Goal: Task Accomplishment & Management: Use online tool/utility

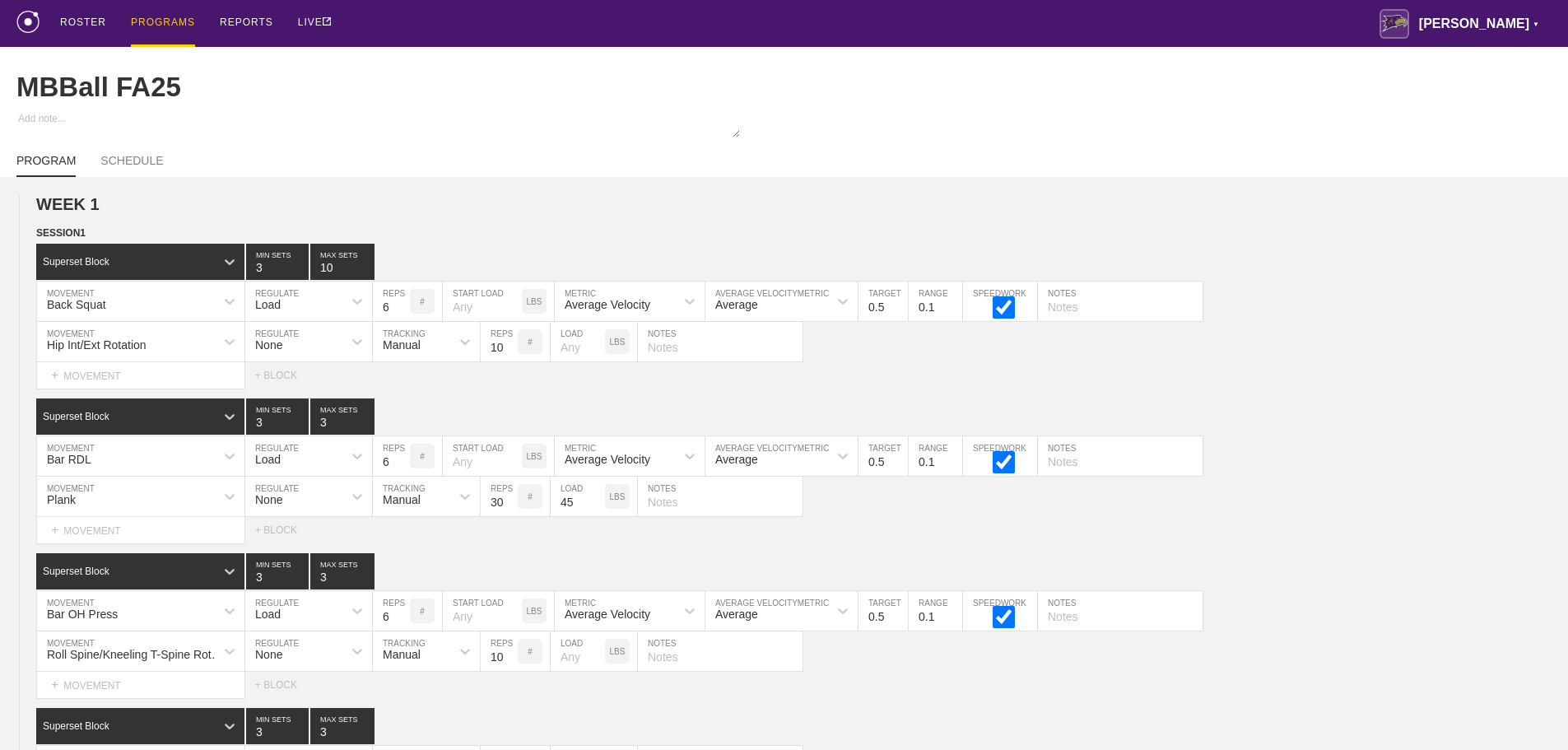
scroll to position [10335, 0]
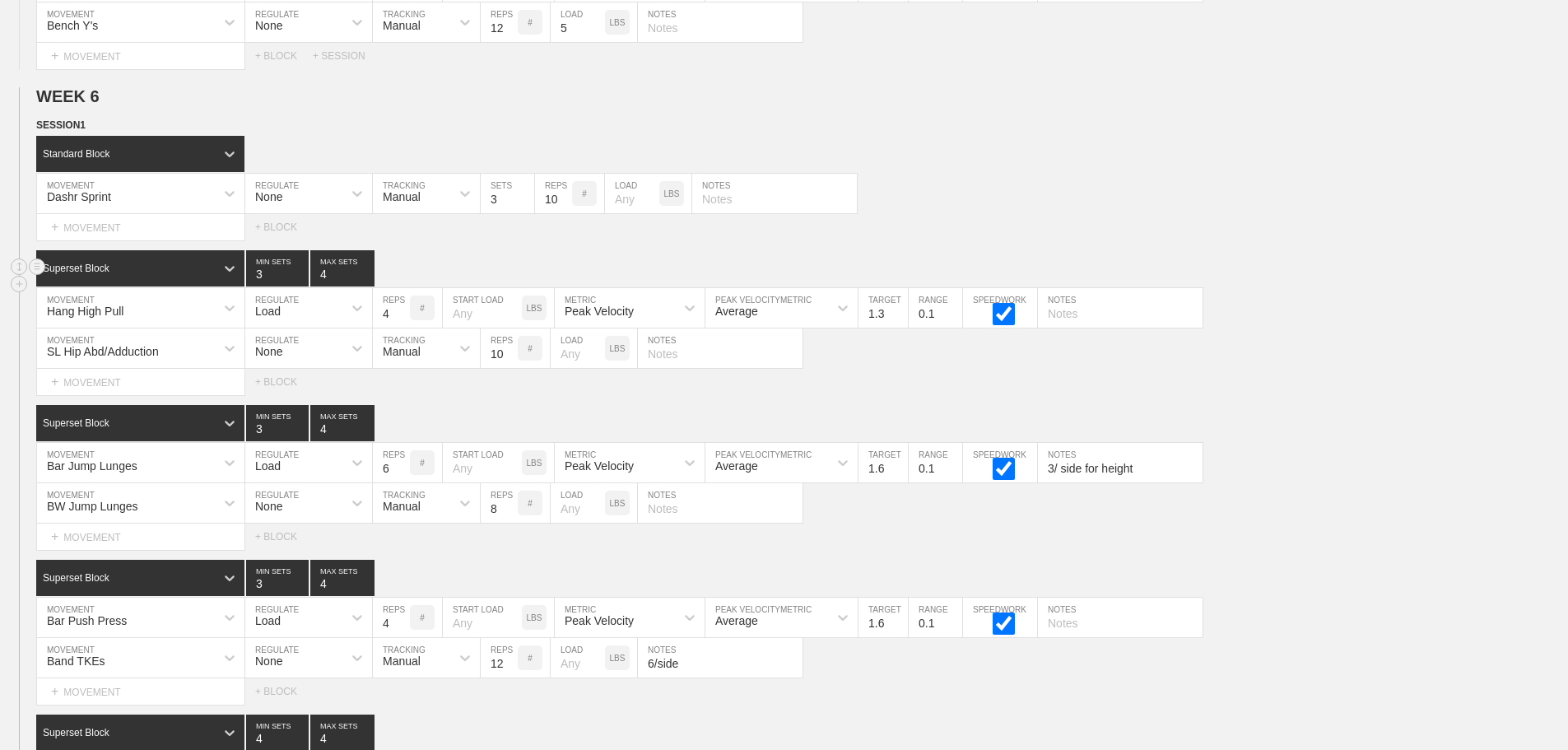
click at [1365, 276] on div "Superset Block 3 MIN SETS 4 MAX SETS" at bounding box center [803, 269] width 1532 height 37
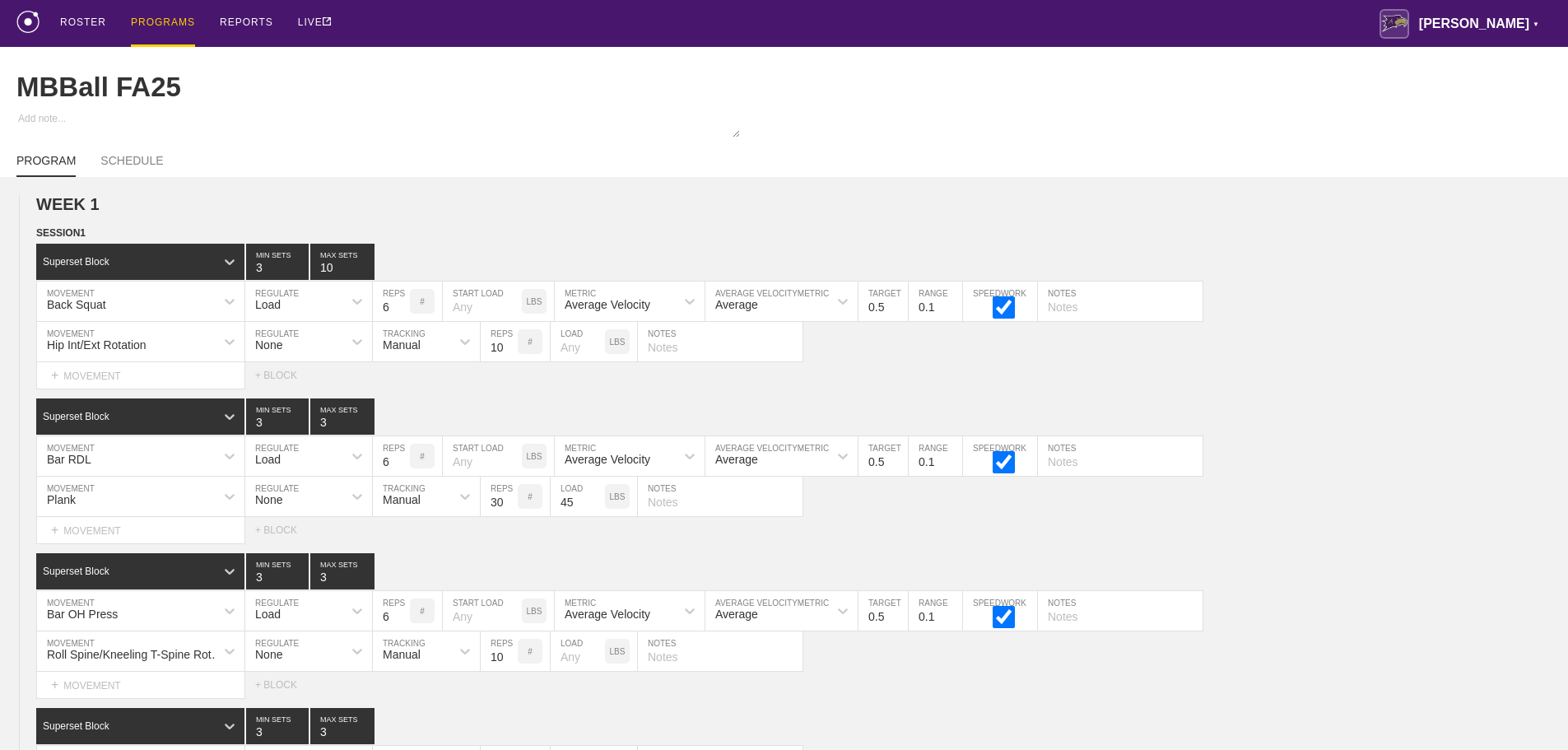
click at [148, 20] on div "PROGRAMS" at bounding box center [163, 23] width 64 height 47
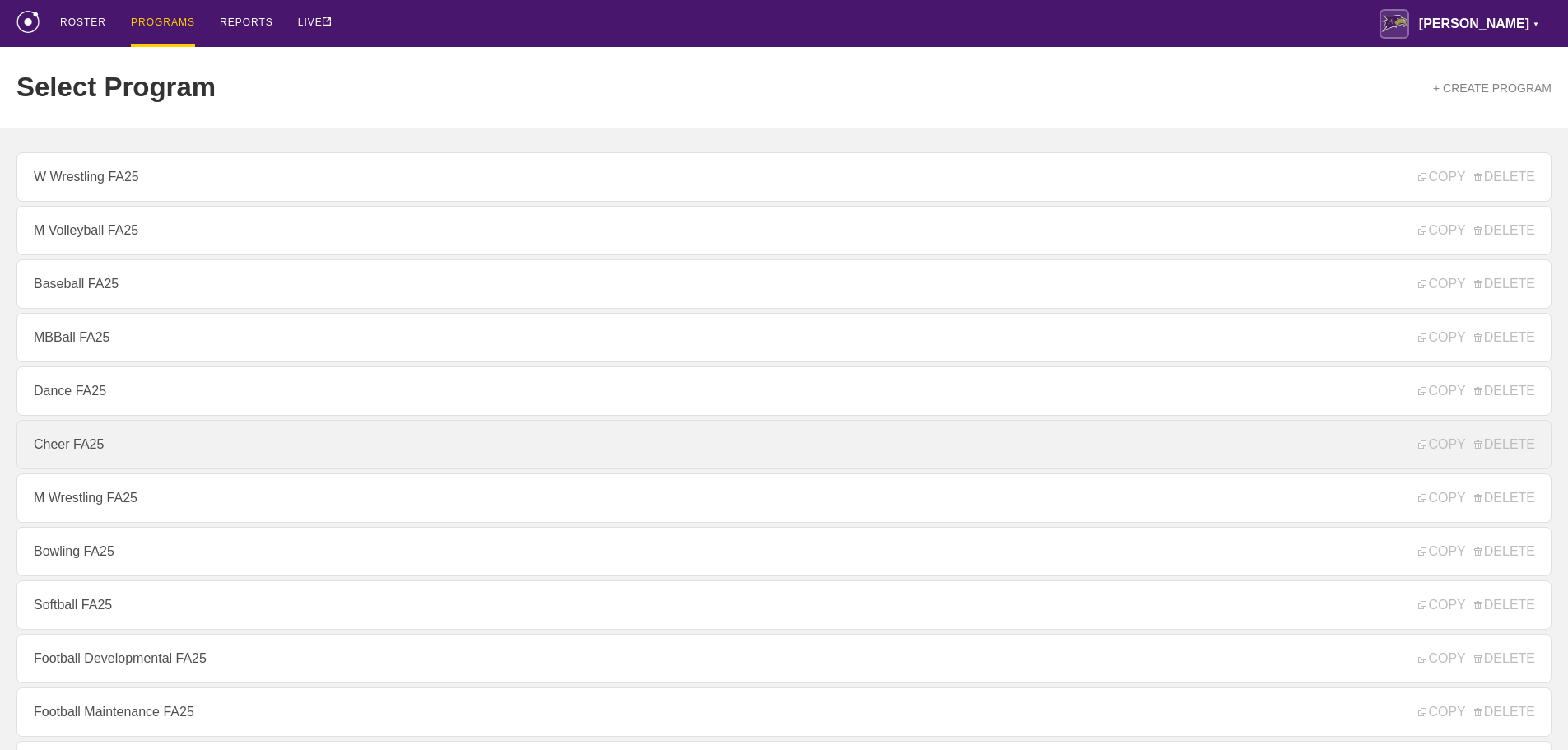
click at [111, 440] on link "Cheer FA25" at bounding box center [784, 444] width 1535 height 49
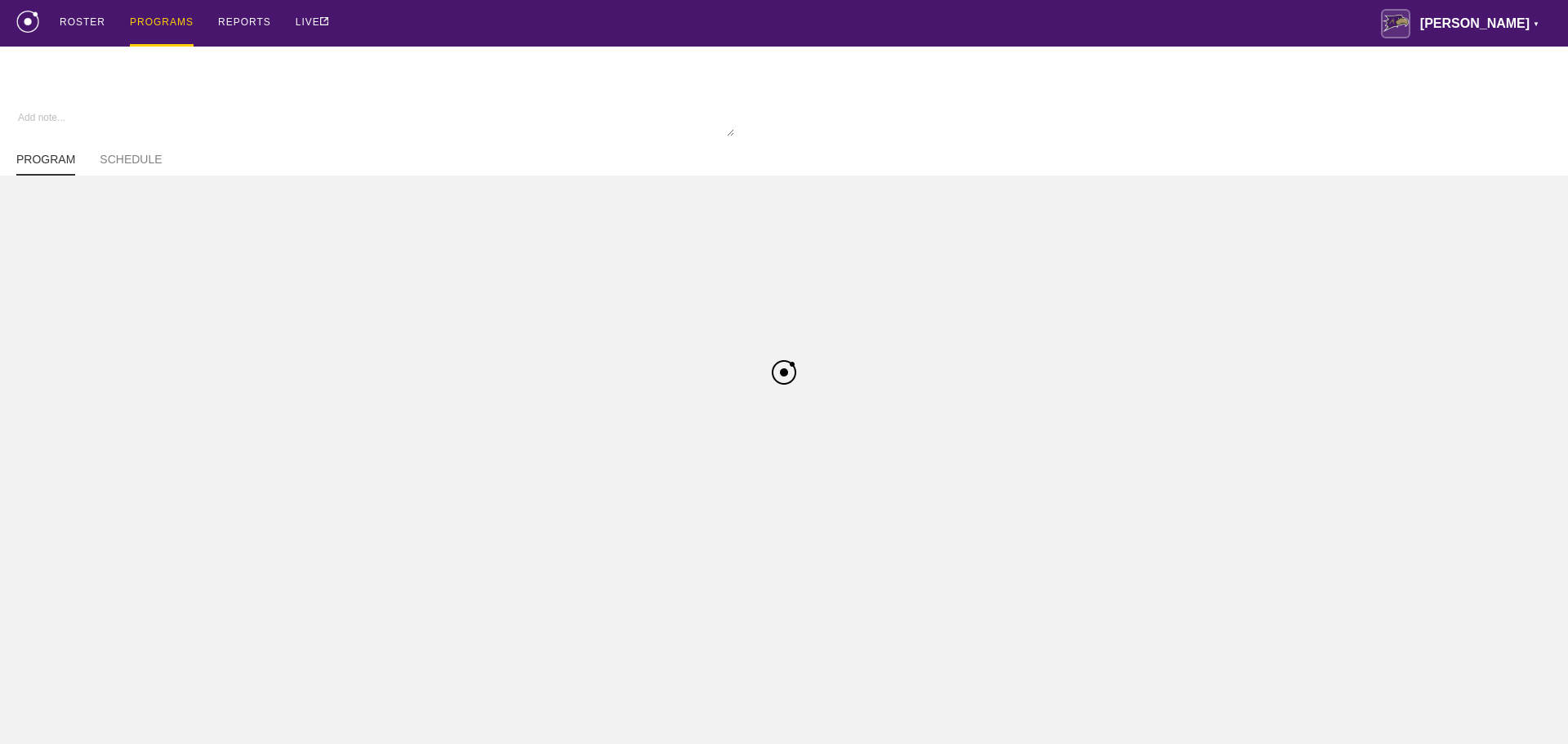
type textarea "x"
type input "Cheer FA25"
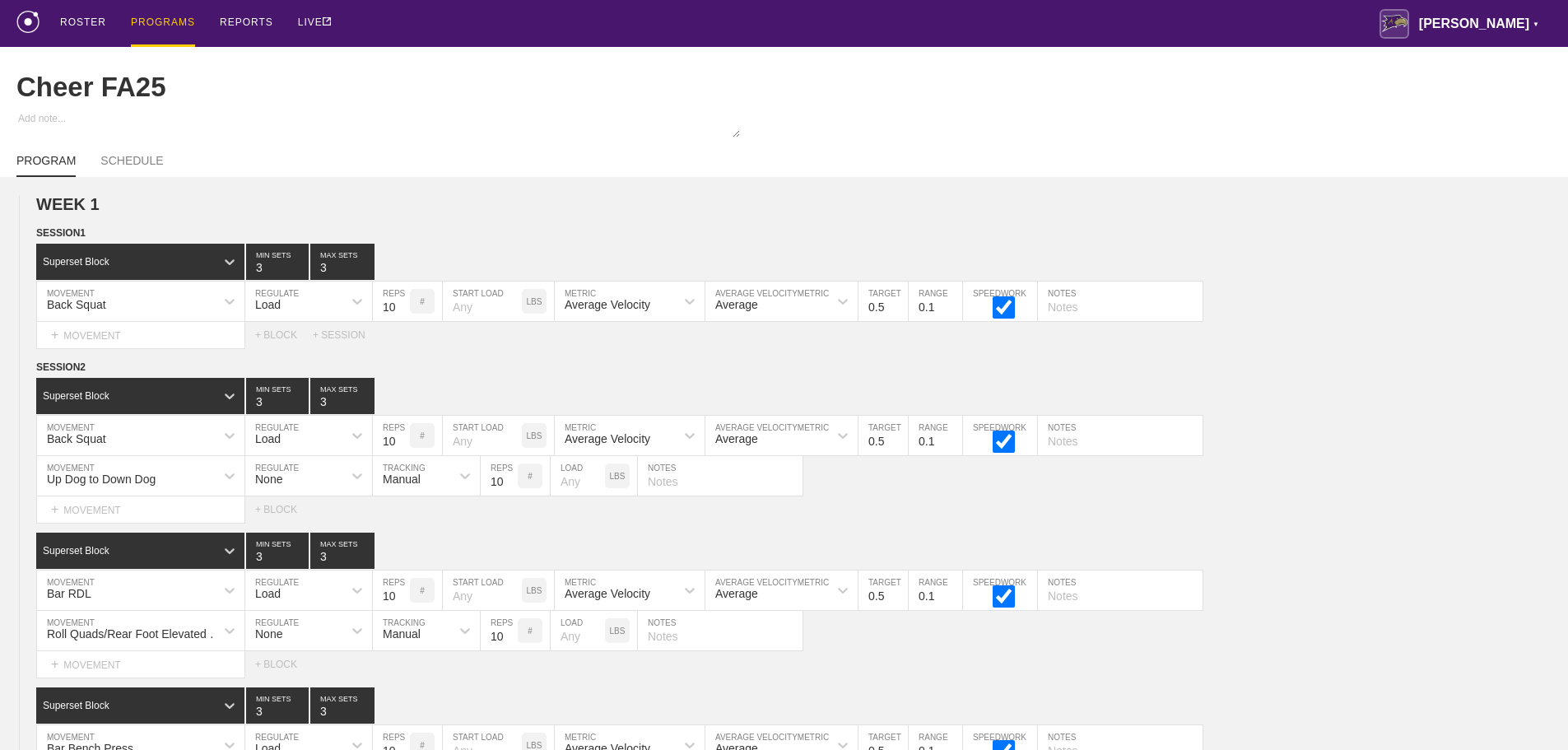
drag, startPoint x: 1007, startPoint y: 18, endPoint x: 1556, endPoint y: 42, distance: 549.5
click at [1030, 18] on div "ROSTER PROGRAMS REPORTS LIVE [PERSON_NAME] ▼ [PERSON_NAME][EMAIL_ADDRESS][PERSO…" at bounding box center [784, 23] width 1535 height 47
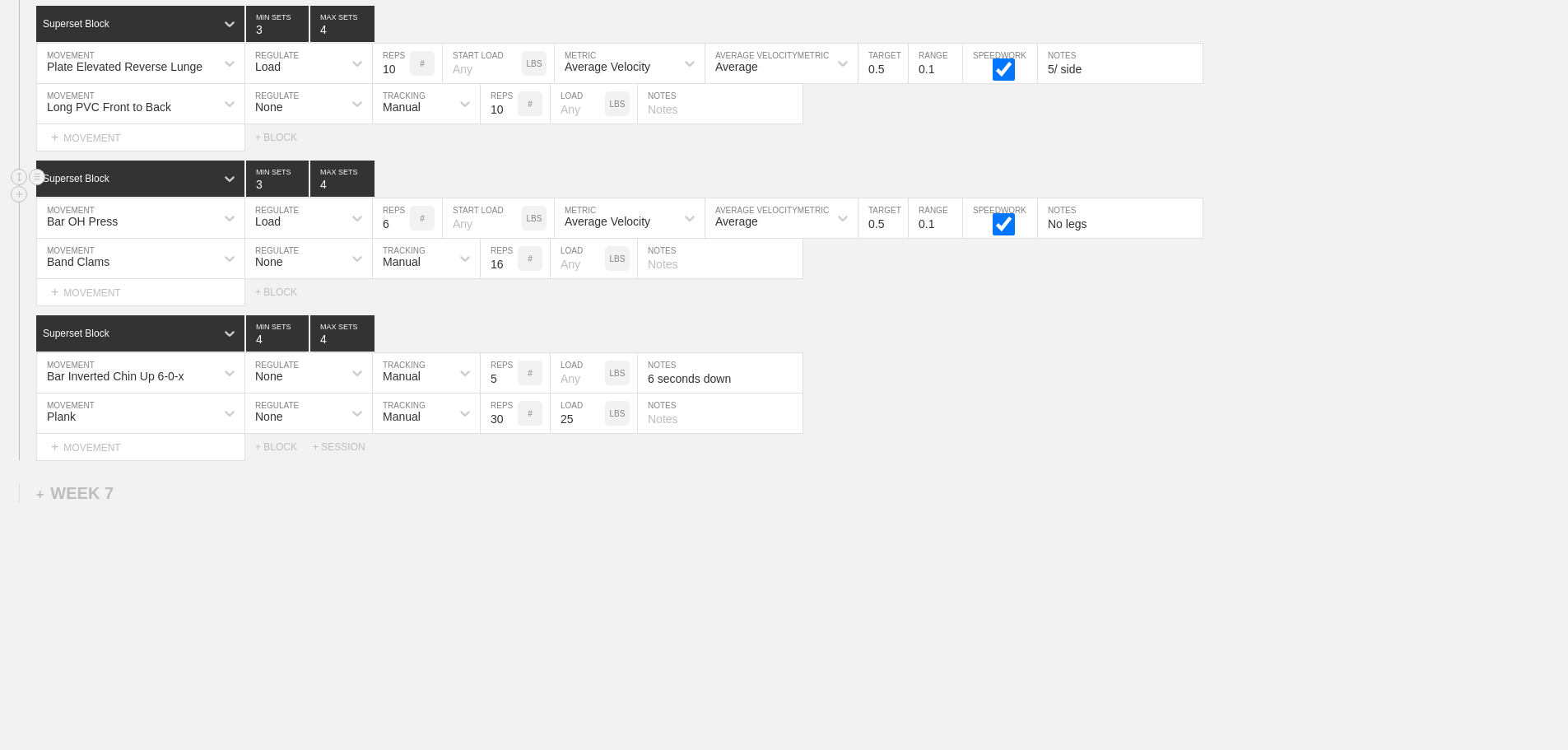
scroll to position [8975, 0]
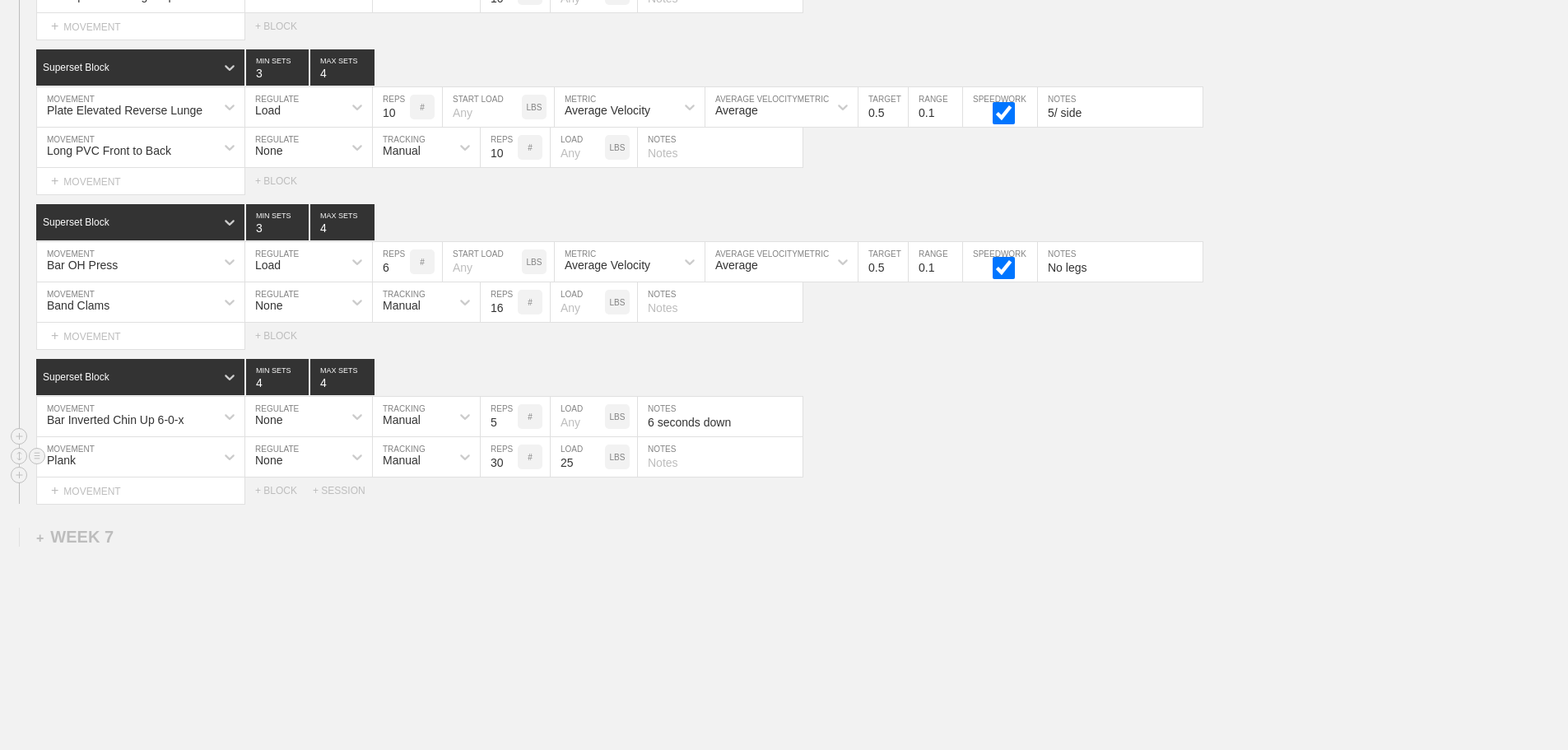
click at [1055, 461] on div "Plank MOVEMENT None REGULATE Manual TRACKING 30 REPS # 25 LOAD LBS NOTES" at bounding box center [784, 457] width 1568 height 40
click at [1022, 470] on div "Plank MOVEMENT None REGULATE Manual TRACKING 30 REPS # 25 LOAD LBS NOTES" at bounding box center [784, 457] width 1568 height 40
click at [350, 497] on div "+ SESSION" at bounding box center [346, 491] width 65 height 12
click at [1239, 504] on div "Select... MOVEMENT + MOVEMENT + BLOCK + SESSION" at bounding box center [784, 490] width 1568 height 26
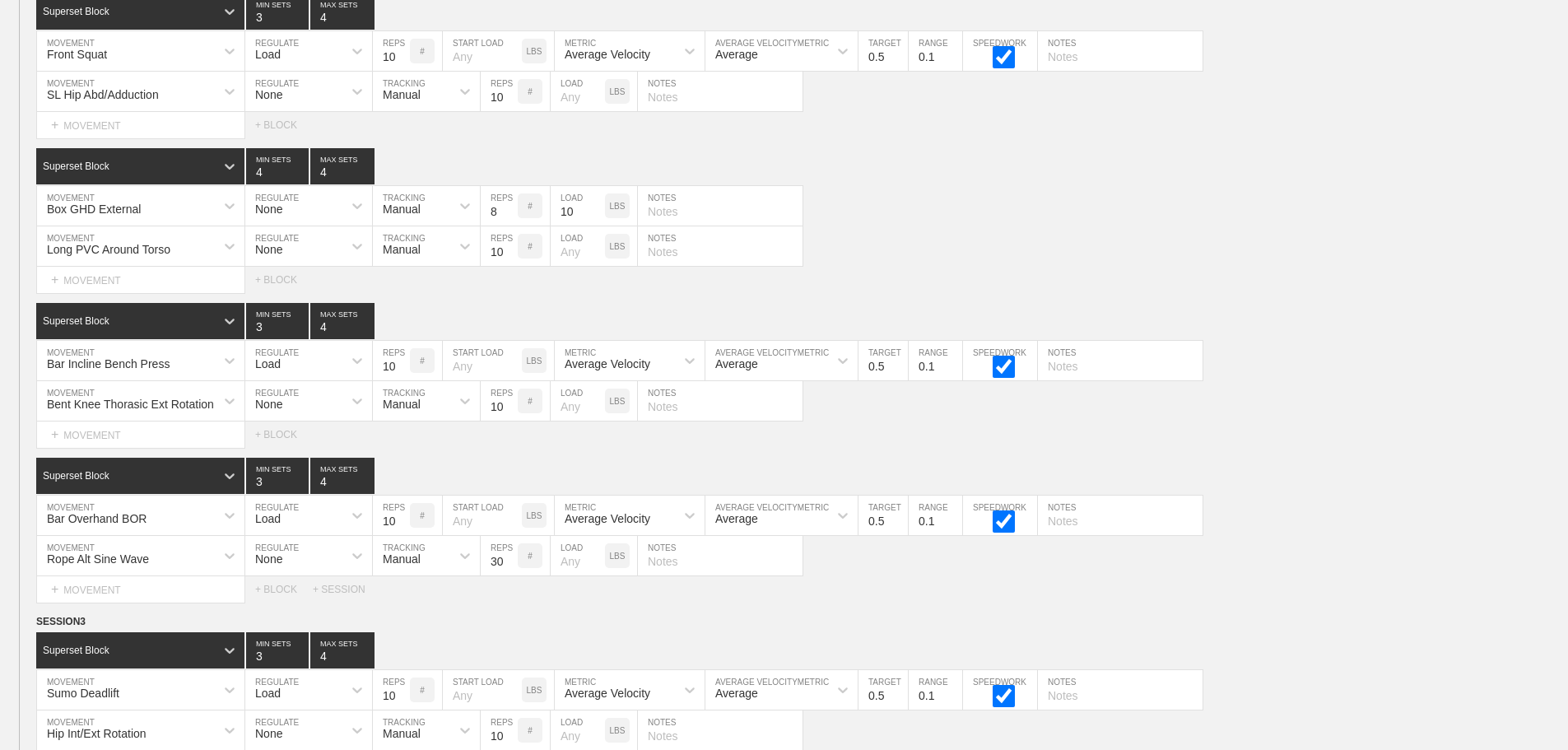
scroll to position [5517, 0]
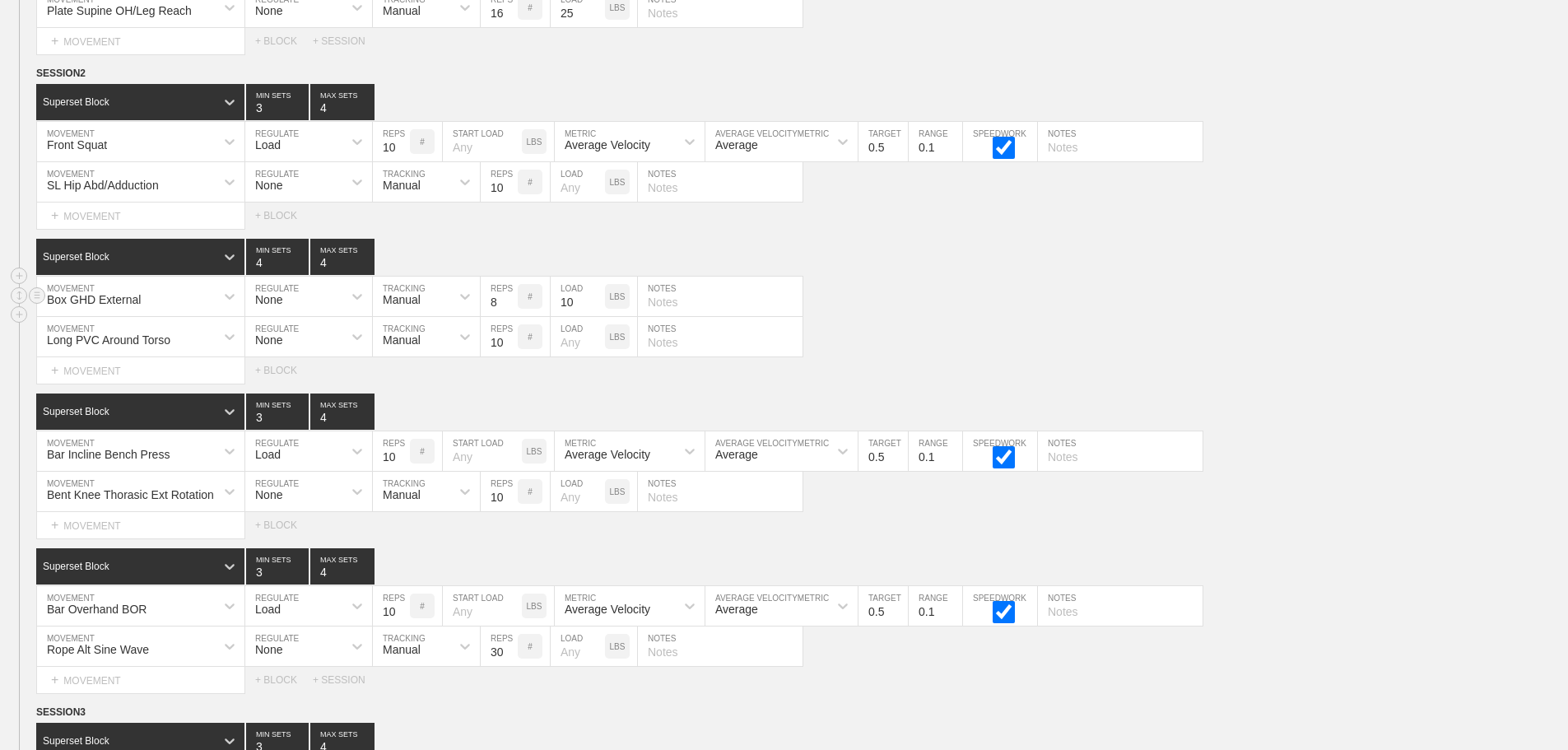
click at [964, 291] on div "Box GHD External MOVEMENT None REGULATE Manual TRACKING 8 REPS # 10 LOAD LBS NO…" at bounding box center [784, 297] width 1568 height 40
click at [37, 72] on line at bounding box center [37, 72] width 7 height 0
click at [101, 103] on div "DUPLICATE" at bounding box center [115, 105] width 132 height 25
click at [953, 270] on div "Superset Block 4 MIN SETS 4 MAX SETS" at bounding box center [803, 257] width 1532 height 37
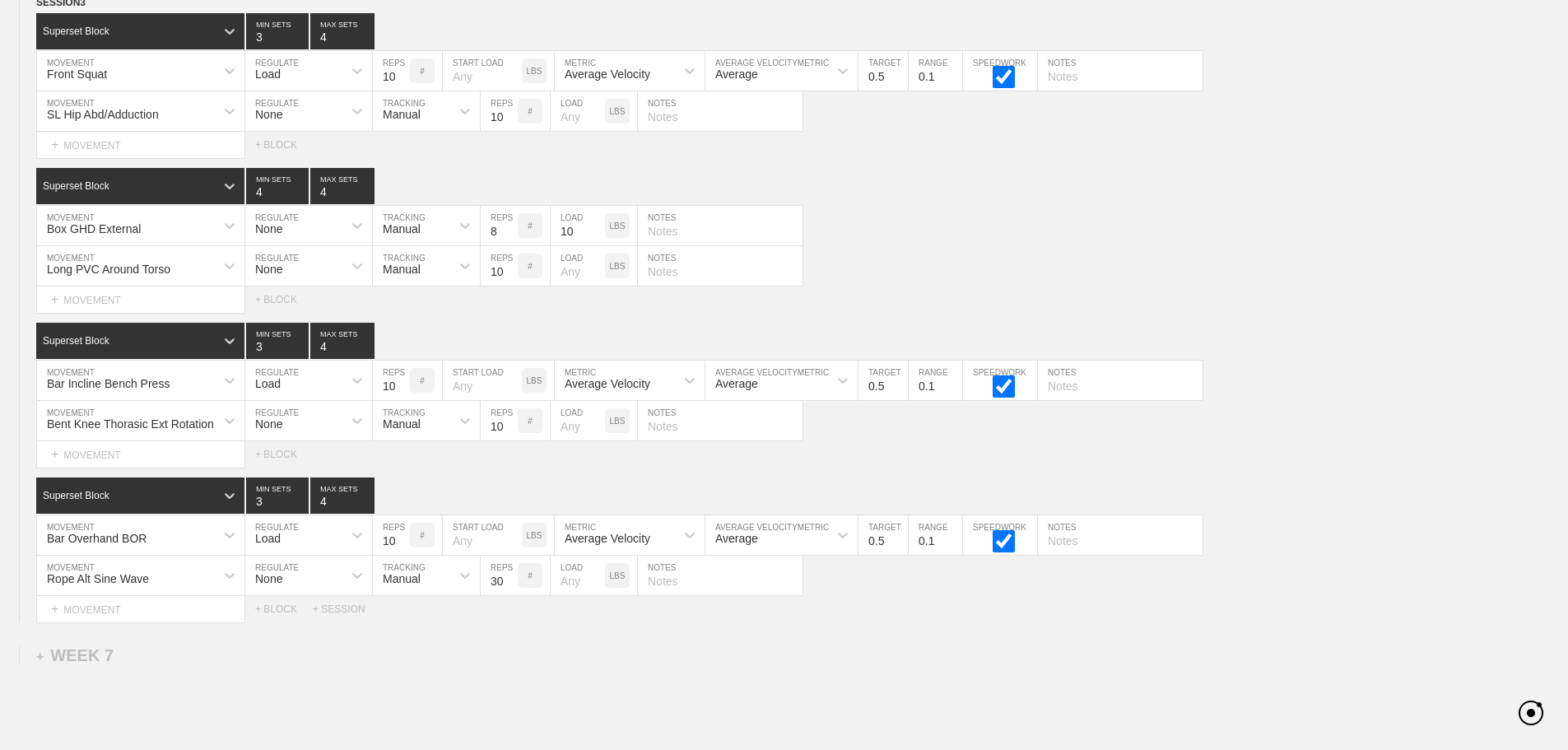
scroll to position [8912, 0]
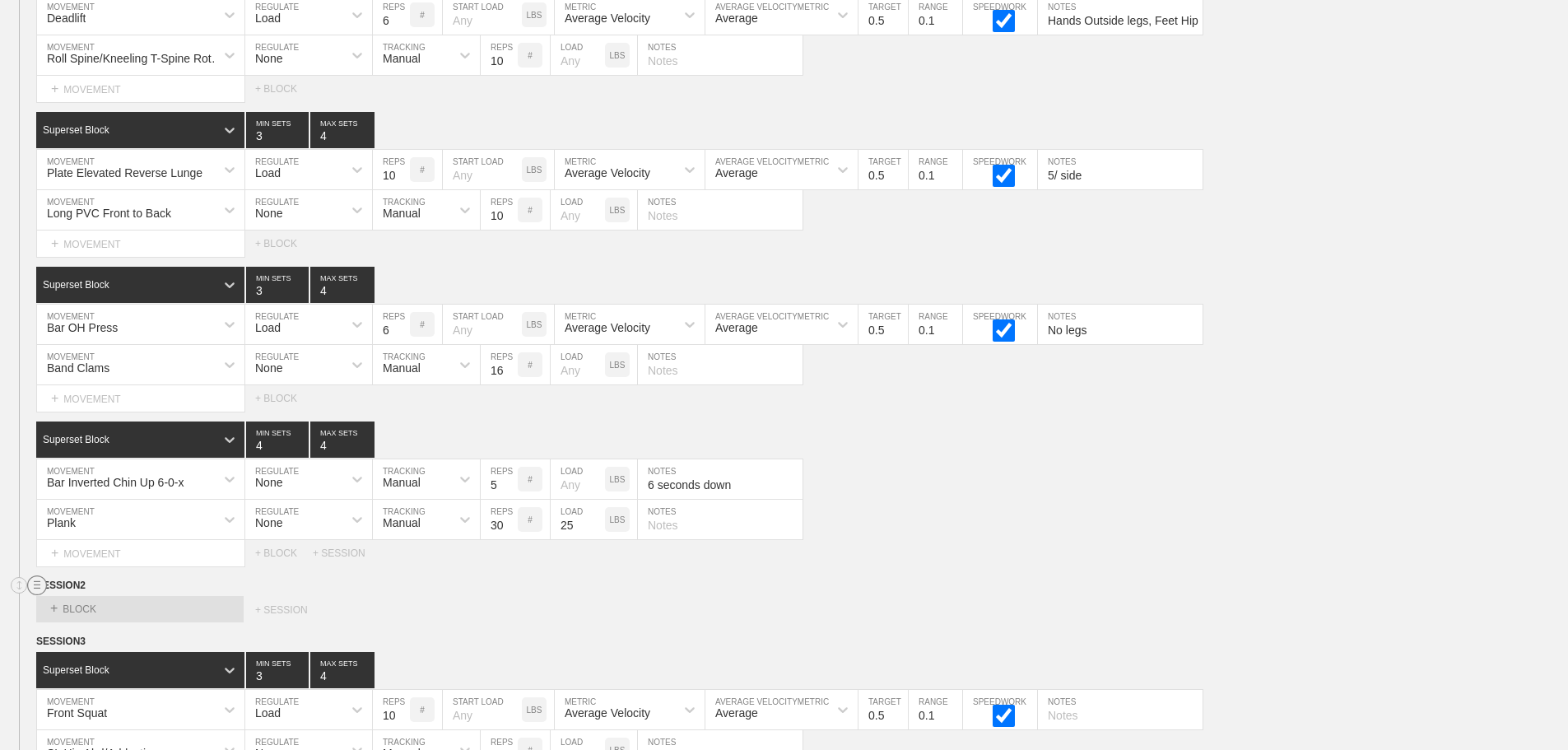
click at [40, 595] on circle at bounding box center [38, 586] width 19 height 19
click at [105, 641] on div "DELETE" at bounding box center [115, 641] width 132 height 25
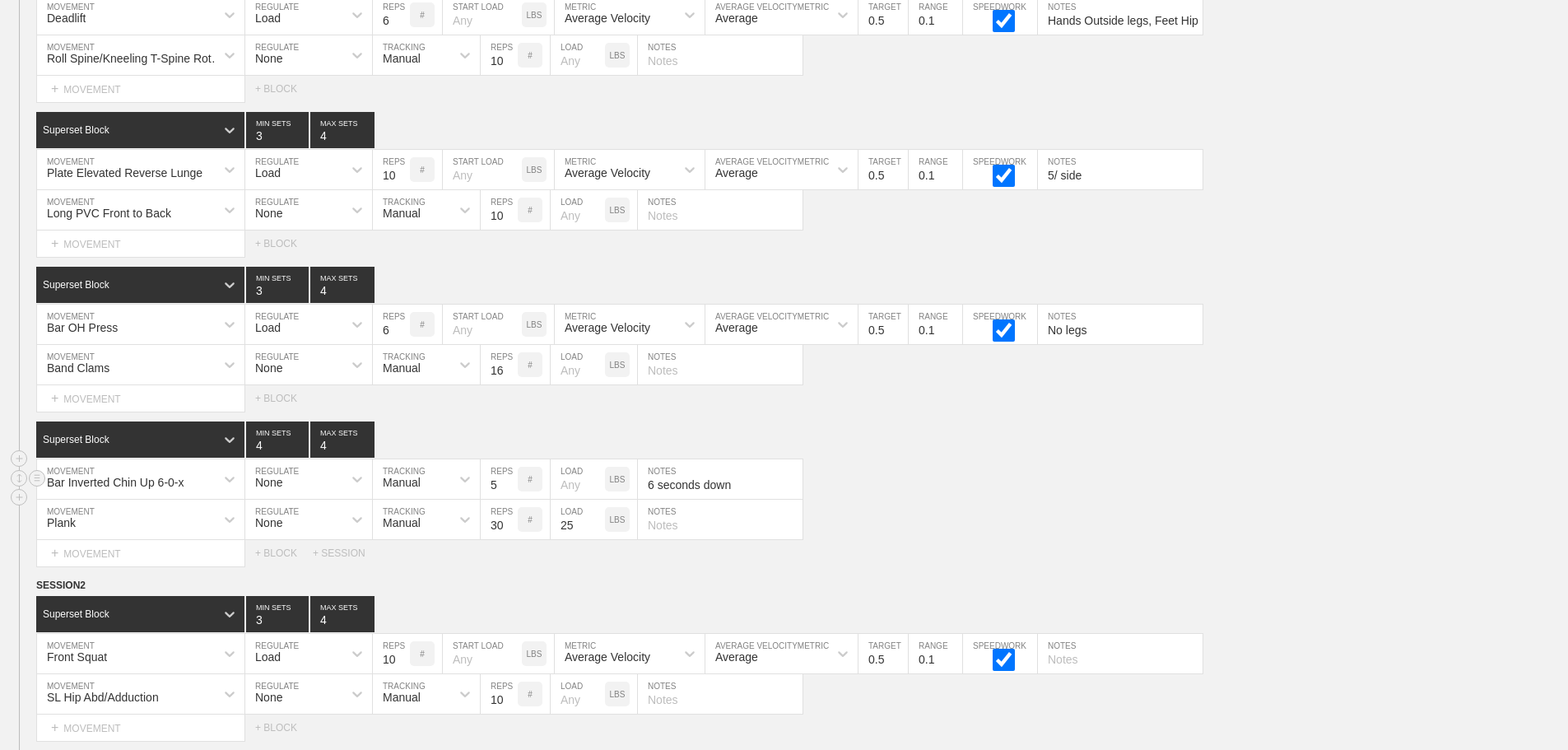
click at [1012, 489] on div "Bar Inverted Chin Up 6-0-x MOVEMENT None REGULATE Manual TRACKING 5 REPS # LOAD…" at bounding box center [784, 479] width 1568 height 40
click at [1097, 493] on div "Bar Inverted Chin Up 6-0-x MOVEMENT None REGULATE Manual TRACKING 5 REPS # LOAD…" at bounding box center [784, 479] width 1568 height 40
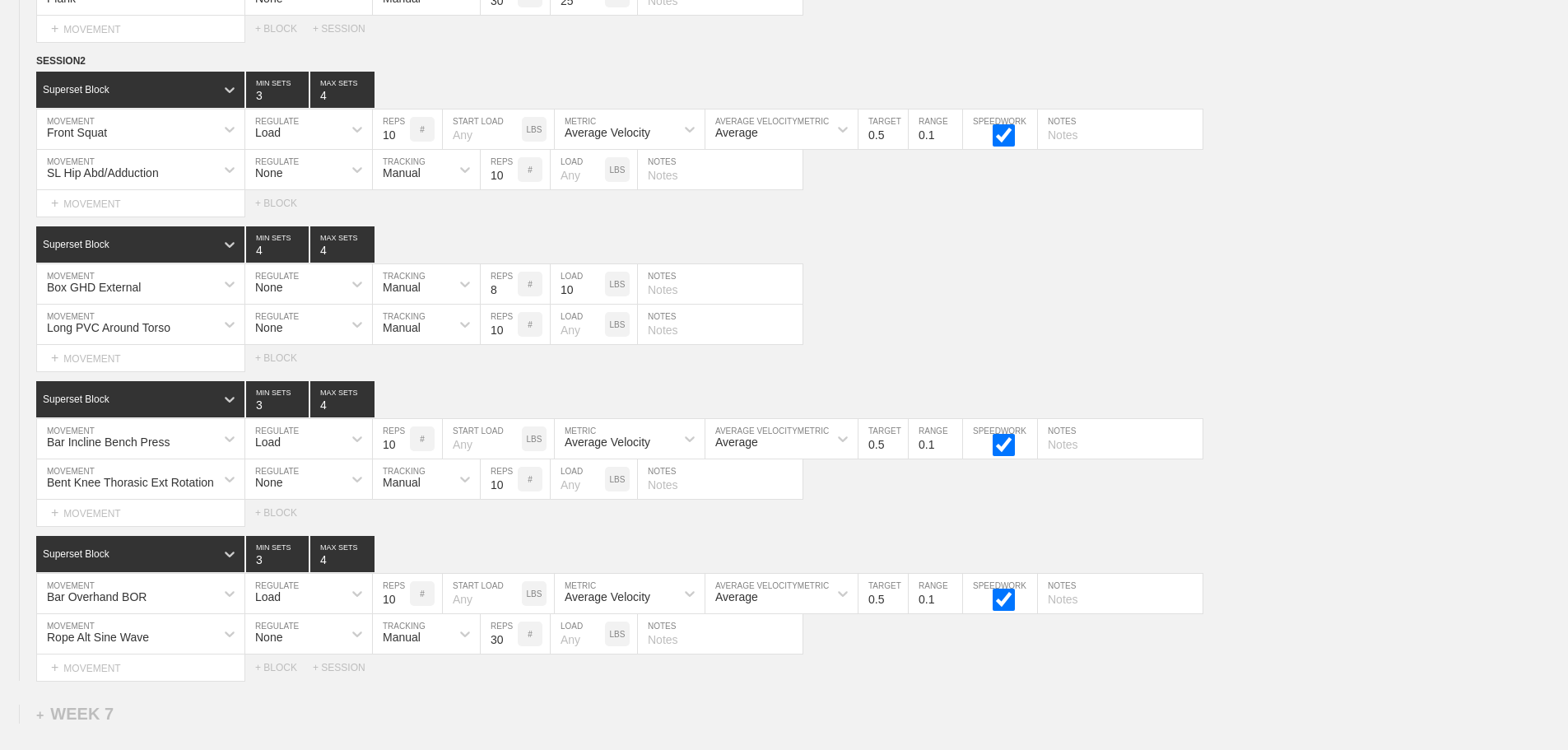
scroll to position [9670, 0]
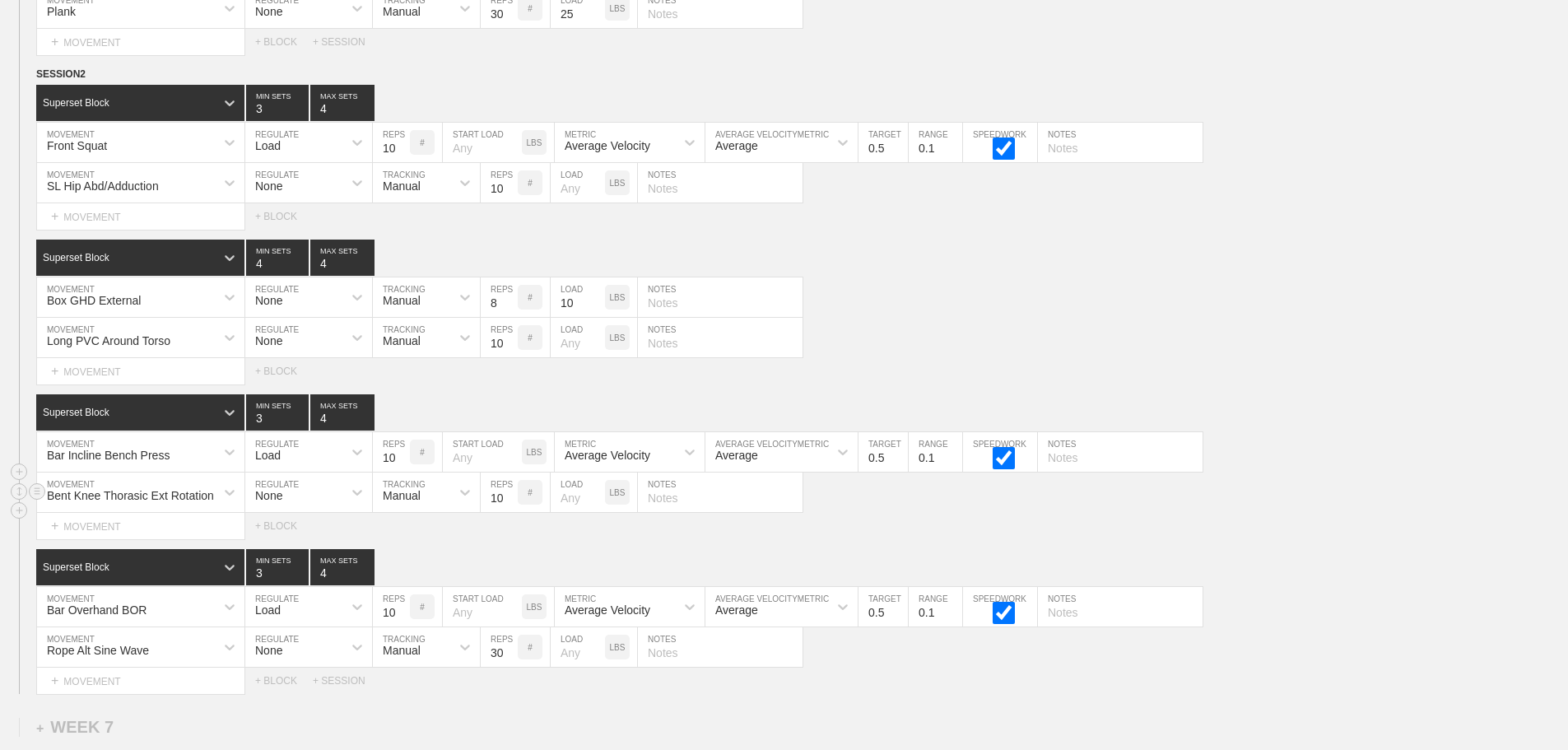
scroll to position [9424, 0]
click at [987, 340] on div "Long PVC Around Torso MOVEMENT None REGULATE Manual TRACKING 10 REPS # LOAD LBS…" at bounding box center [784, 339] width 1568 height 40
click at [401, 163] on input "9" at bounding box center [391, 142] width 37 height 39
click at [401, 163] on input "8" at bounding box center [391, 142] width 37 height 39
click at [401, 163] on input "7" at bounding box center [391, 142] width 37 height 39
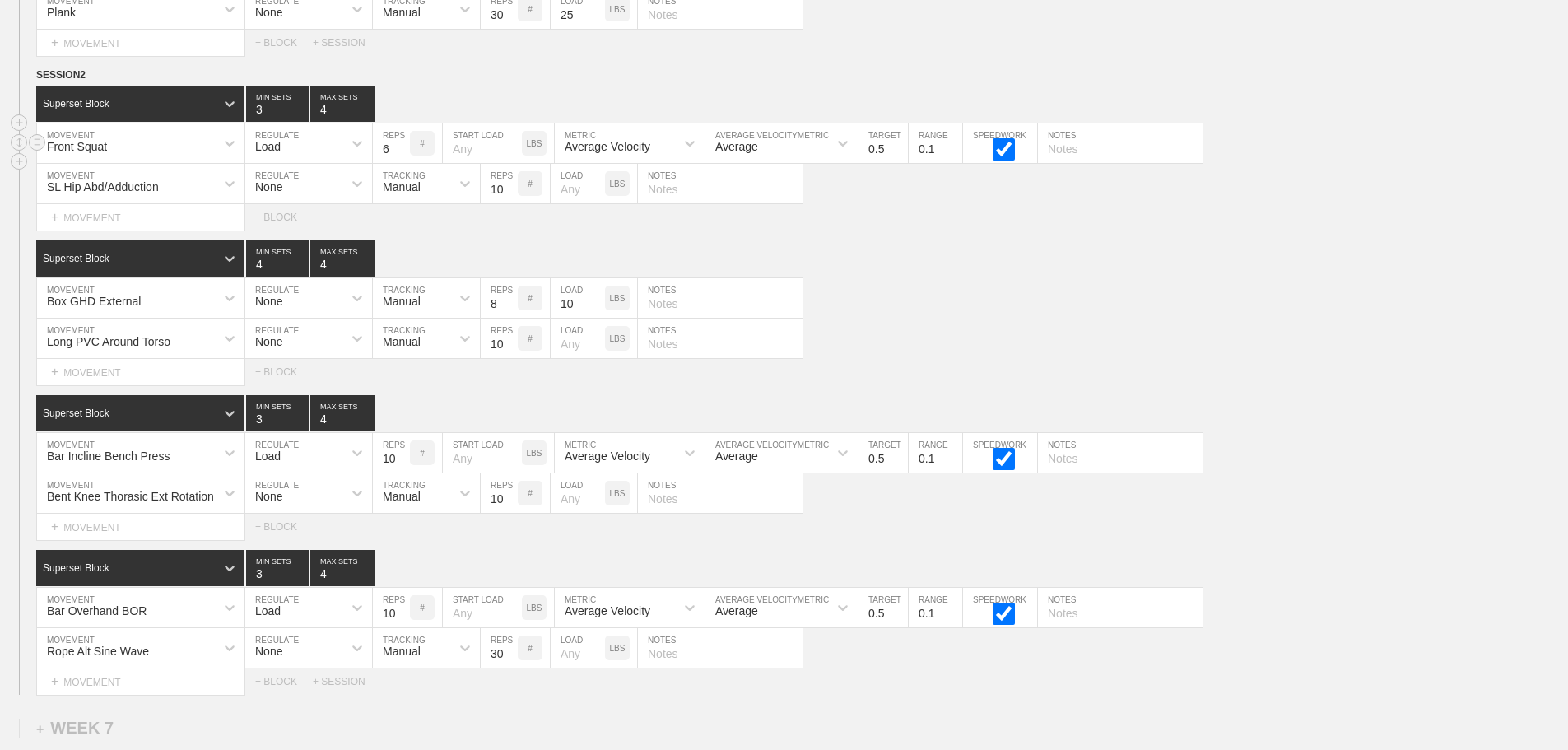
click at [401, 163] on input "6" at bounding box center [391, 142] width 37 height 39
click at [401, 163] on input "5" at bounding box center [391, 142] width 37 height 39
type input "6"
click at [401, 154] on input "6" at bounding box center [391, 142] width 37 height 39
click at [975, 298] on div "Box GHD External MOVEMENT None REGULATE Manual TRACKING 8 REPS # 10 LOAD LBS NO…" at bounding box center [784, 298] width 1568 height 40
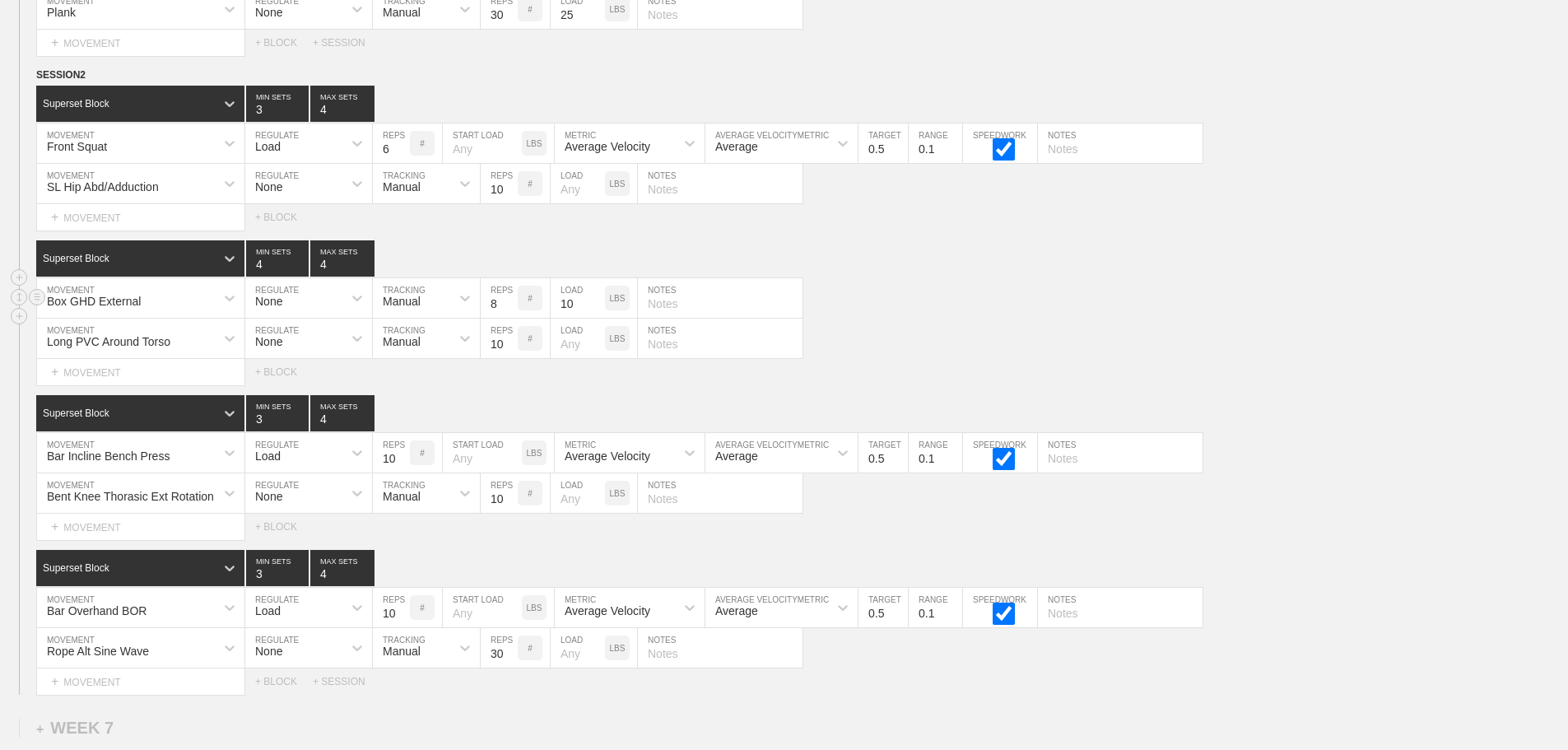
click at [193, 304] on div "Box GHD External" at bounding box center [125, 297] width 178 height 28
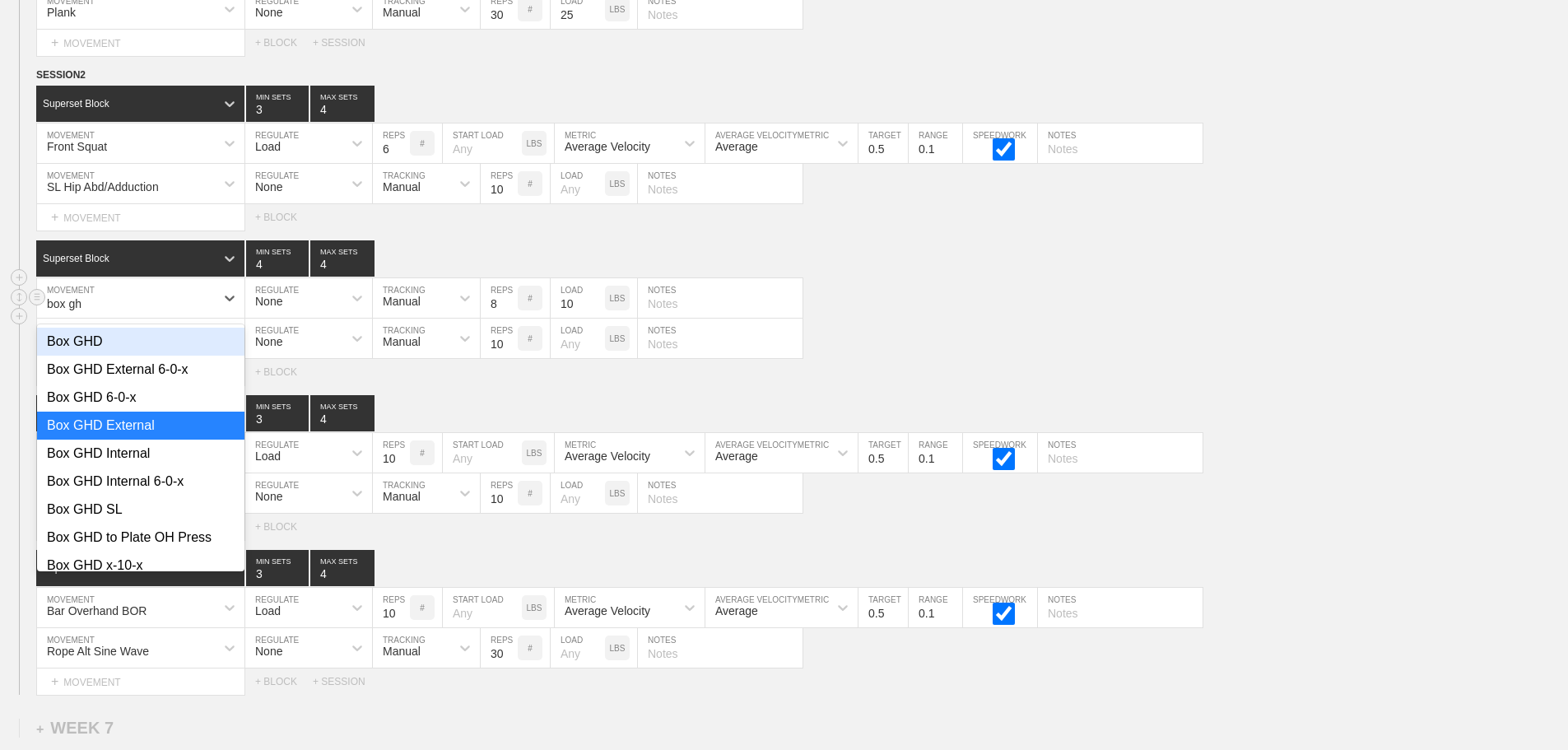
type input "box ghd"
click at [164, 490] on div "Box GHD Internal 6-0-x" at bounding box center [141, 481] width 208 height 28
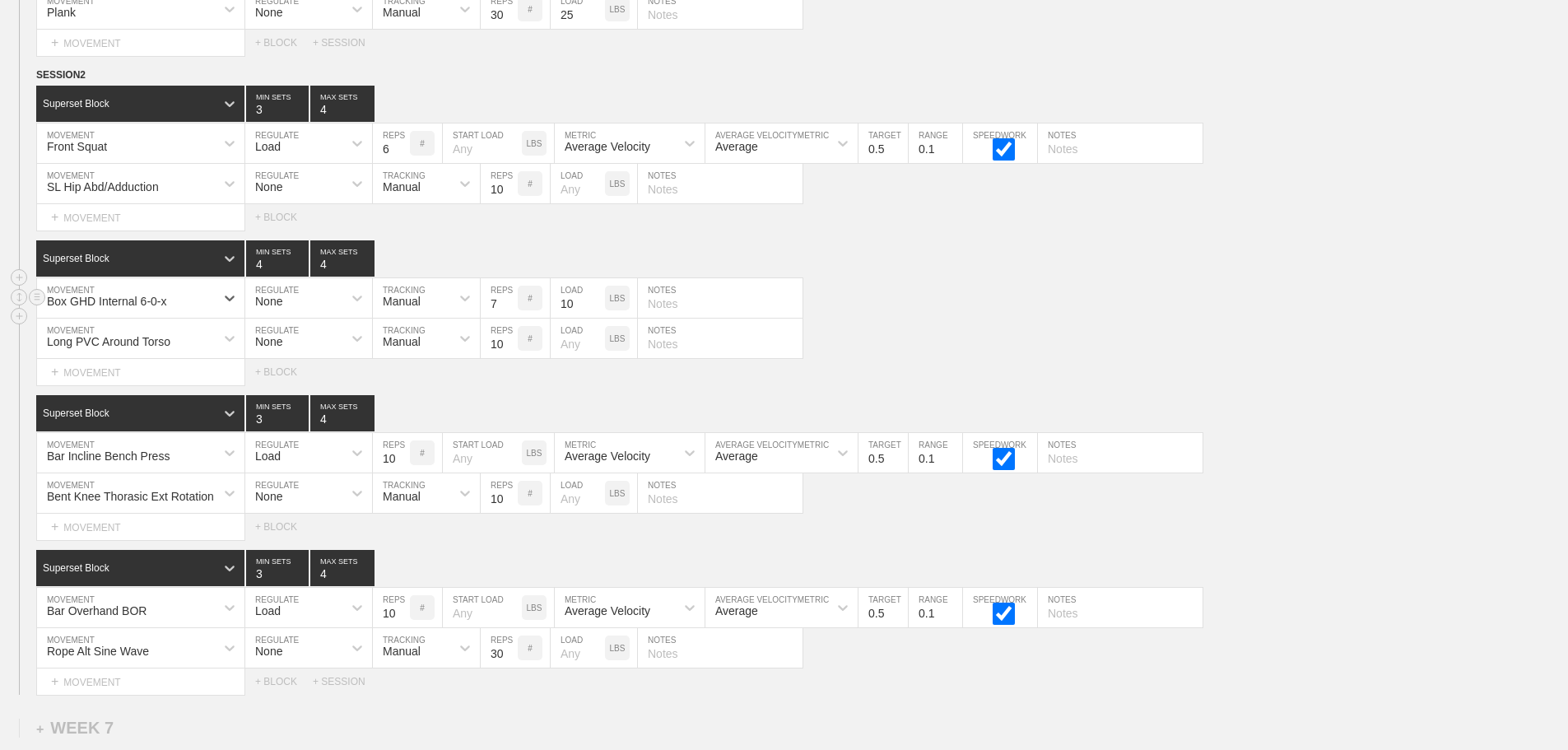
click at [509, 318] on input "7" at bounding box center [499, 297] width 37 height 39
click at [509, 318] on input "6" at bounding box center [499, 297] width 37 height 39
type input "5"
click at [509, 318] on input "5" at bounding box center [499, 297] width 37 height 39
click at [597, 312] on input "11" at bounding box center [578, 297] width 54 height 39
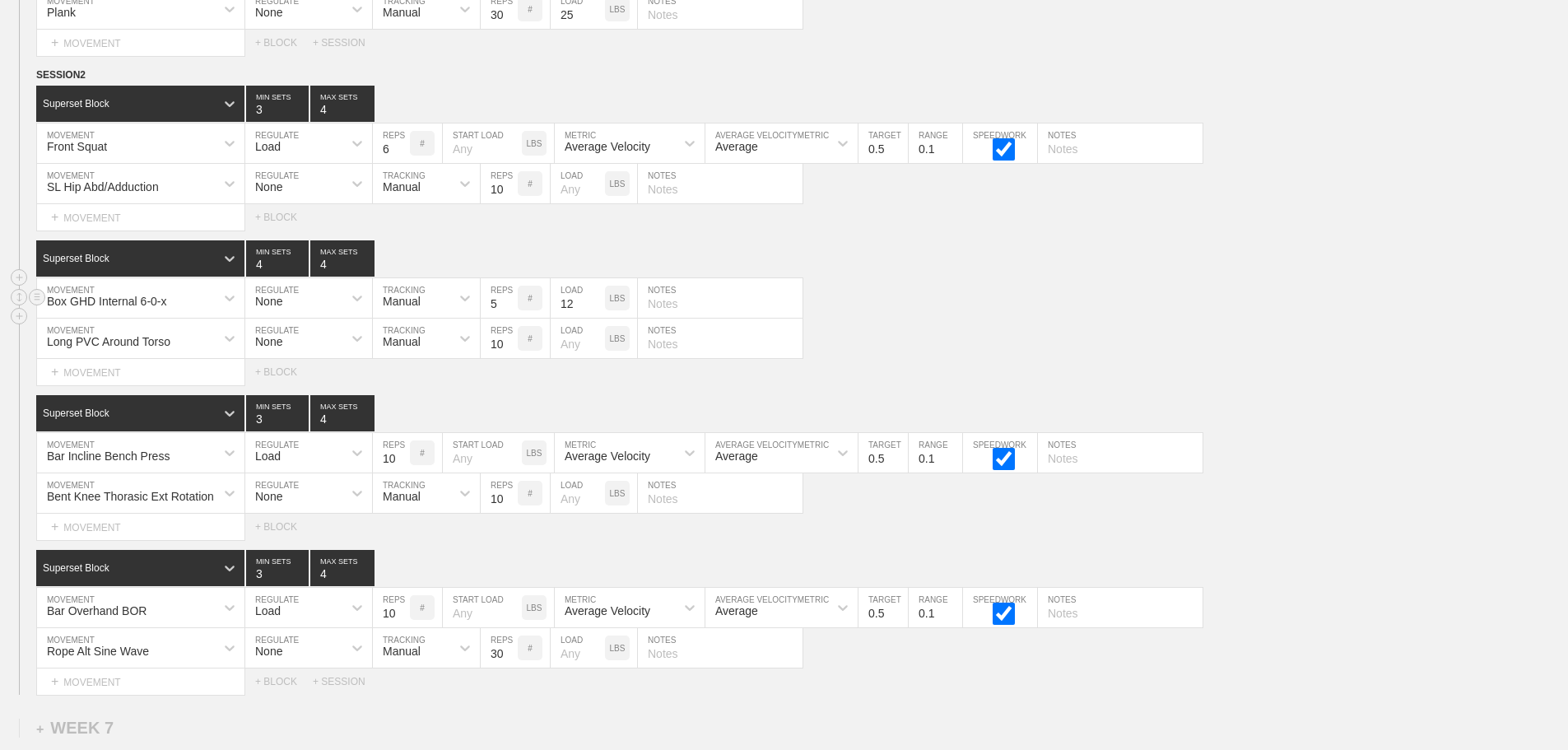
click at [597, 312] on input "12" at bounding box center [578, 297] width 54 height 39
click at [597, 312] on input "13" at bounding box center [578, 297] width 54 height 39
click at [597, 312] on input "14" at bounding box center [578, 297] width 54 height 39
click at [597, 312] on input "15" at bounding box center [578, 297] width 54 height 39
click at [597, 312] on input "16" at bounding box center [578, 297] width 54 height 39
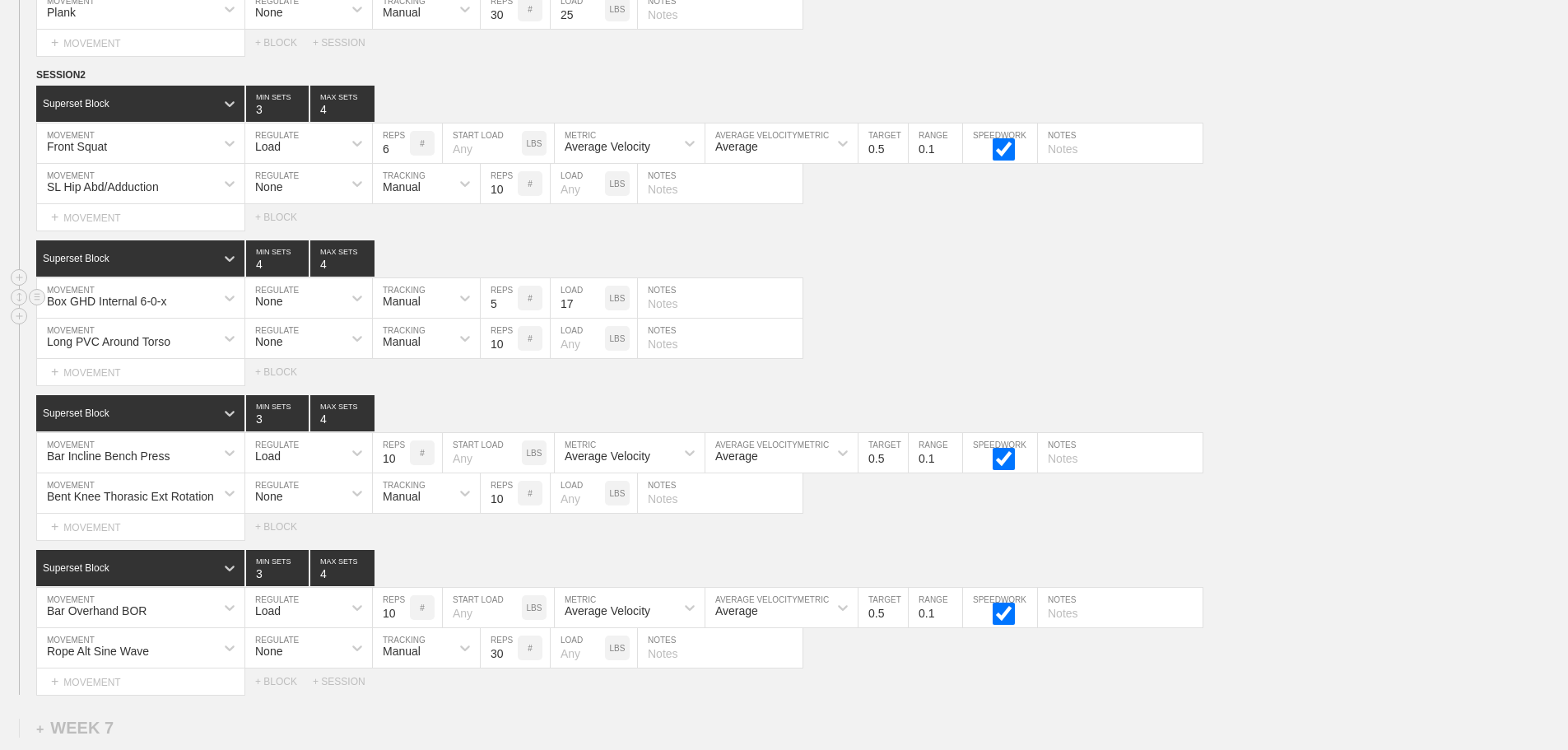
click at [597, 312] on input "17" at bounding box center [578, 297] width 54 height 39
click at [597, 312] on input "18" at bounding box center [578, 297] width 54 height 39
click at [597, 312] on input "19" at bounding box center [578, 297] width 54 height 39
click at [597, 312] on input "20" at bounding box center [578, 297] width 54 height 39
click at [597, 312] on input "21" at bounding box center [578, 297] width 54 height 39
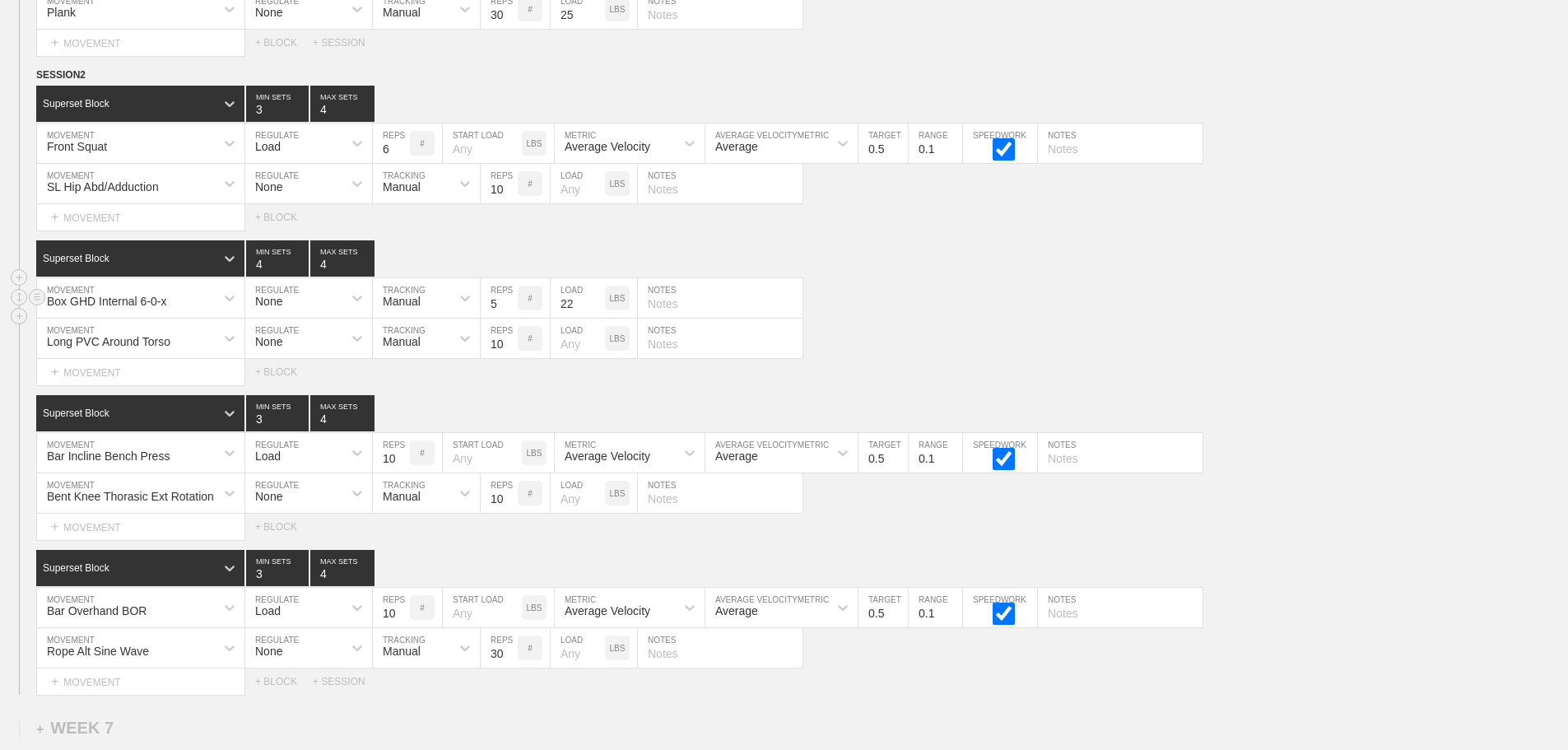
click at [597, 312] on input "22" at bounding box center [578, 297] width 54 height 39
click at [597, 312] on input "23" at bounding box center [578, 297] width 54 height 39
click at [597, 312] on input "24" at bounding box center [578, 297] width 54 height 39
type input "25"
click at [597, 312] on input "25" at bounding box center [578, 297] width 54 height 39
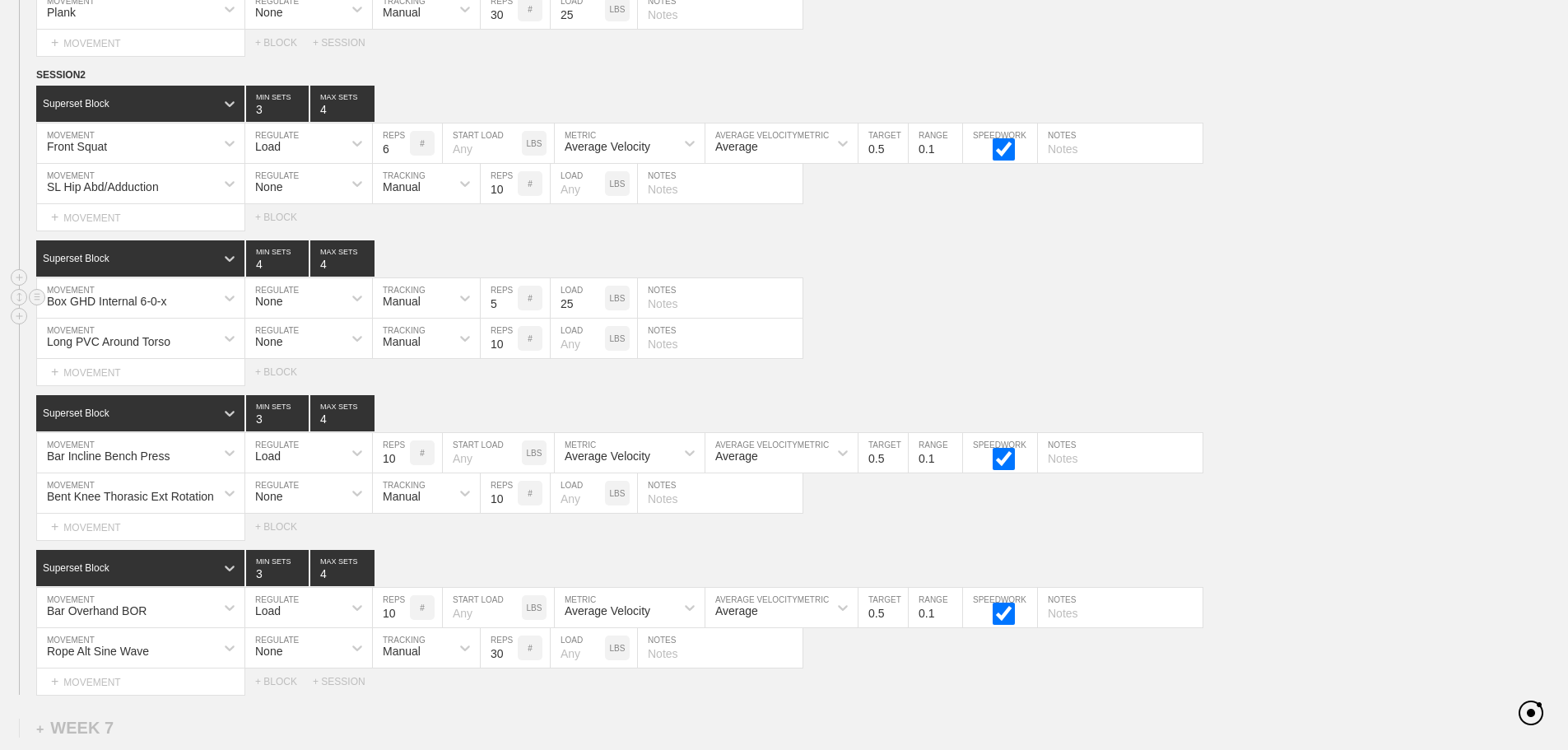
click at [1145, 314] on div "Box GHD Internal 6-0-x MOVEMENT None REGULATE Manual TRACKING 5 REPS # 25 LOAD …" at bounding box center [784, 298] width 1568 height 40
click at [401, 473] on input "9" at bounding box center [391, 453] width 37 height 39
click at [401, 473] on input "8" at bounding box center [391, 453] width 37 height 39
click at [401, 473] on input "7" at bounding box center [391, 453] width 37 height 39
type input "6"
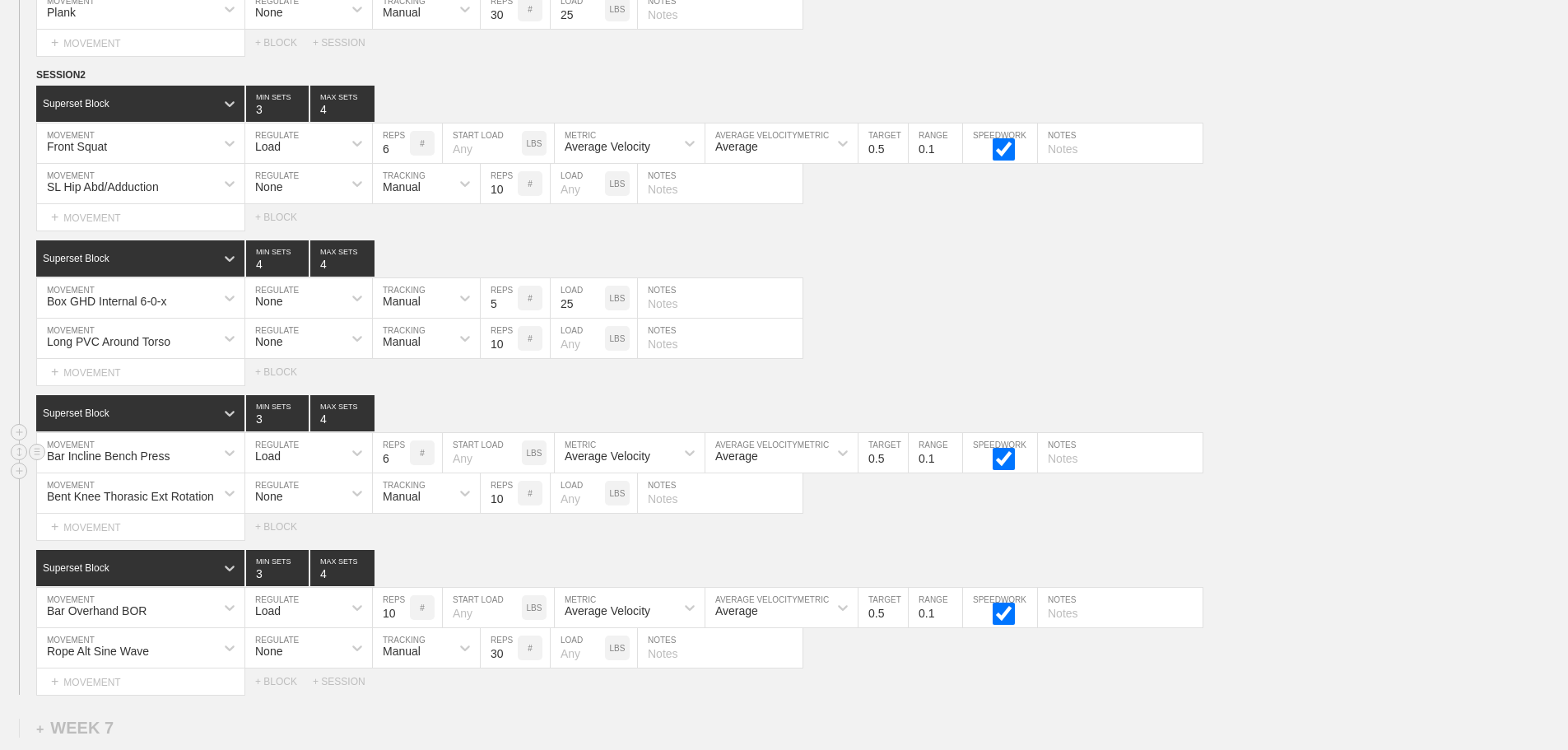
click at [401, 473] on input "6" at bounding box center [391, 453] width 37 height 39
click at [921, 337] on div "Long PVC Around Torso MOVEMENT None REGULATE Manual TRACKING 10 REPS # LOAD LBS…" at bounding box center [784, 339] width 1568 height 40
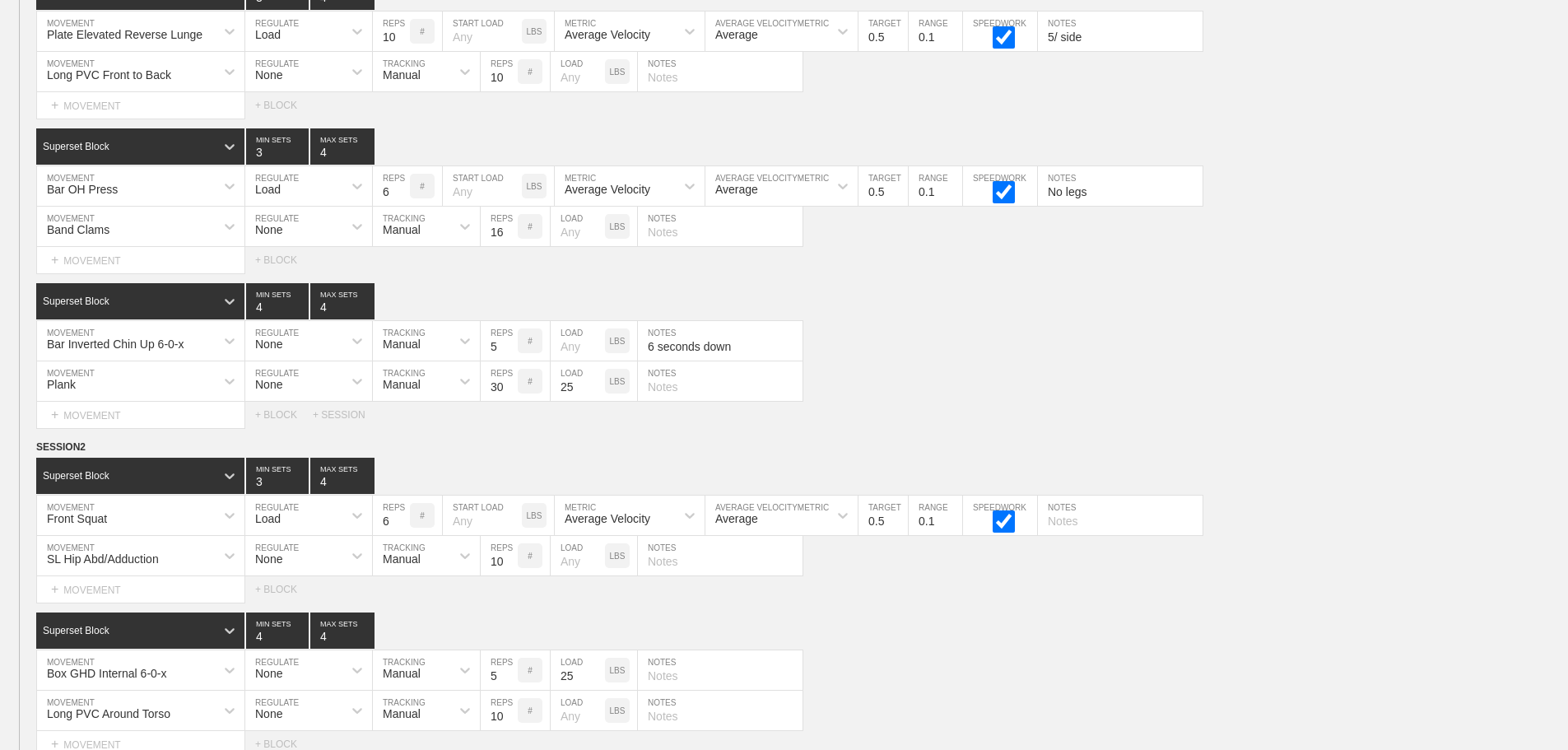
scroll to position [9588, 0]
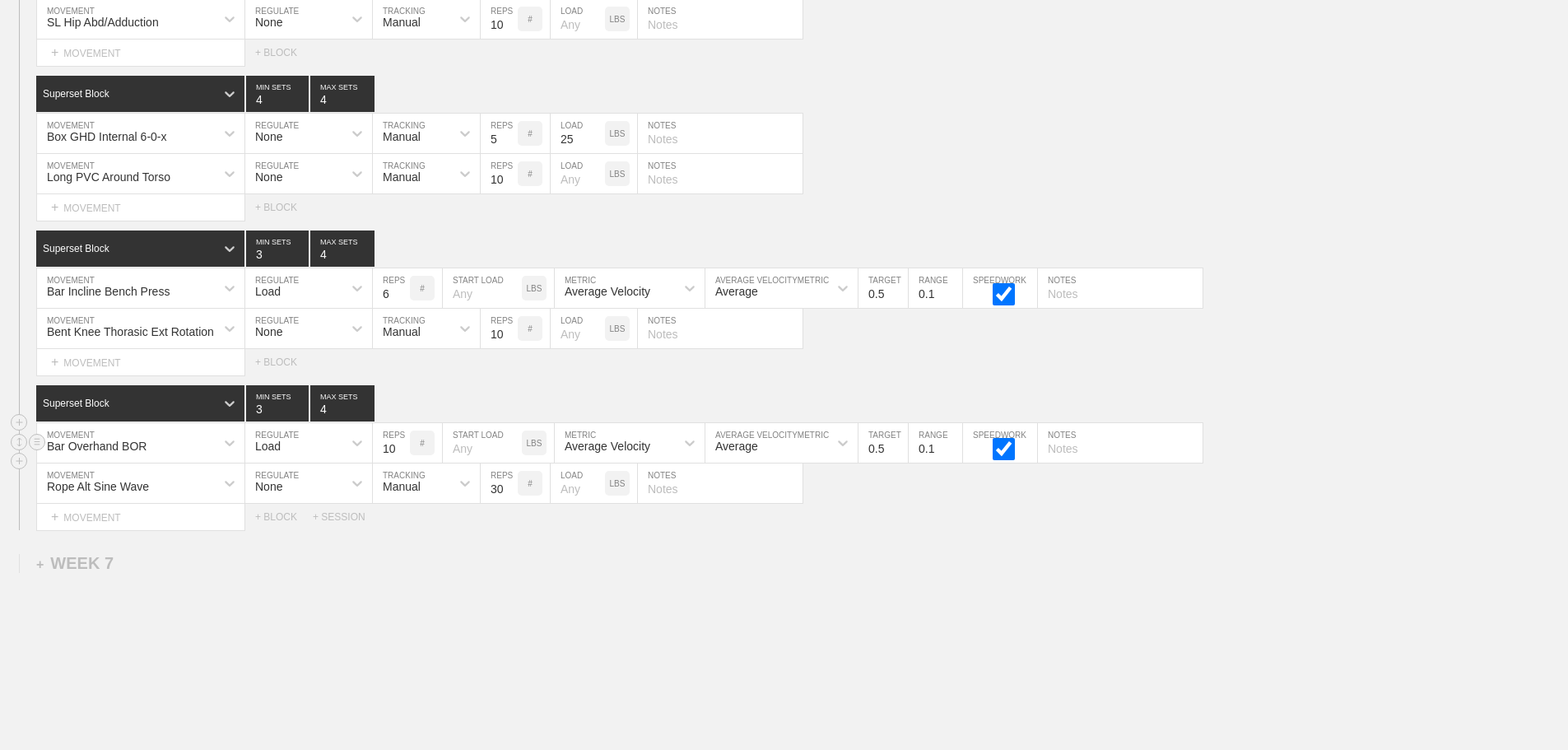
click at [186, 457] on div "Bar Overhand BOR" at bounding box center [125, 443] width 178 height 28
type input "bar underhand"
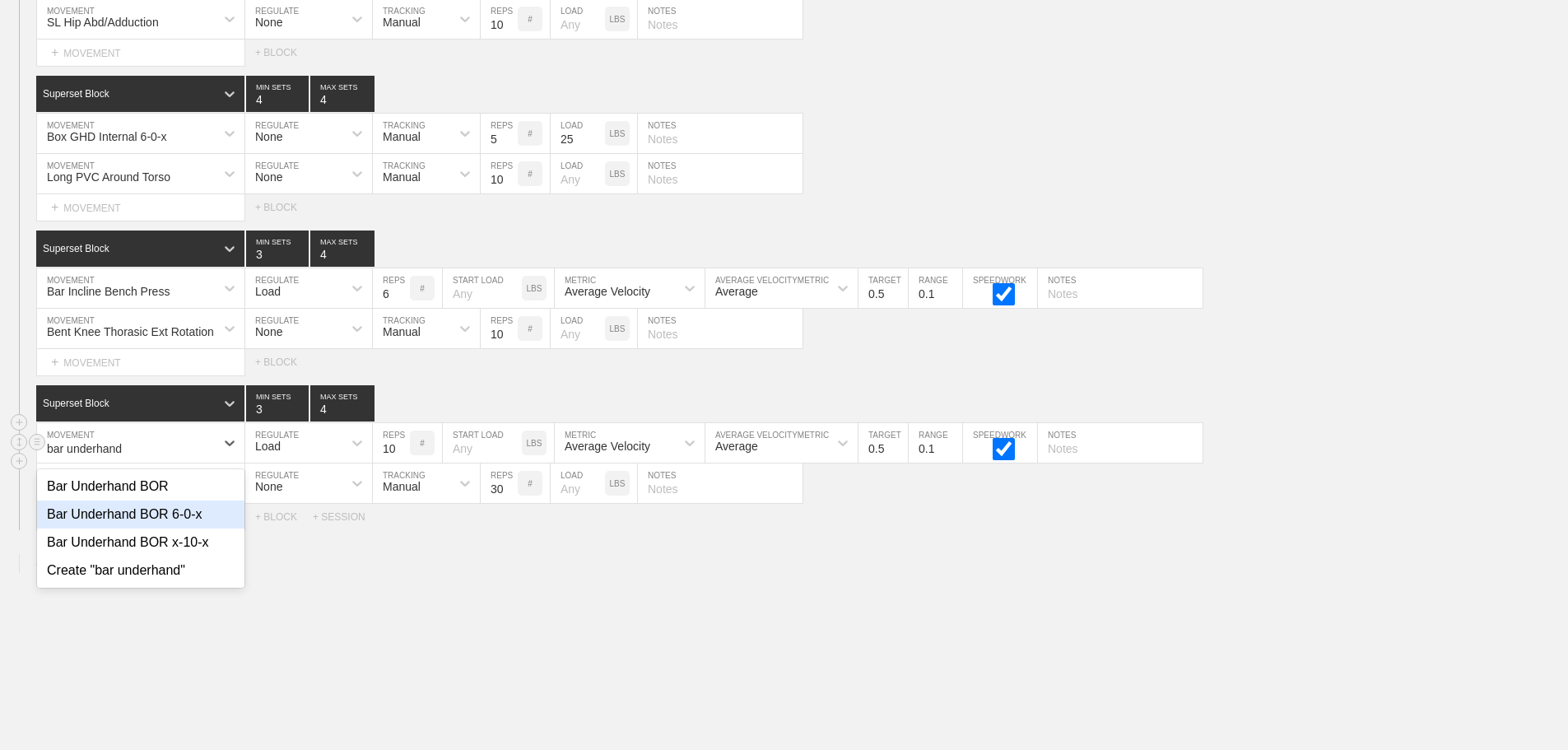
click at [201, 529] on div "Bar Underhand BOR 6-0-x" at bounding box center [141, 514] width 208 height 28
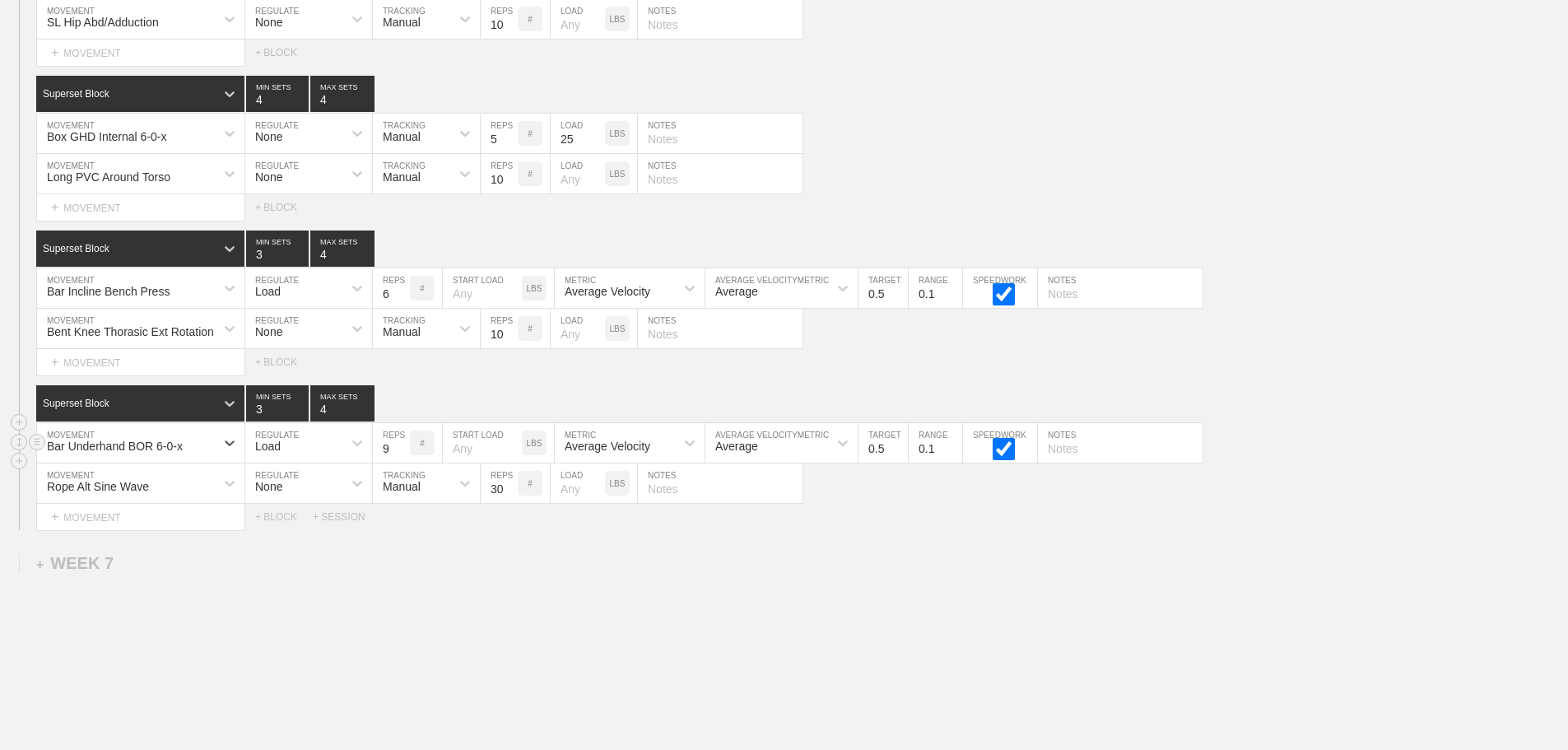
click at [401, 463] on input "9" at bounding box center [391, 443] width 37 height 39
click at [401, 463] on input "8" at bounding box center [391, 443] width 37 height 39
click at [401, 463] on input "7" at bounding box center [391, 443] width 37 height 39
type input "6"
click at [401, 463] on input "6" at bounding box center [391, 443] width 37 height 39
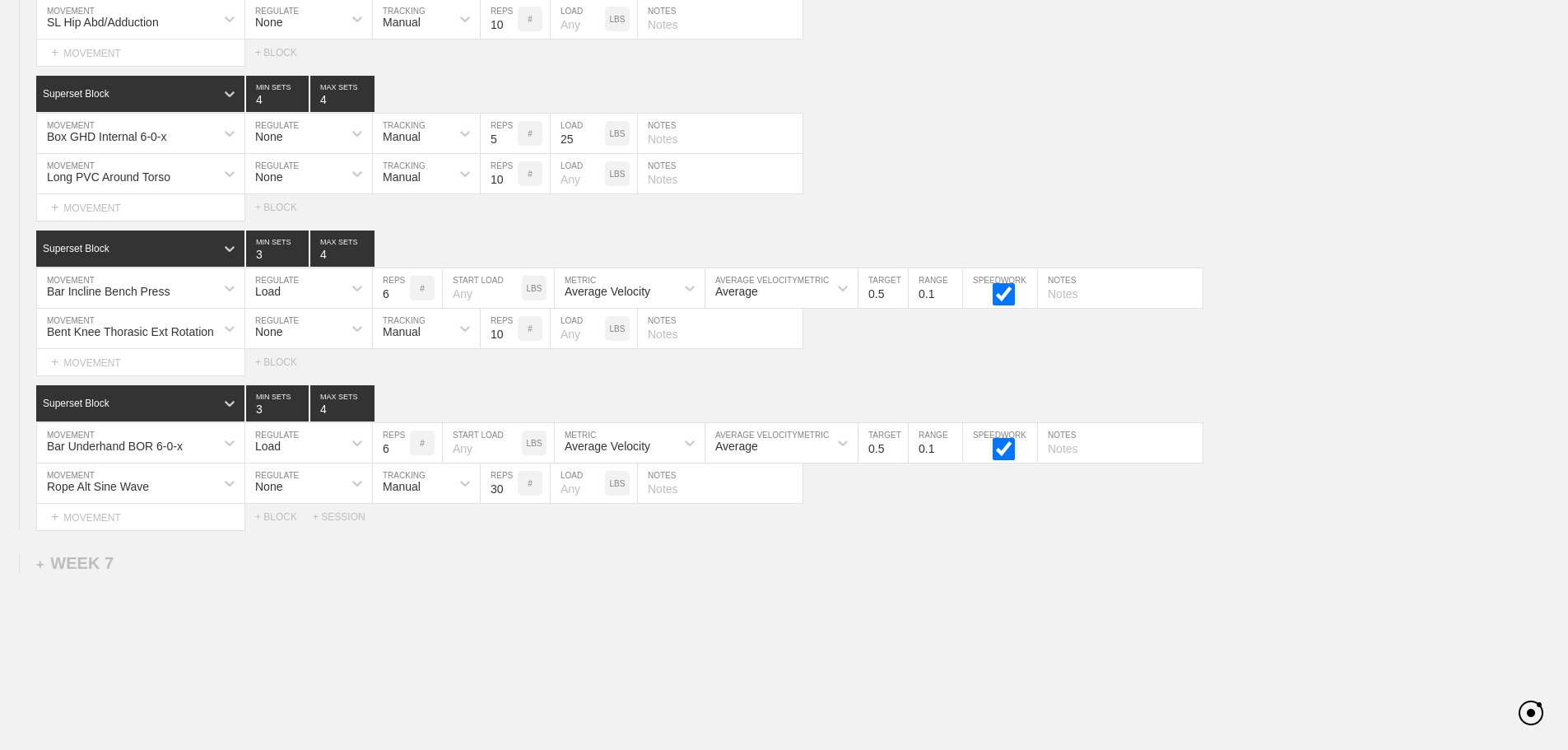
click at [510, 496] on input "31" at bounding box center [499, 483] width 37 height 39
click at [509, 496] on input "32" at bounding box center [499, 483] width 37 height 39
click at [509, 496] on input "33" at bounding box center [499, 483] width 37 height 39
click at [509, 496] on input "34" at bounding box center [499, 483] width 37 height 39
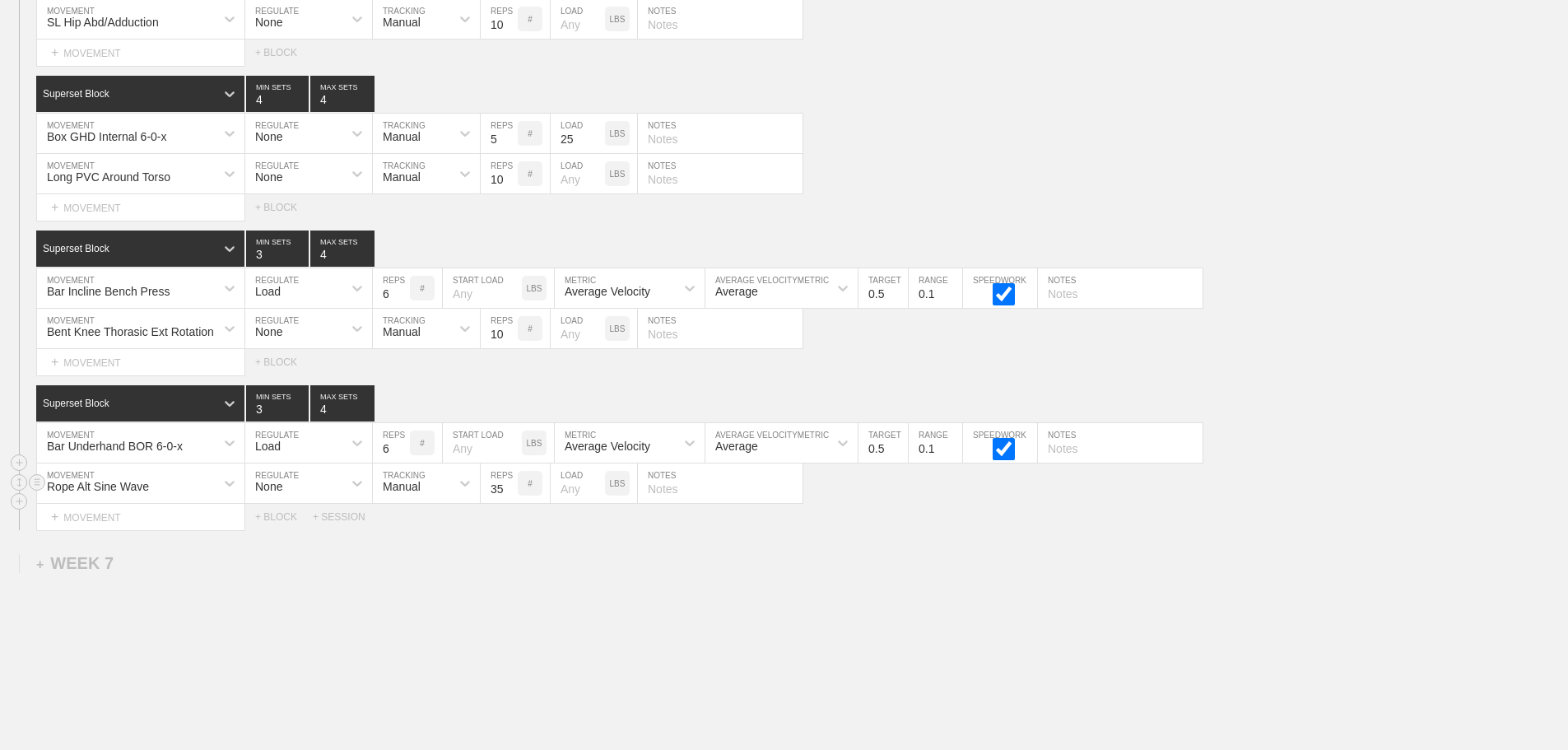
click at [509, 496] on input "35" at bounding box center [499, 483] width 37 height 39
click at [509, 496] on input "36" at bounding box center [499, 483] width 37 height 39
click at [509, 496] on input "37" at bounding box center [499, 483] width 37 height 39
click at [509, 496] on input "38" at bounding box center [499, 483] width 37 height 39
click at [509, 496] on input "39" at bounding box center [499, 483] width 37 height 39
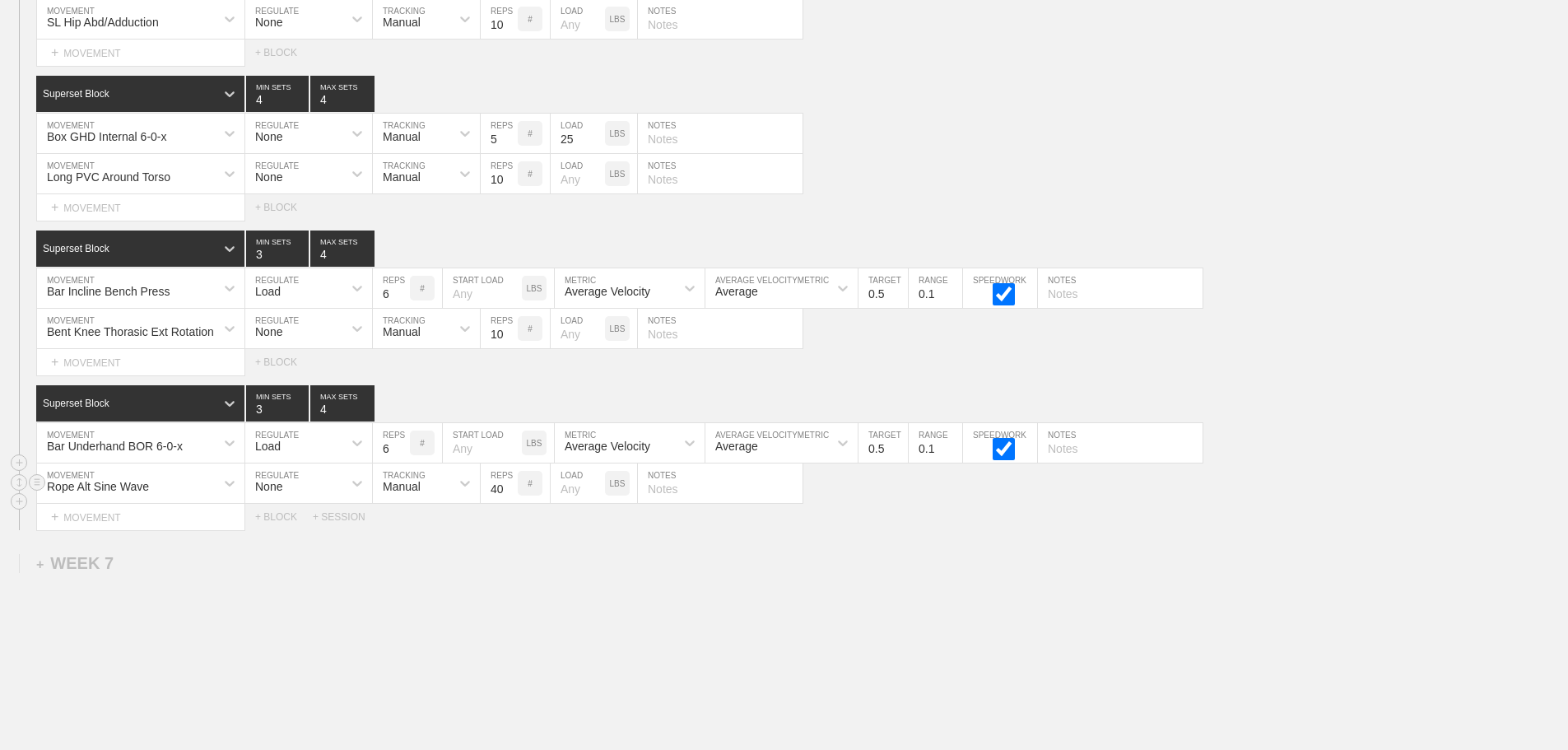
type input "40"
click at [509, 496] on input "40" at bounding box center [499, 483] width 37 height 39
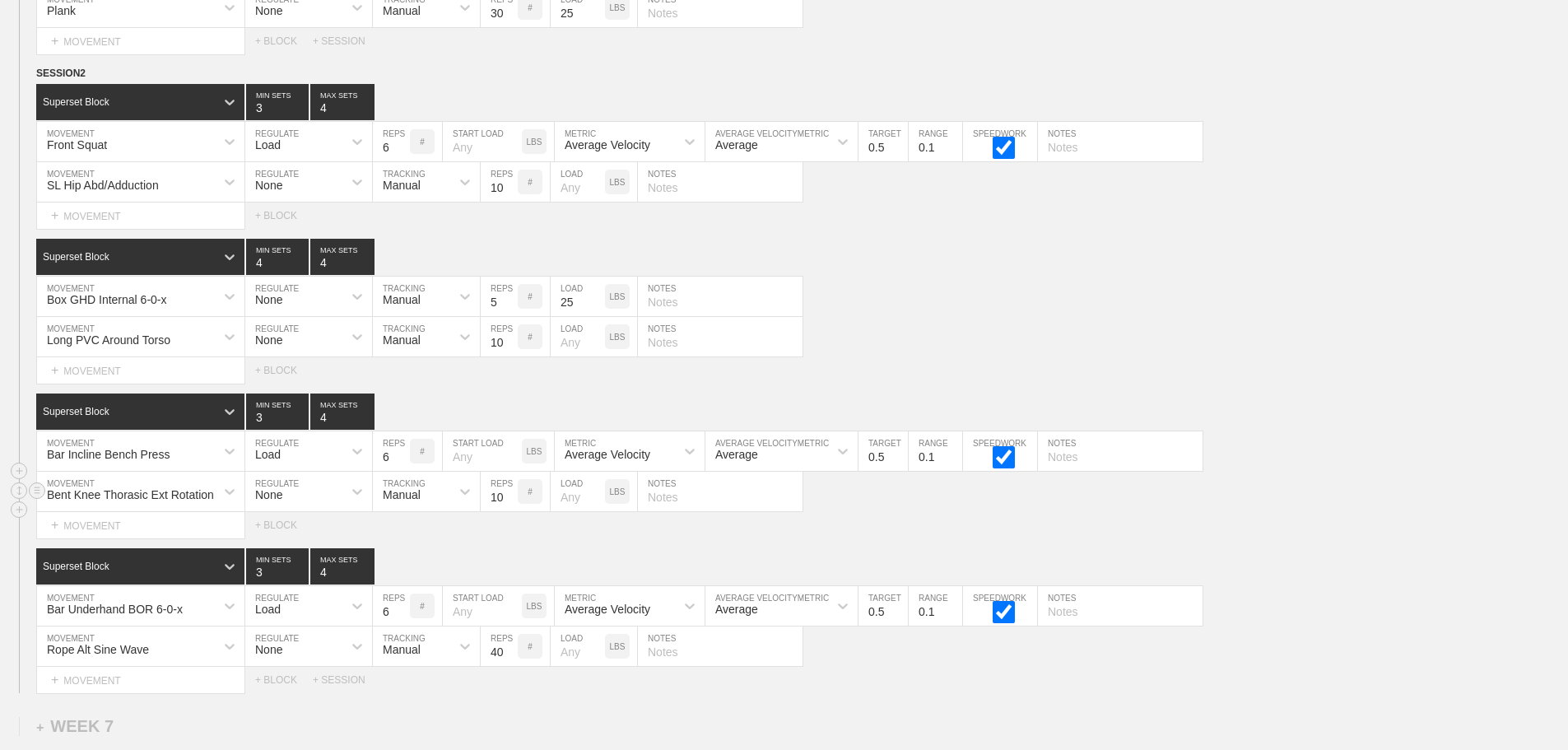
scroll to position [9424, 0]
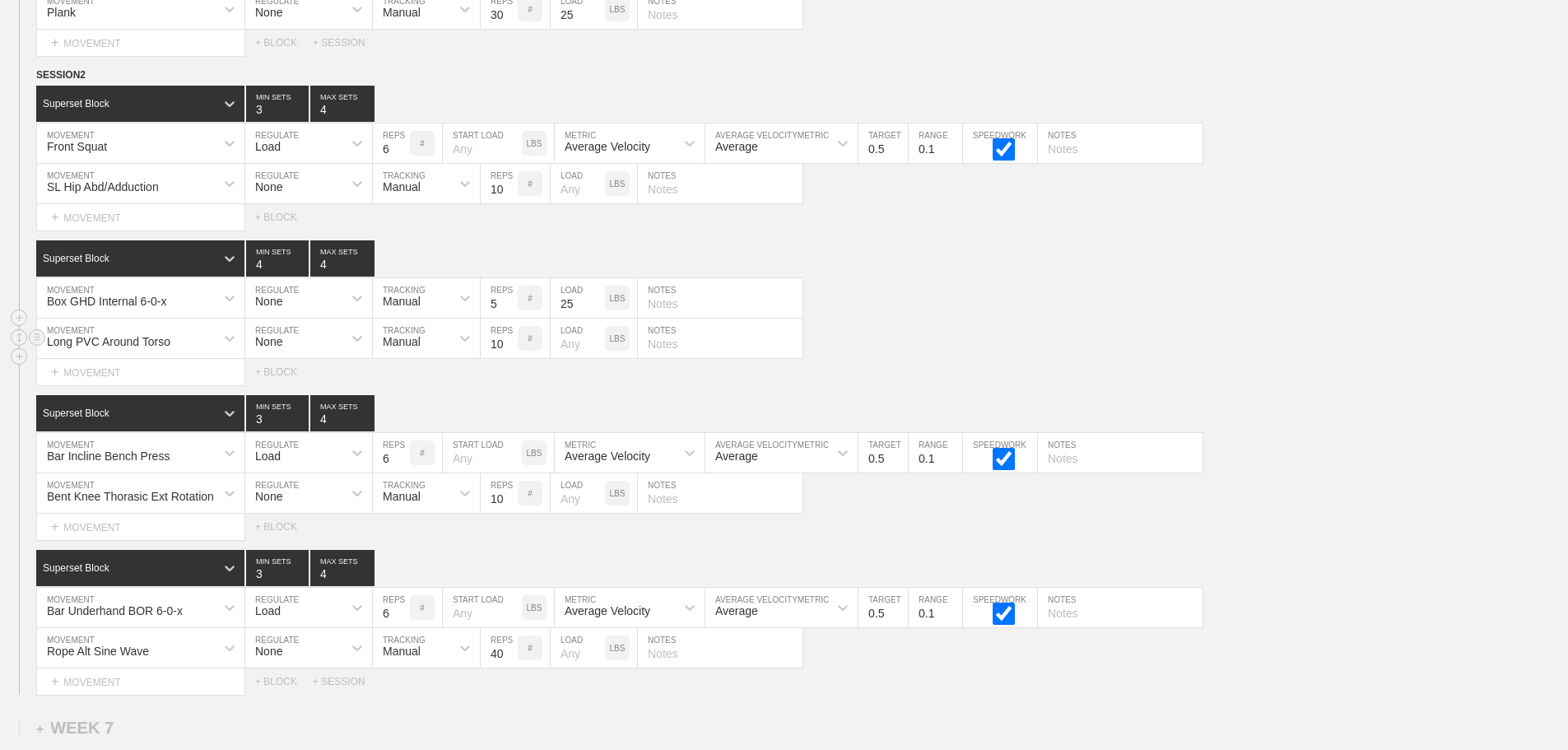
click at [1272, 342] on div "Long PVC Around Torso MOVEMENT None REGULATE Manual TRACKING 10 REPS # LOAD LBS…" at bounding box center [784, 339] width 1568 height 40
click at [1322, 380] on div "Select... MOVEMENT + MOVEMENT + BLOCK" at bounding box center [784, 372] width 1568 height 26
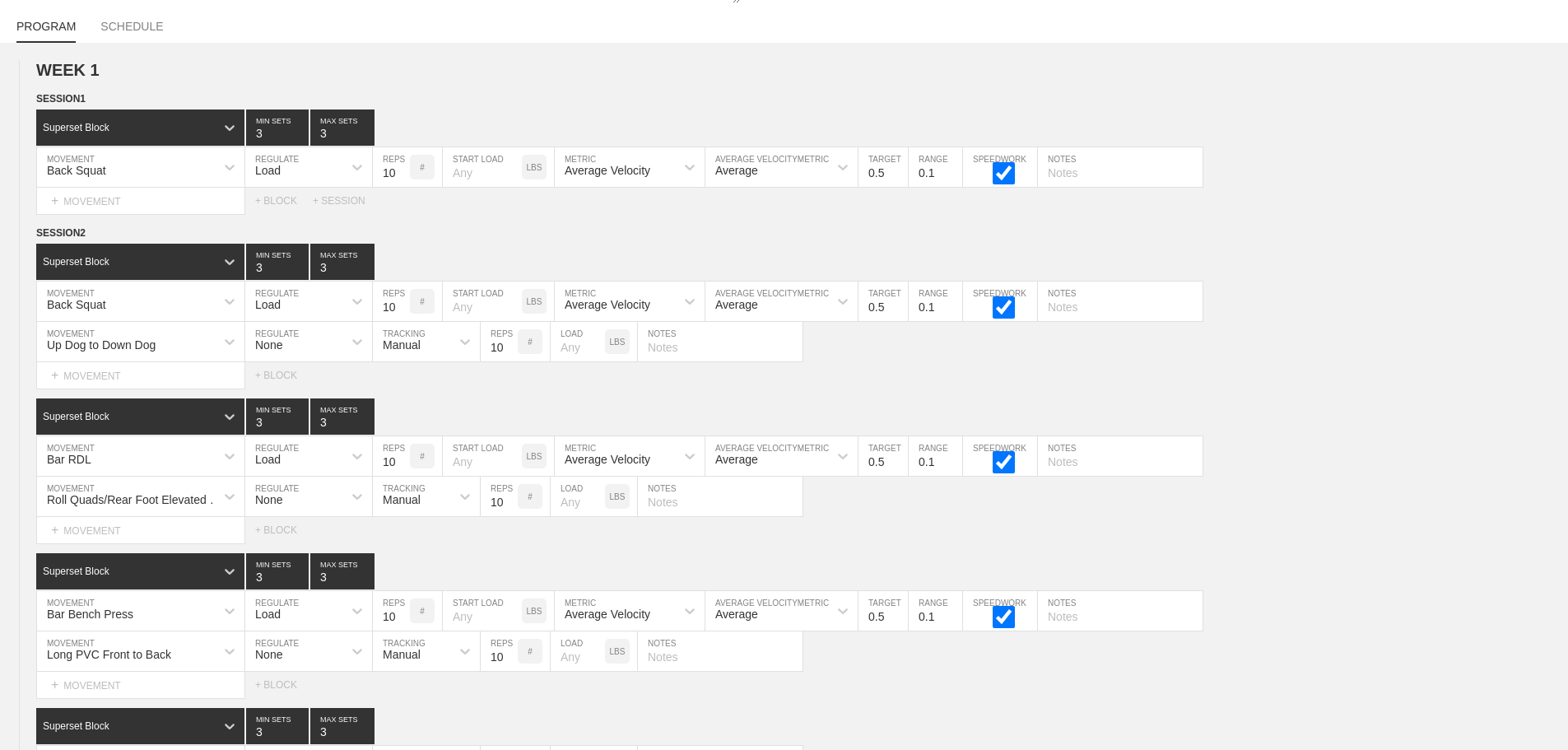
scroll to position [0, 0]
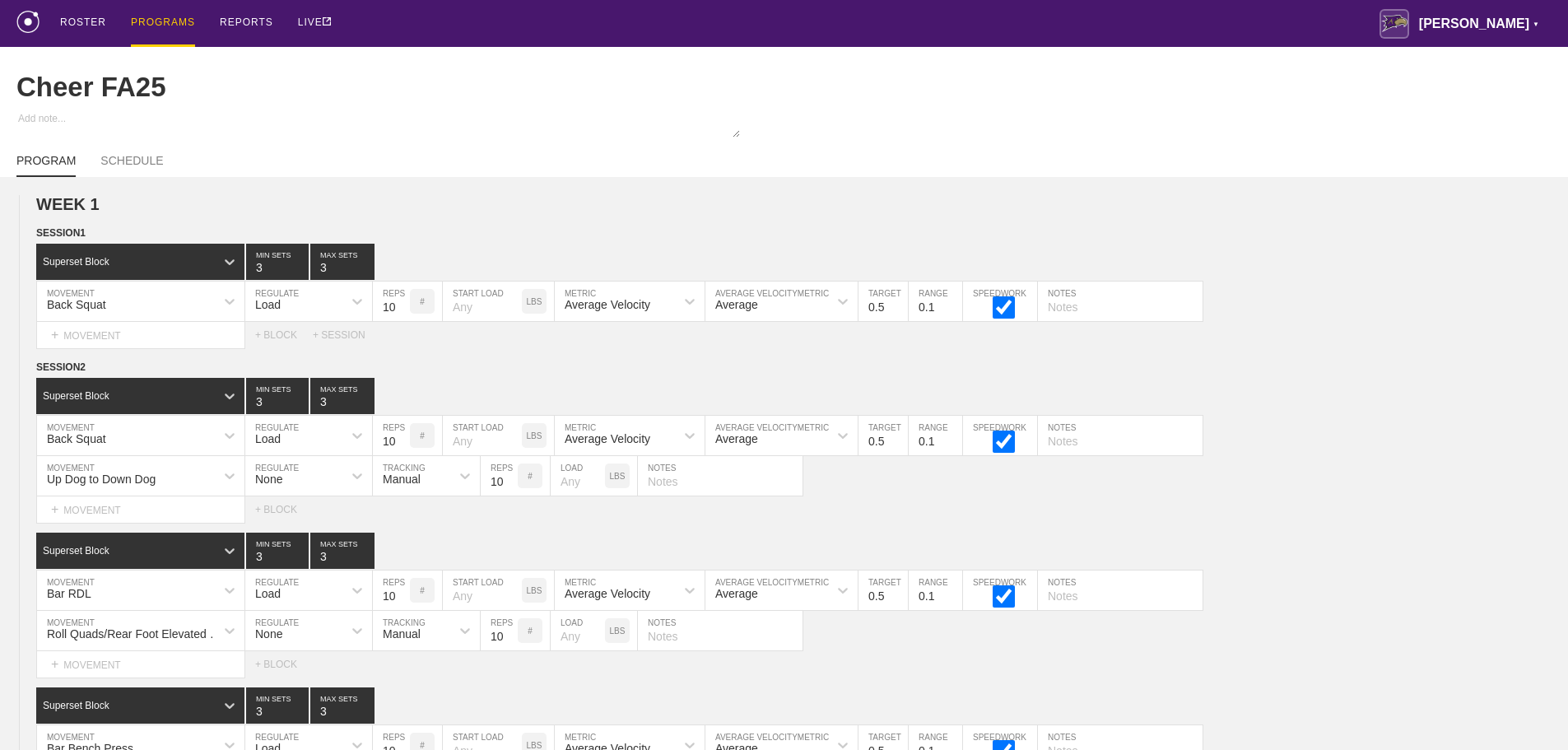
click at [167, 20] on div "PROGRAMS" at bounding box center [163, 23] width 64 height 47
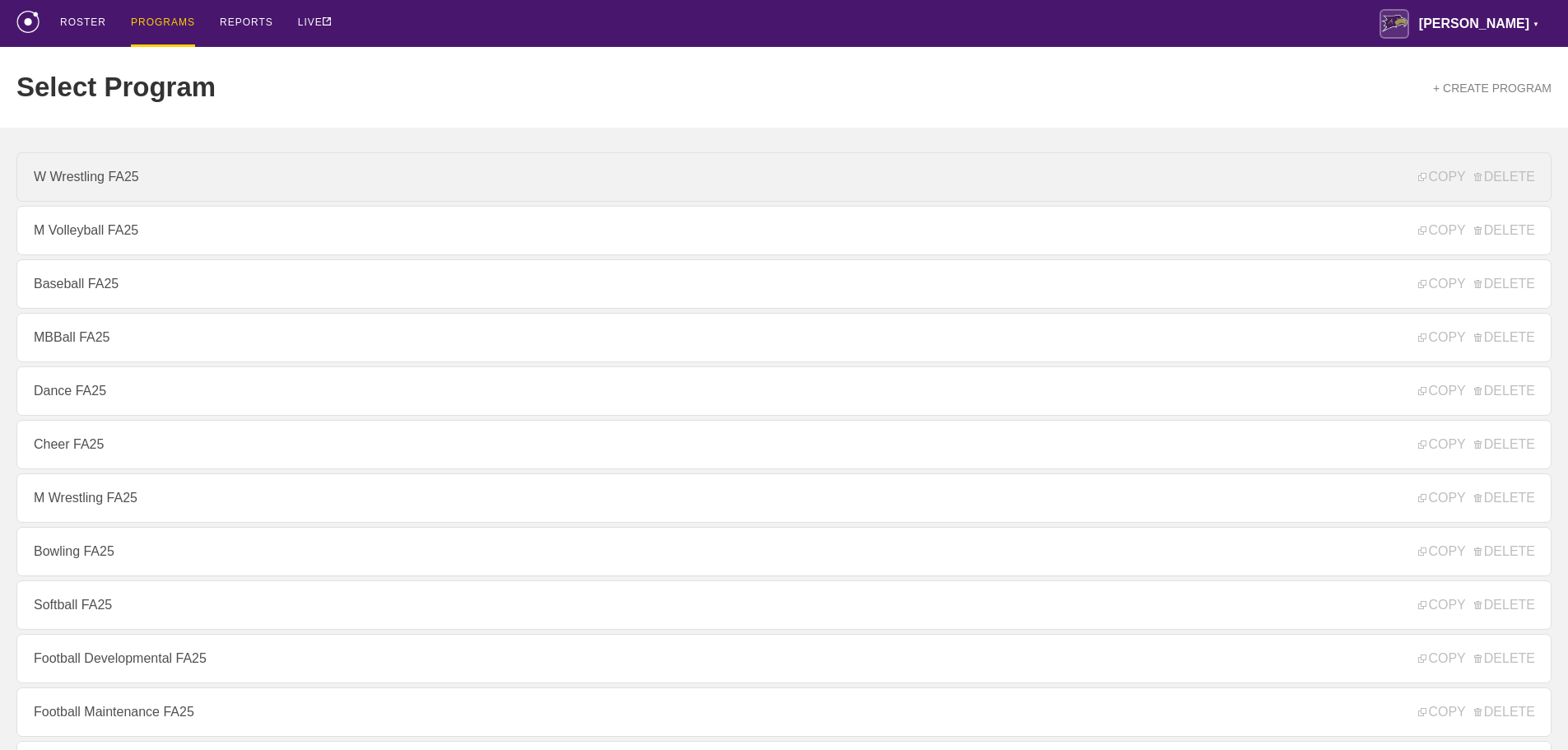
click at [90, 182] on link "W Wrestling FA25" at bounding box center [784, 176] width 1535 height 49
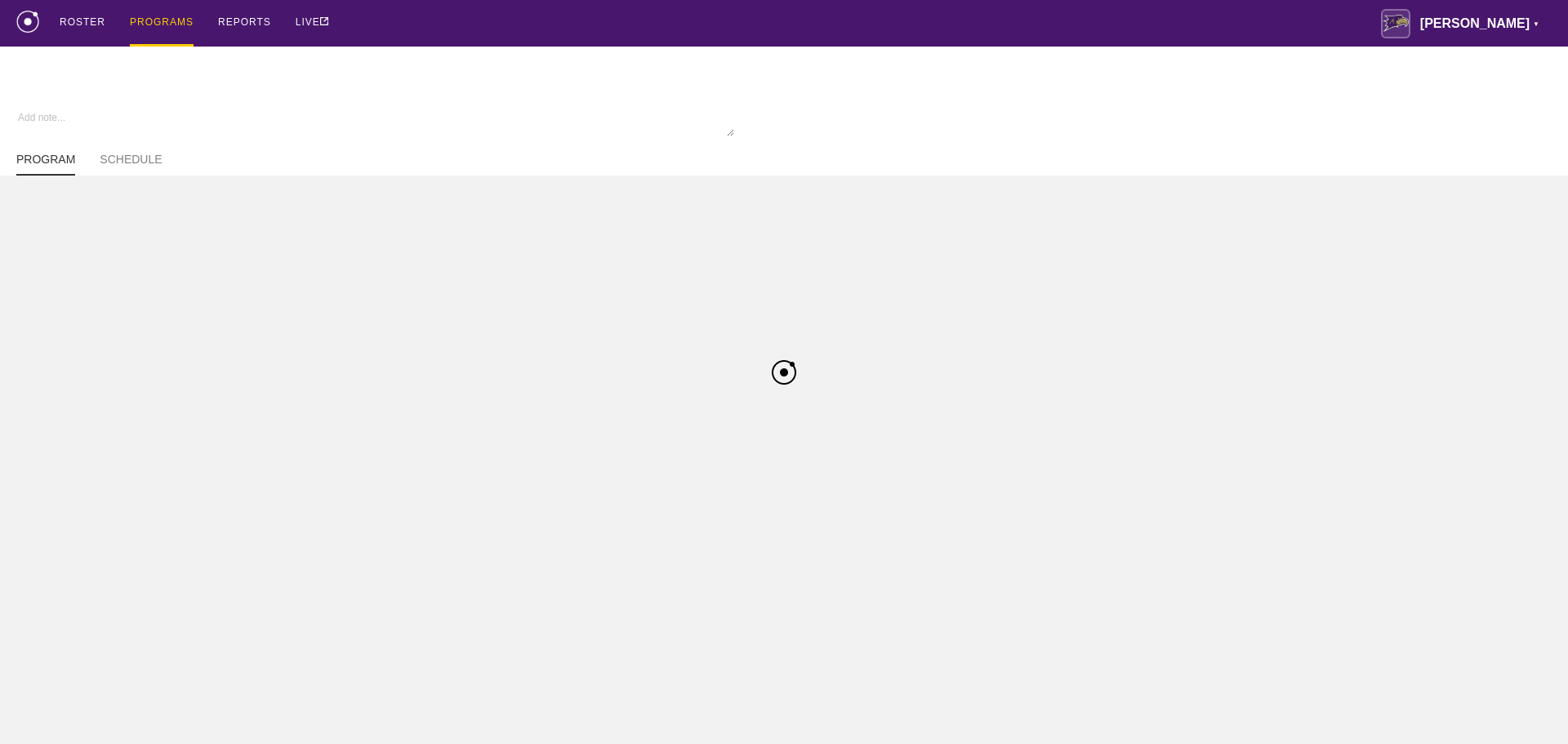
type textarea "x"
type input "W Wrestling FA25"
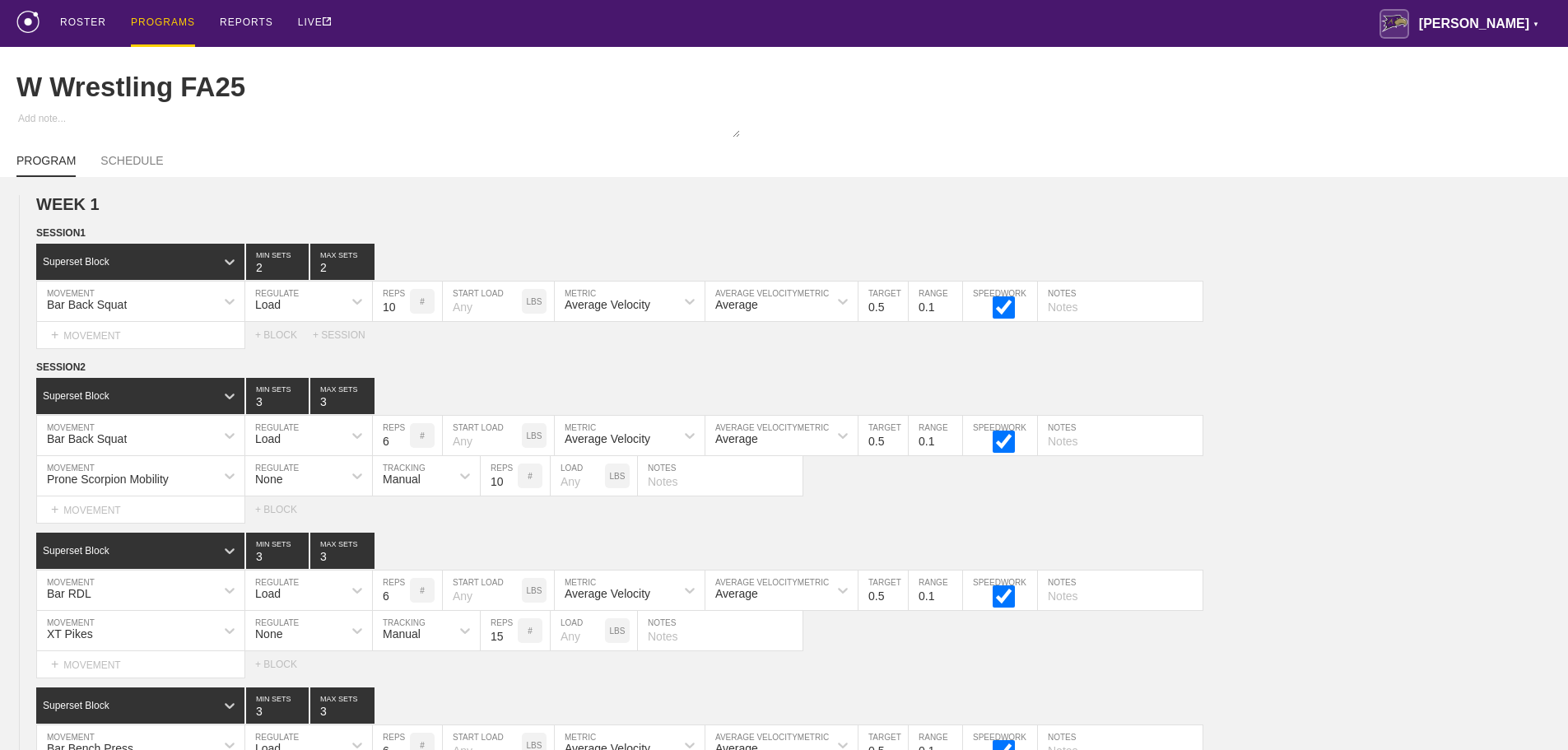
click at [527, 22] on div "ROSTER PROGRAMS REPORTS LIVE [PERSON_NAME] ▼ [PERSON_NAME][EMAIL_ADDRESS][PERSO…" at bounding box center [784, 23] width 1535 height 47
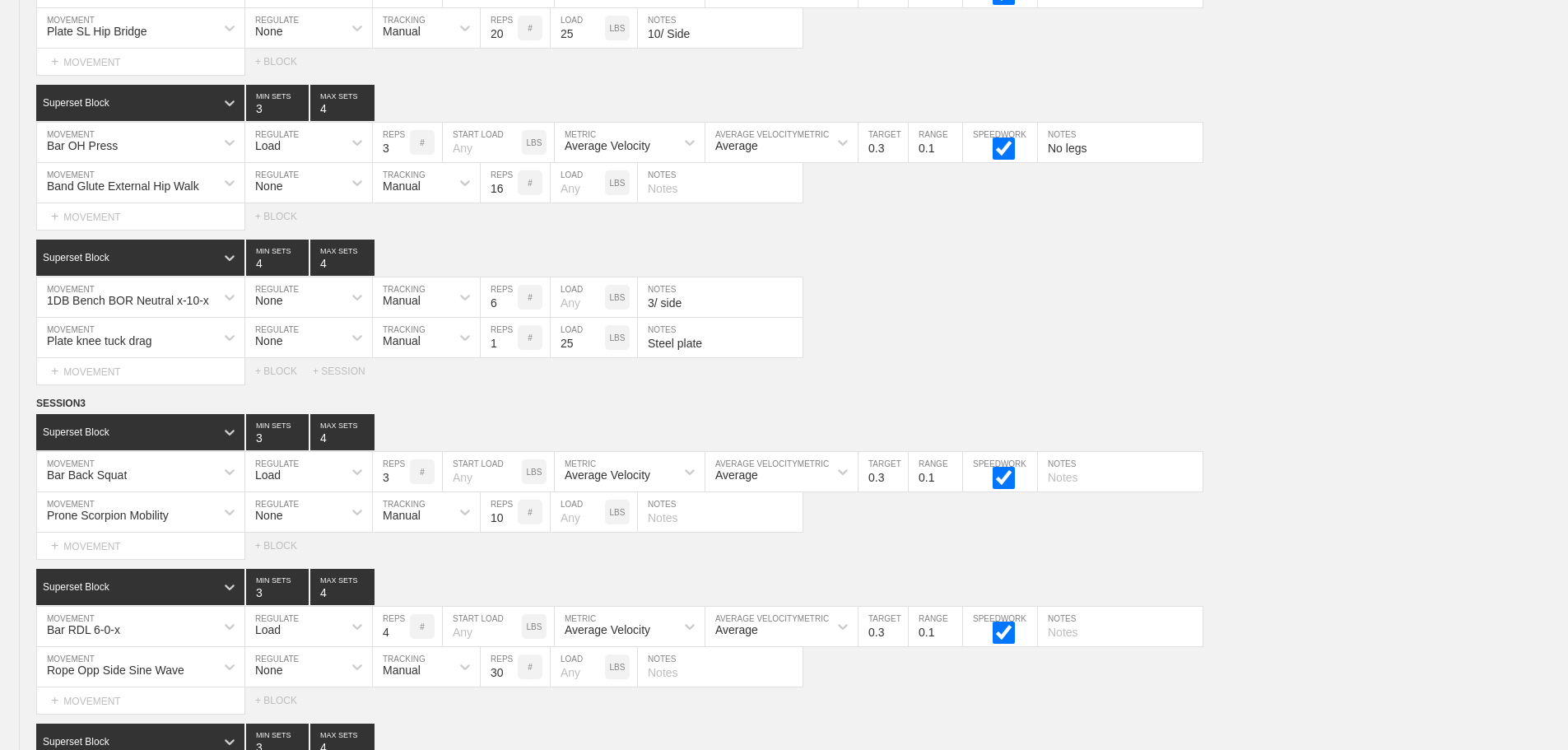
scroll to position [9032, 0]
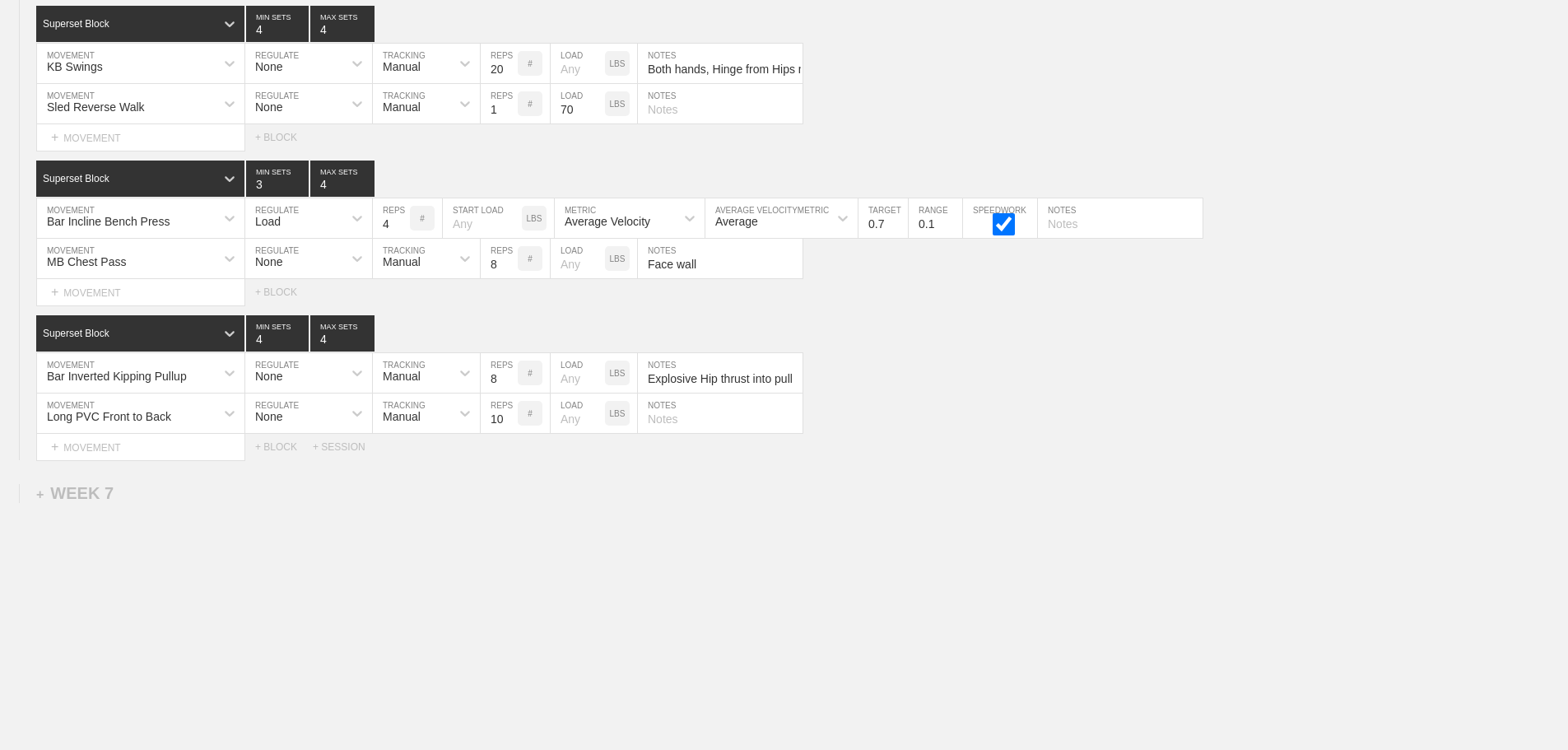
click at [347, 447] on div "+ SESSION" at bounding box center [346, 447] width 65 height 12
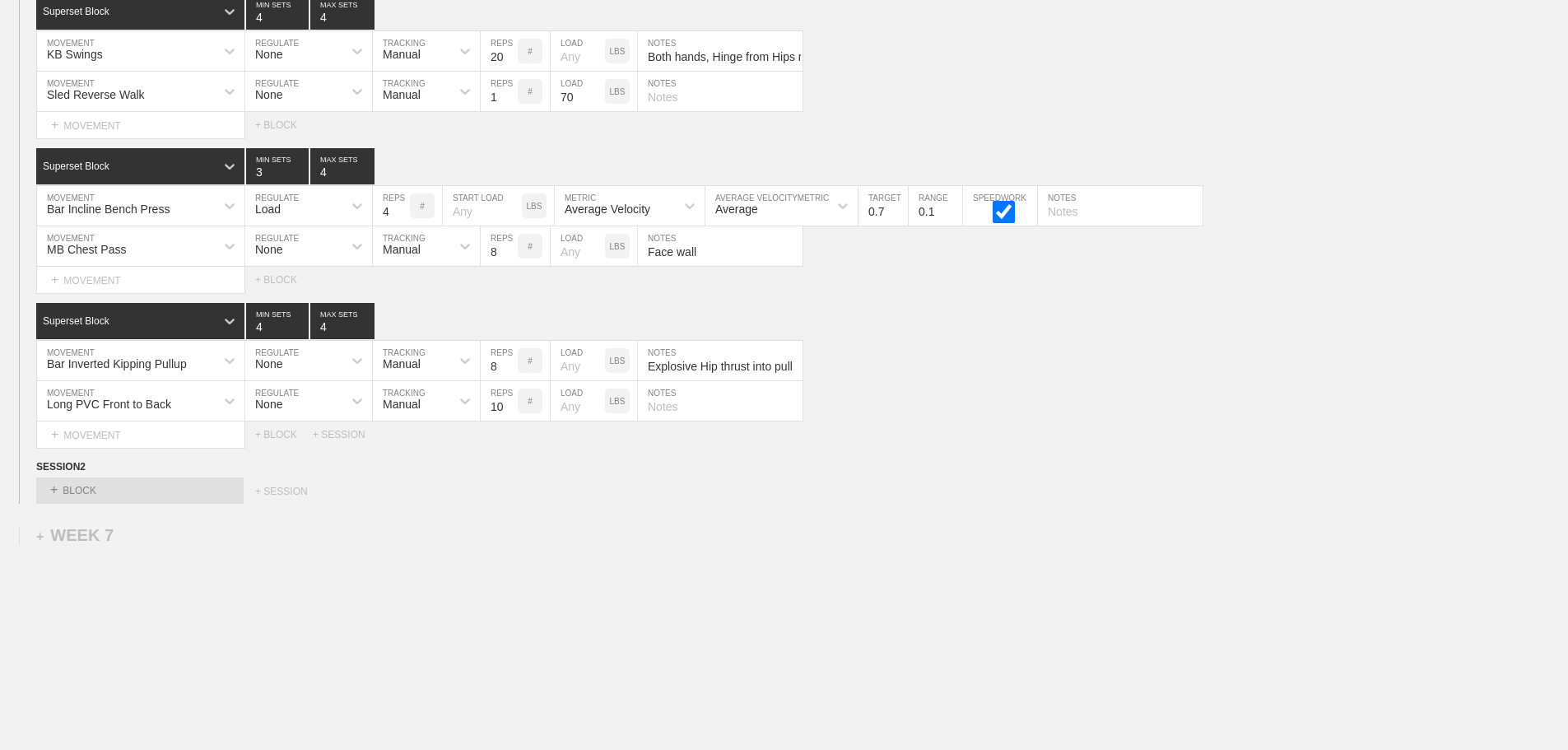
click at [1092, 503] on div "Select... + BLOCK + SESSION" at bounding box center [784, 490] width 1568 height 26
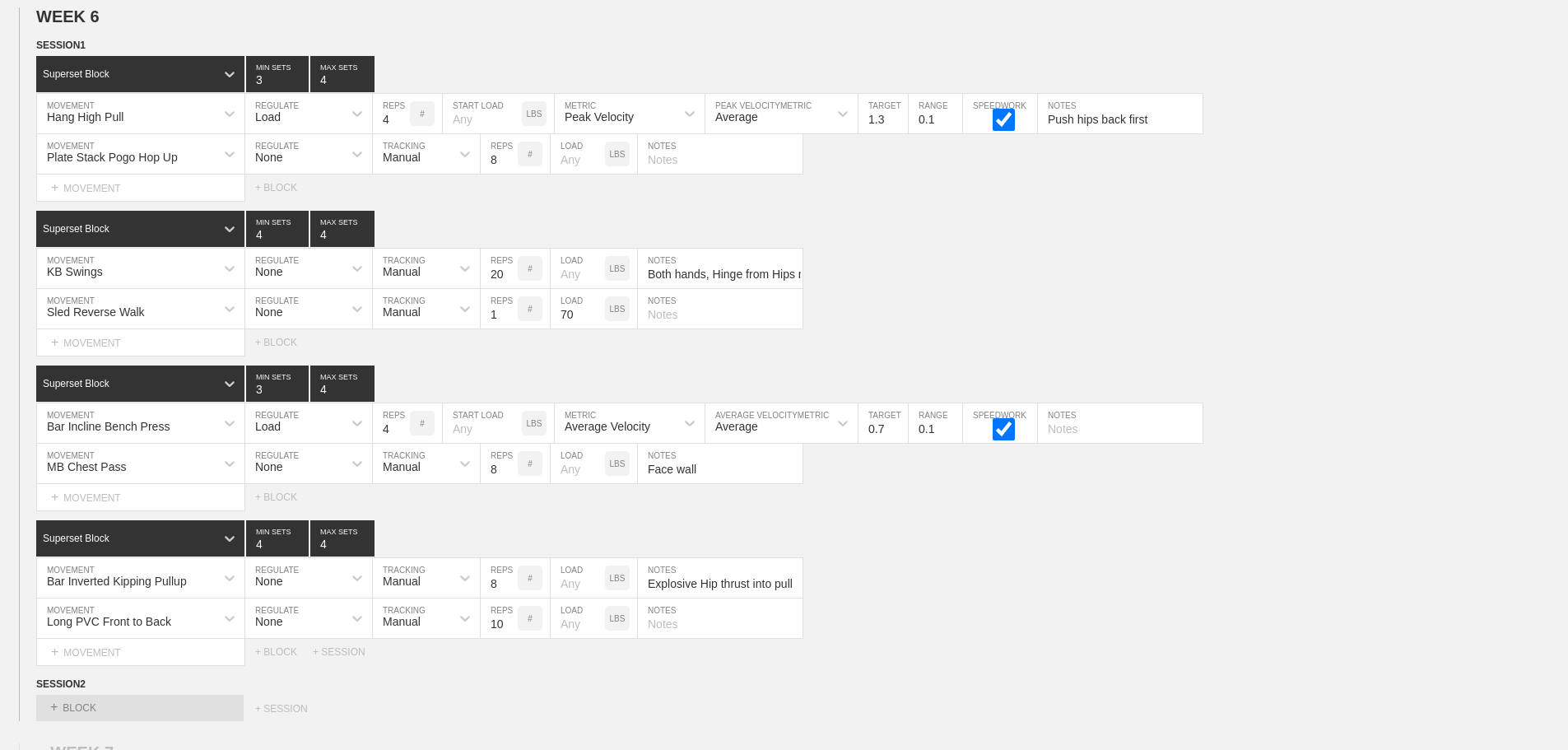
scroll to position [8784, 0]
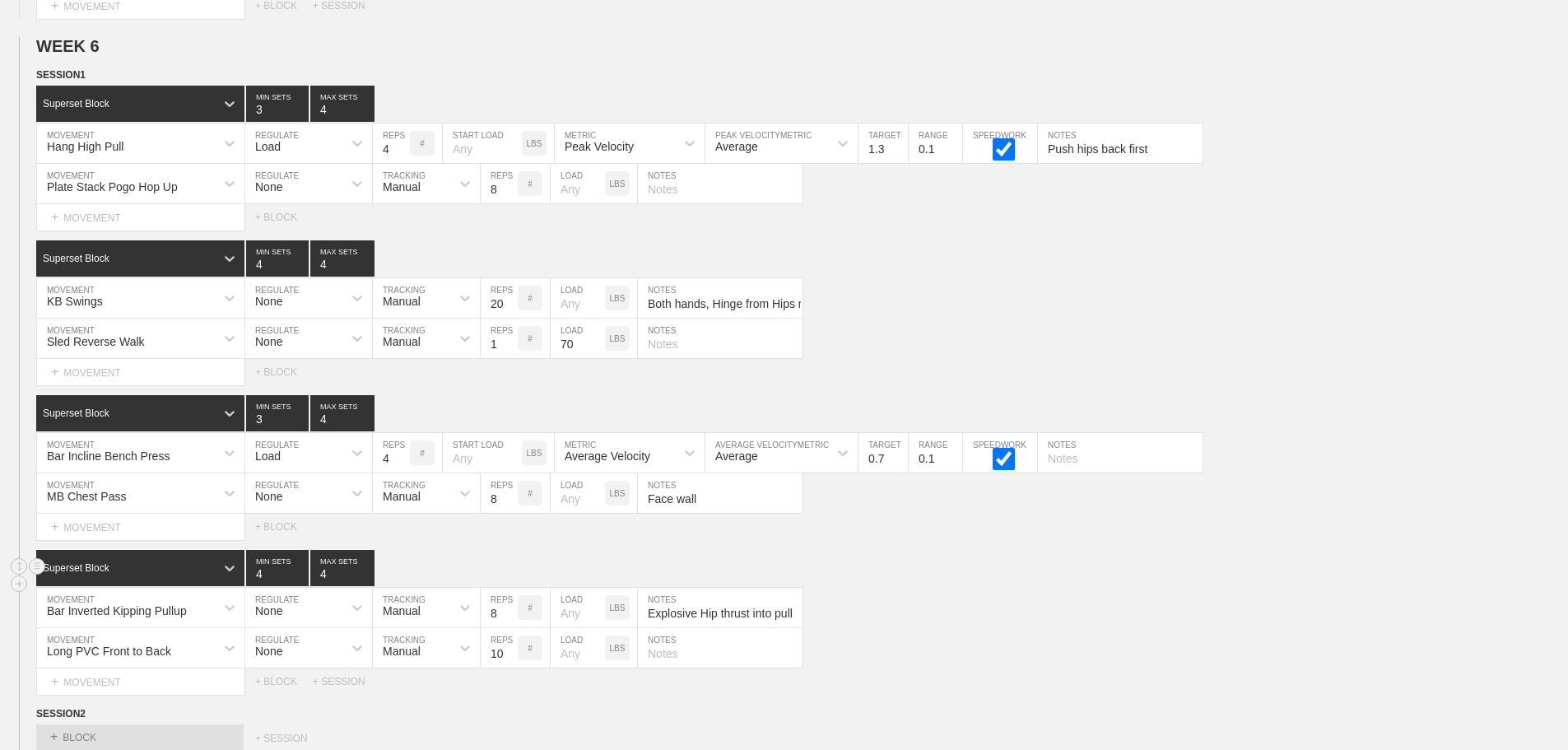
click at [972, 578] on div "Superset Block 4 MIN SETS 4 MAX SETS" at bounding box center [803, 568] width 1532 height 37
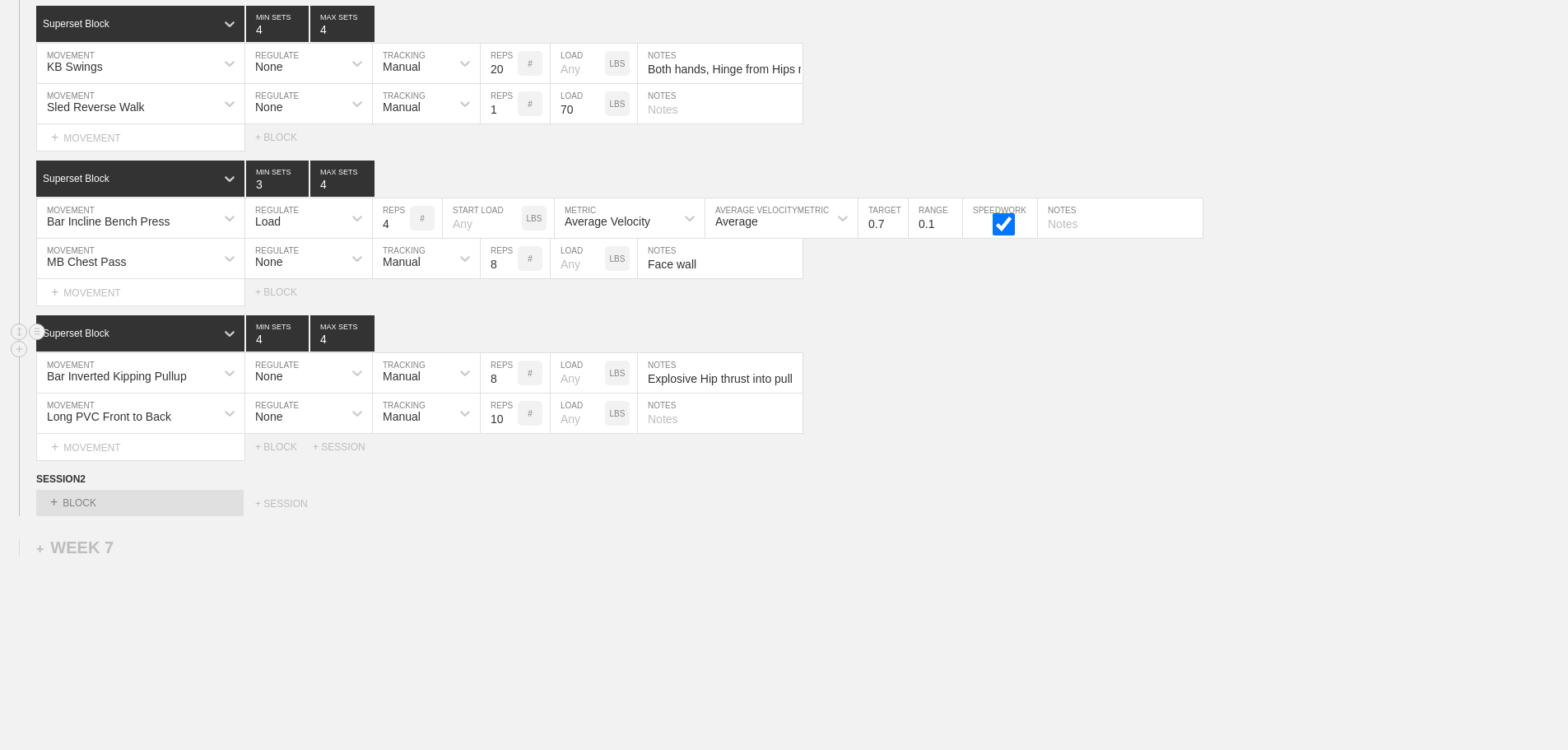
scroll to position [9032, 0]
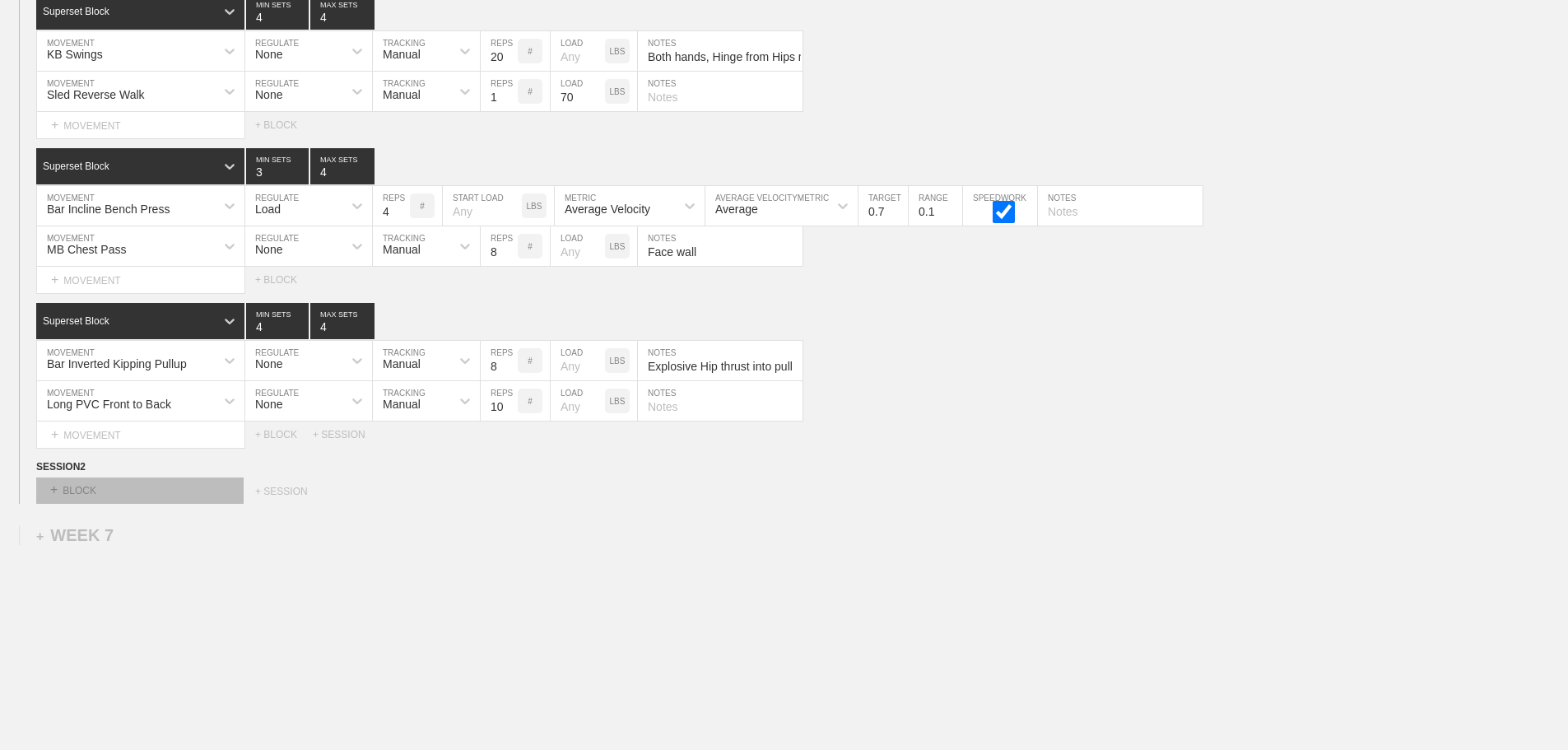
click at [209, 504] on div "+ BLOCK" at bounding box center [141, 490] width 208 height 26
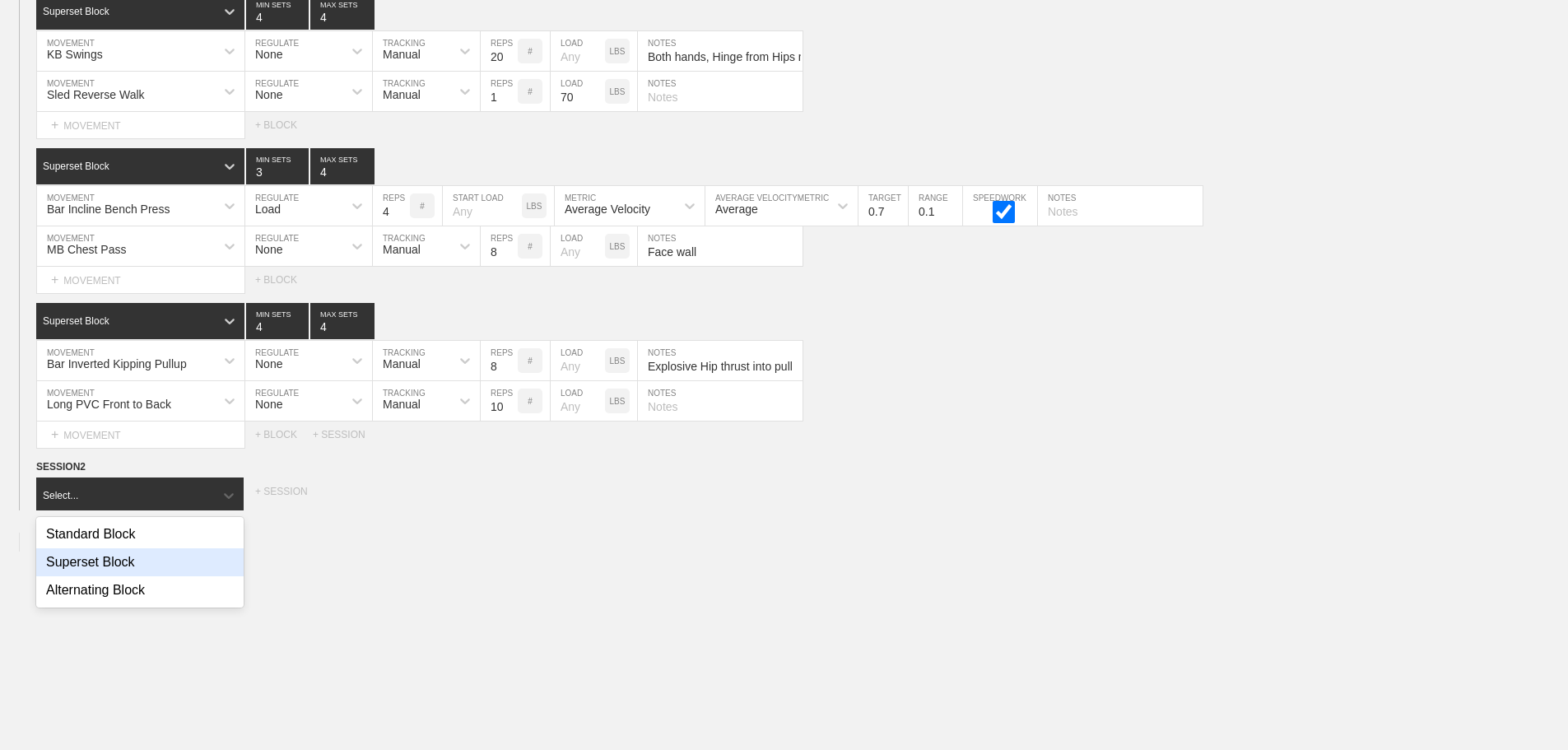
click at [140, 577] on div "Superset Block" at bounding box center [141, 562] width 208 height 28
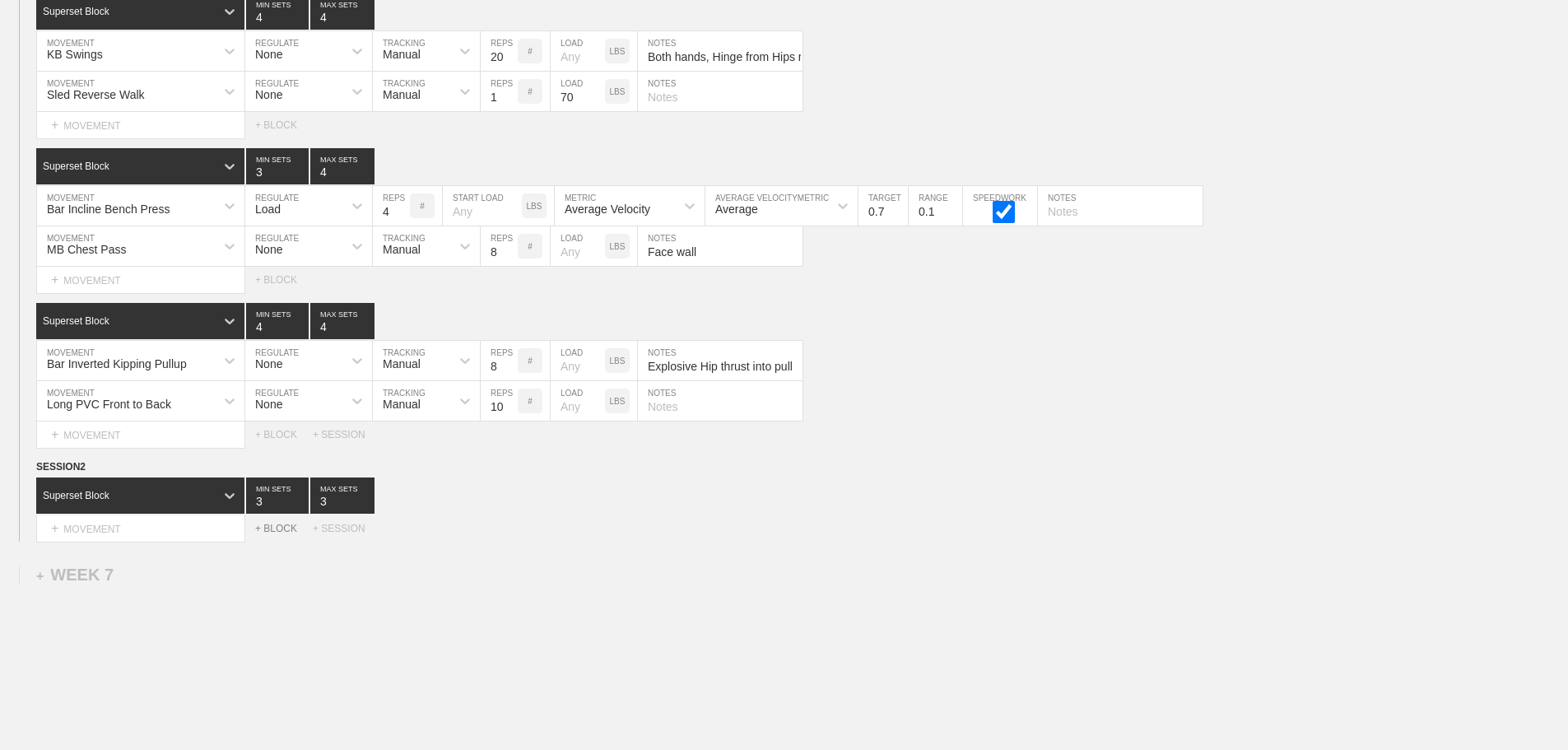
click at [273, 534] on div "+ BLOCK" at bounding box center [284, 529] width 58 height 12
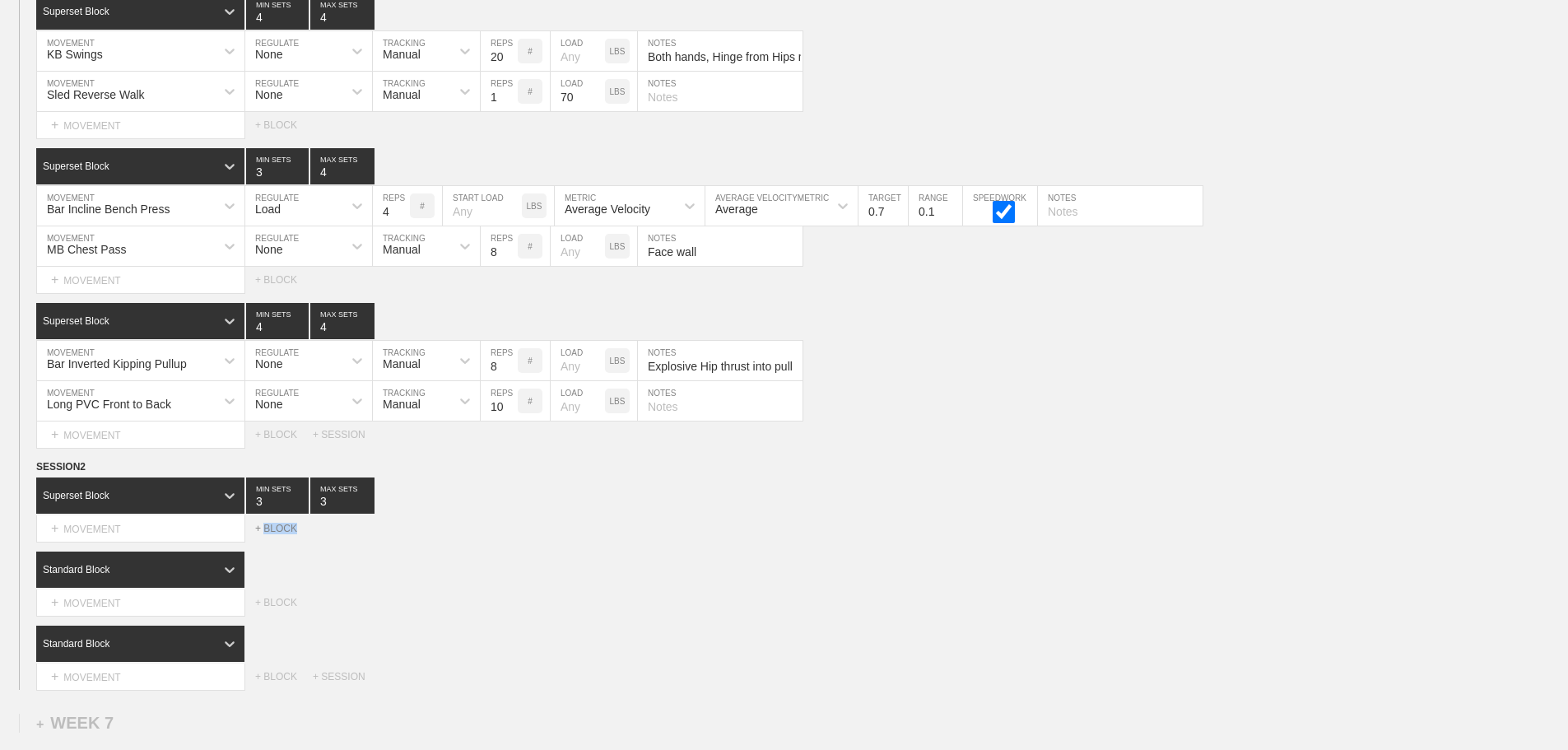
click at [273, 534] on div "+ BLOCK" at bounding box center [284, 529] width 58 height 12
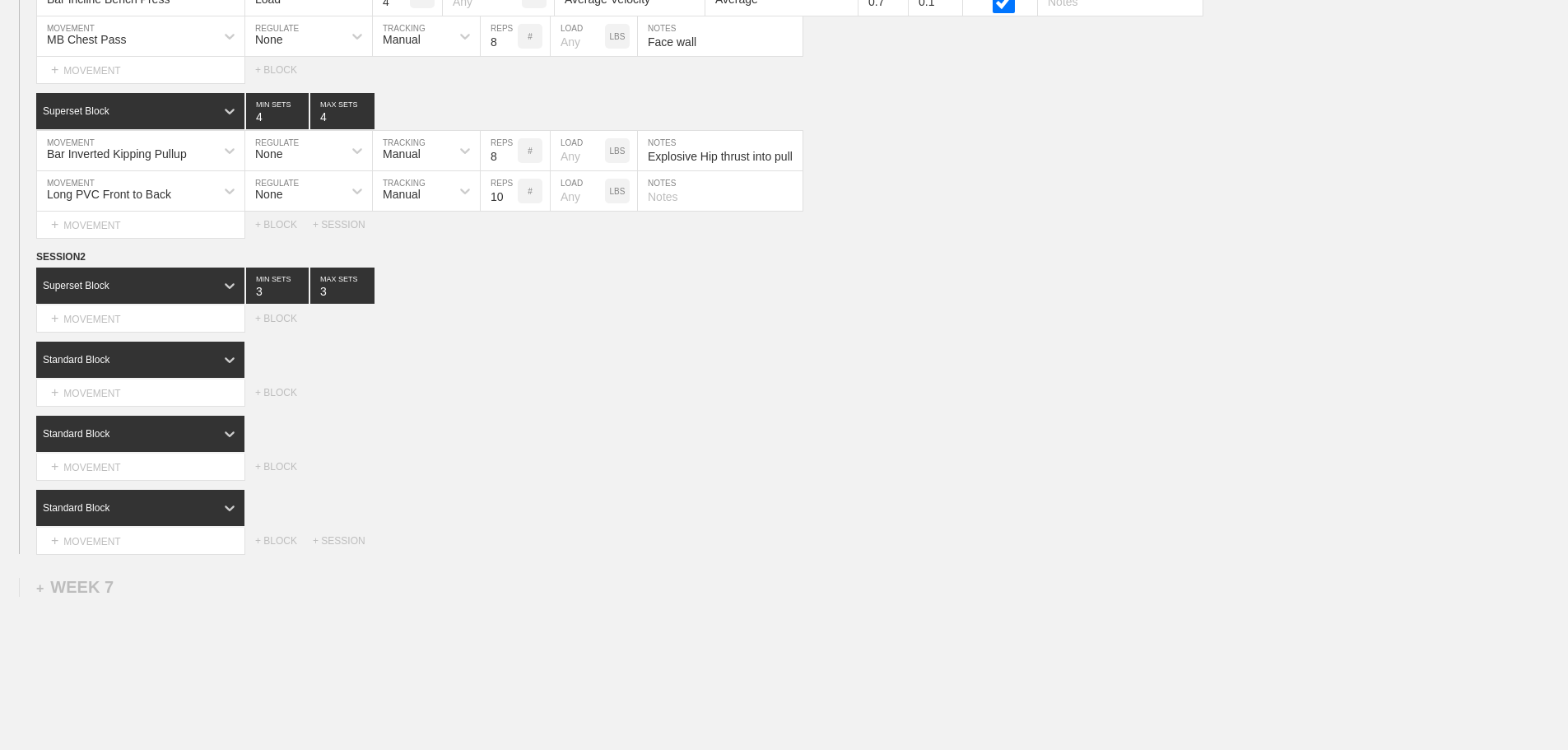
scroll to position [9278, 0]
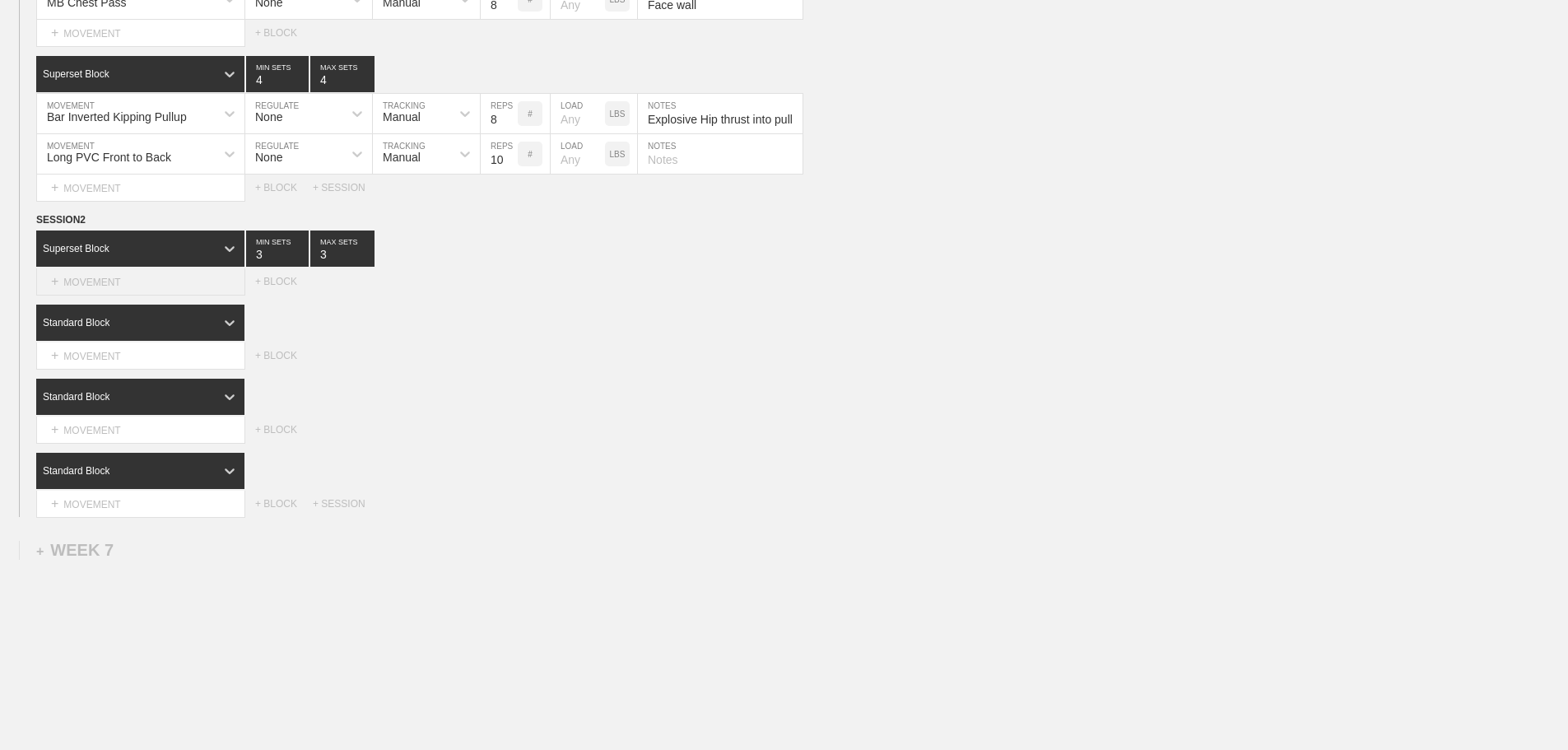
click at [138, 288] on div "+ MOVEMENT" at bounding box center [141, 282] width 209 height 27
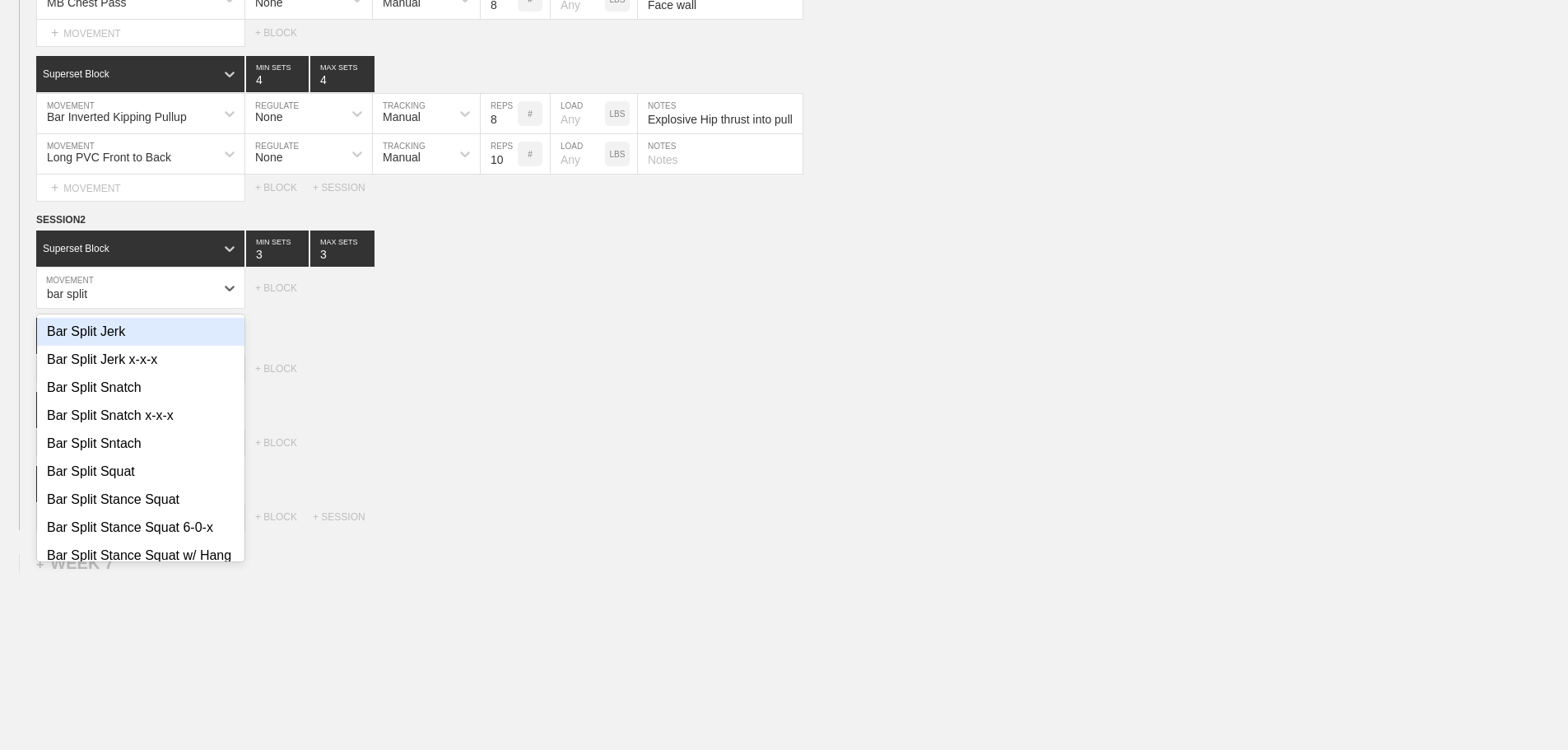
click at [121, 345] on div "Bar Split Jerk" at bounding box center [141, 331] width 208 height 28
type input "bar split"
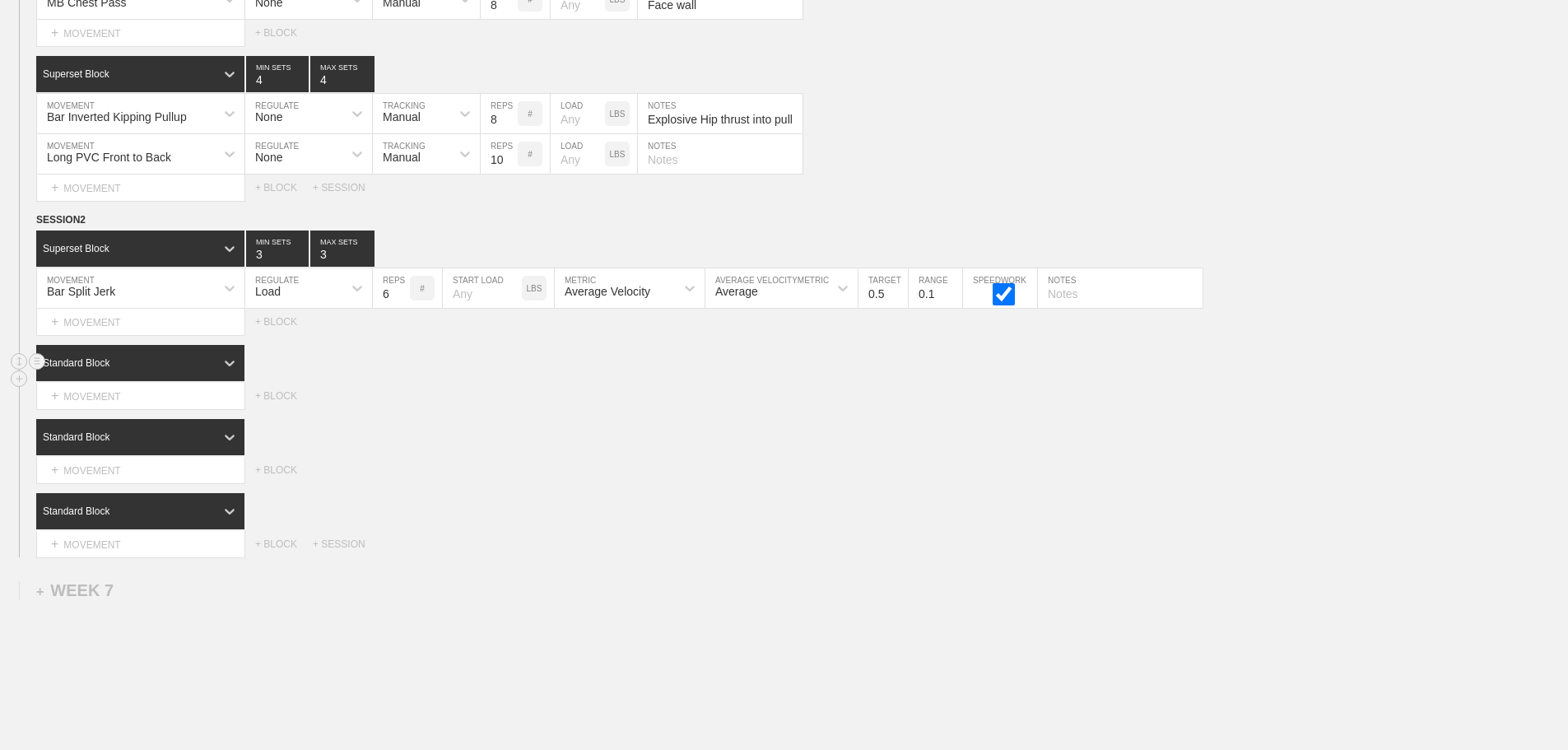
click at [200, 371] on div "Standard Block" at bounding box center [126, 362] width 179 height 14
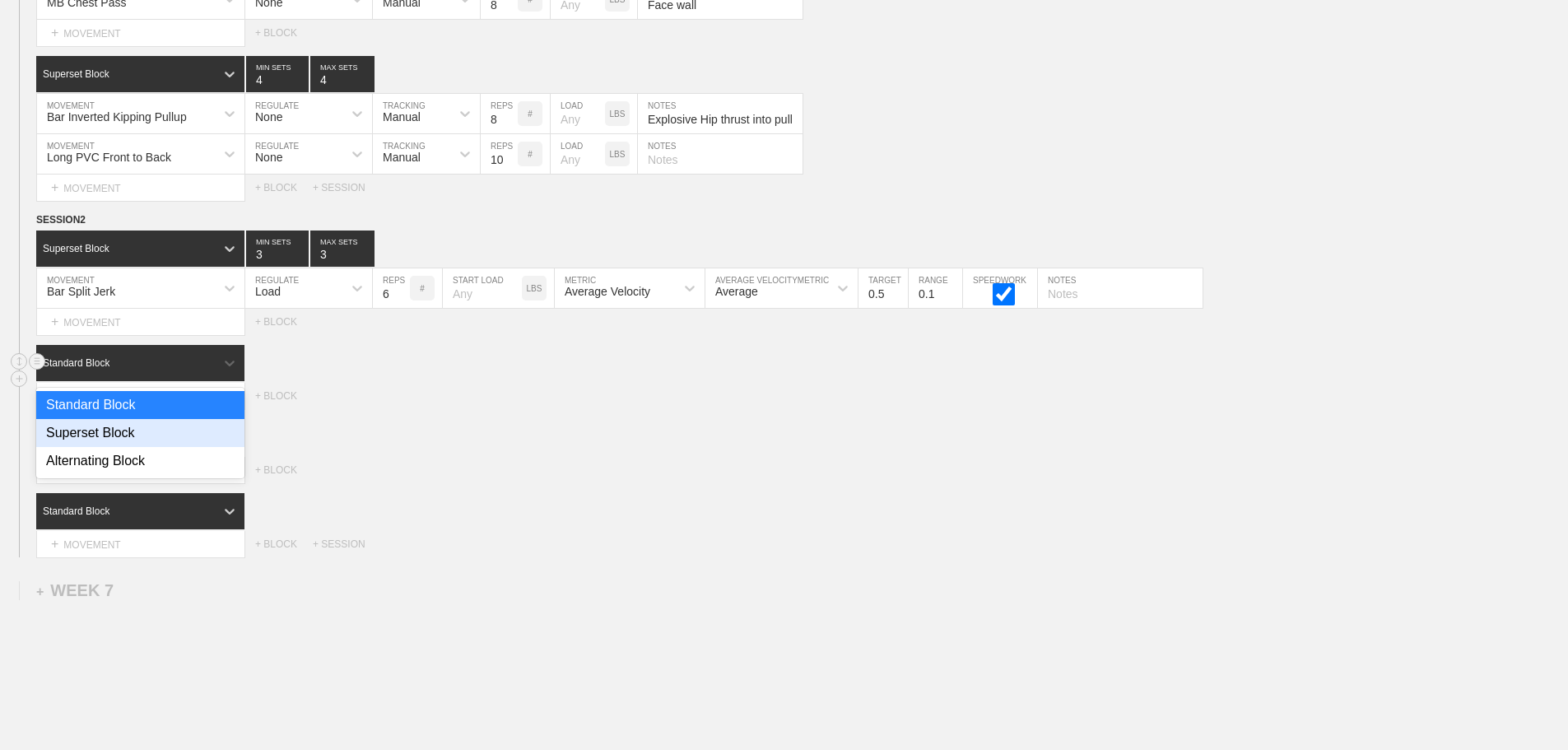
click at [145, 441] on div "Superset Block" at bounding box center [141, 432] width 208 height 28
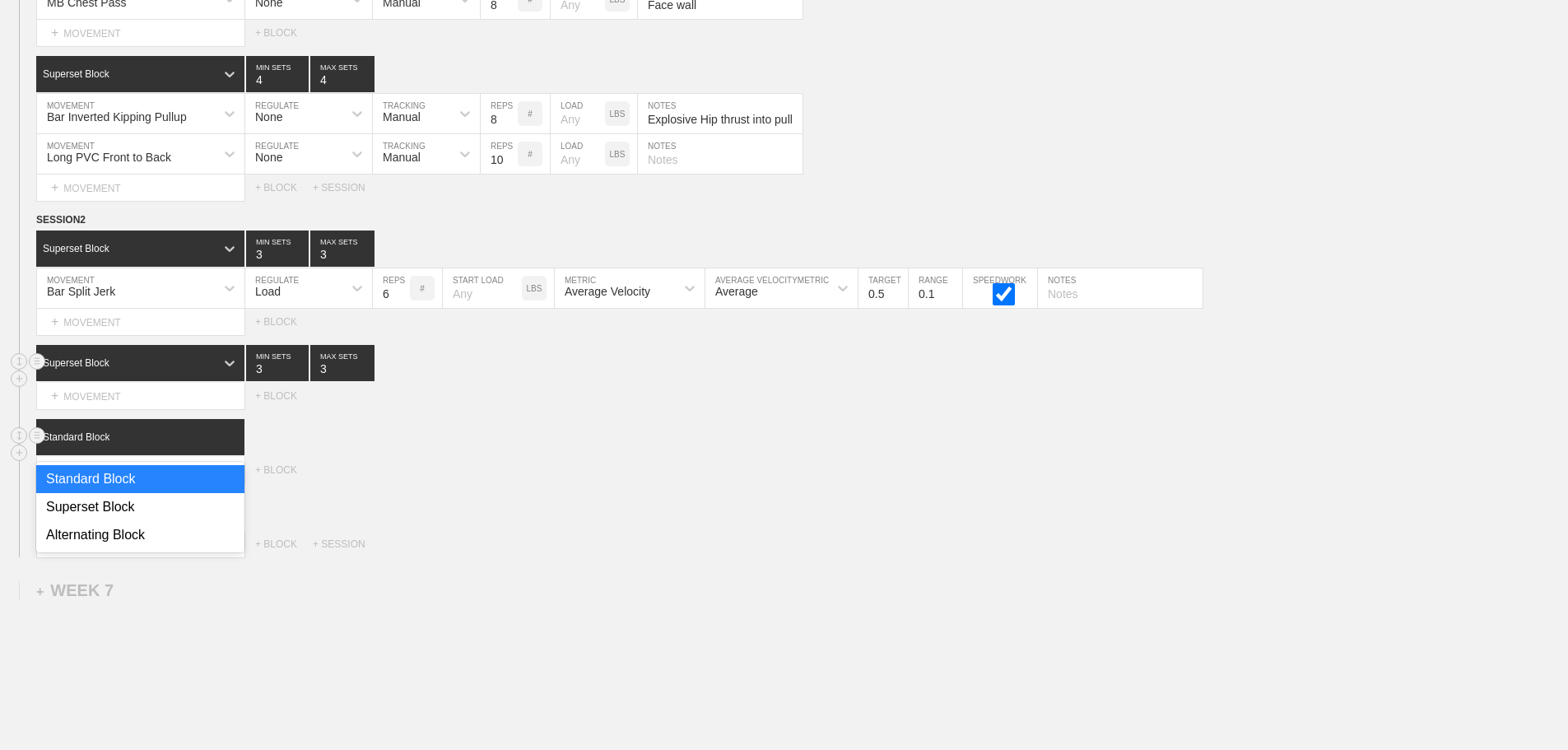
click at [219, 453] on div at bounding box center [229, 437] width 30 height 30
click at [128, 515] on div "Superset Block" at bounding box center [141, 506] width 208 height 28
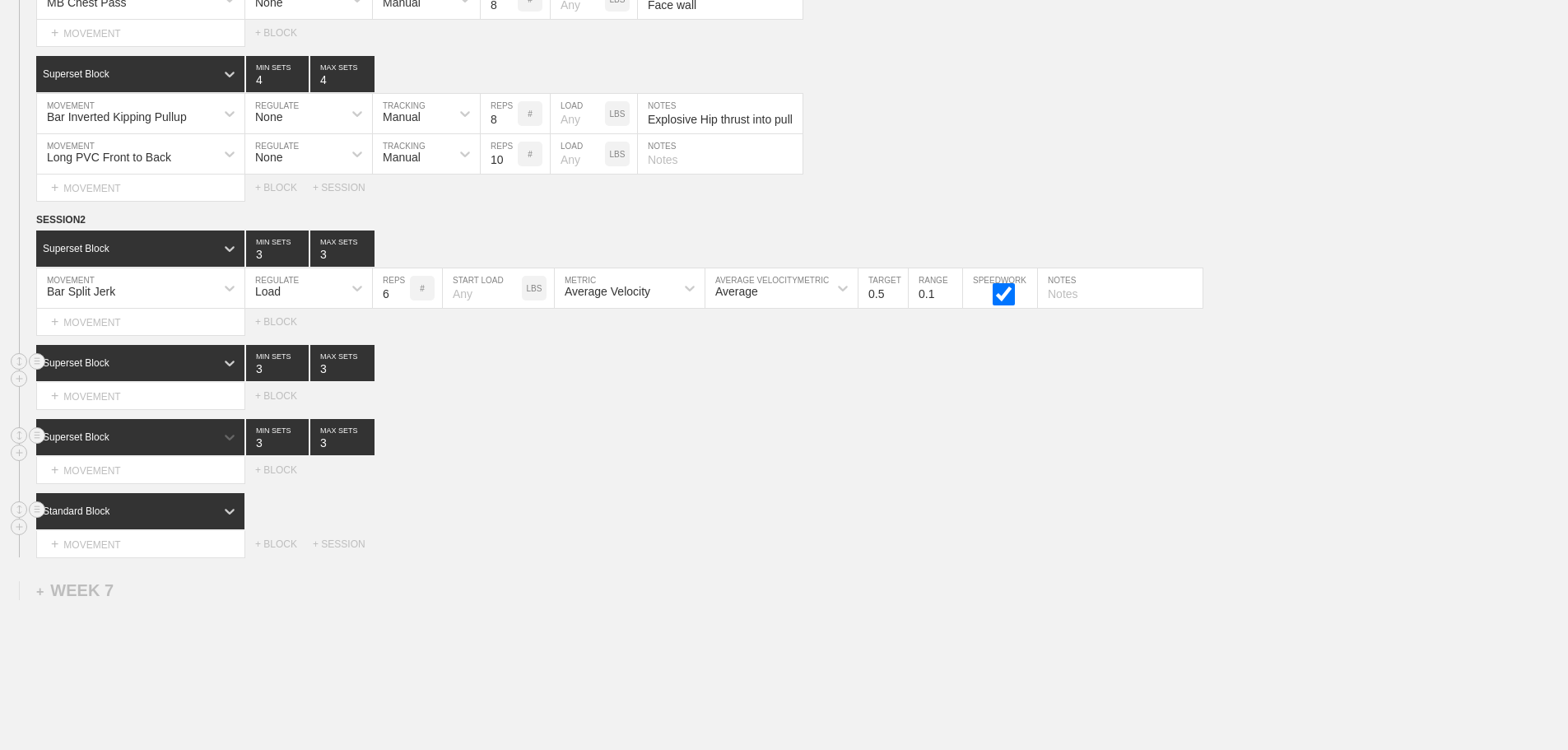
click at [149, 519] on div "Standard Block" at bounding box center [126, 510] width 179 height 14
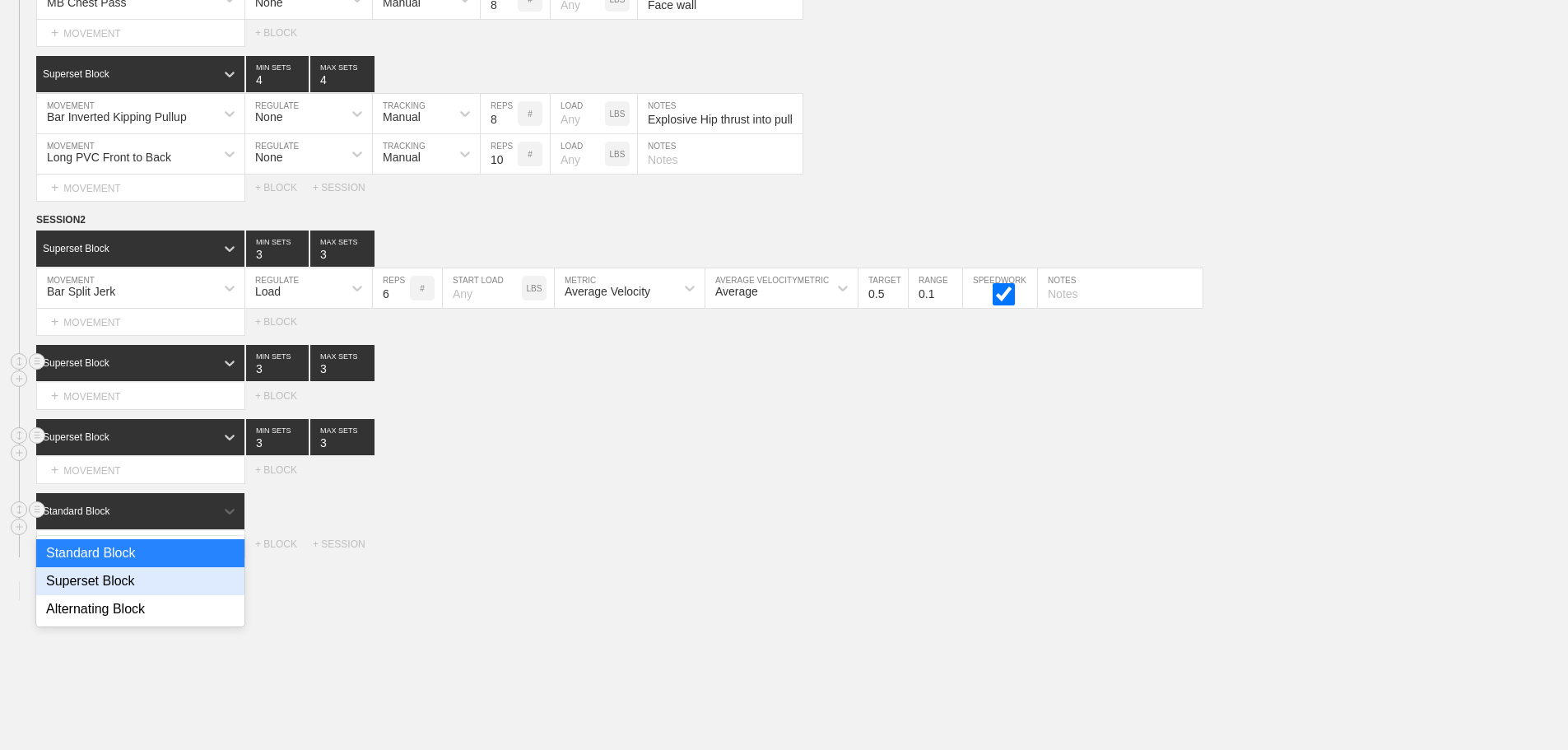
click at [126, 586] on div "Superset Block" at bounding box center [141, 581] width 208 height 28
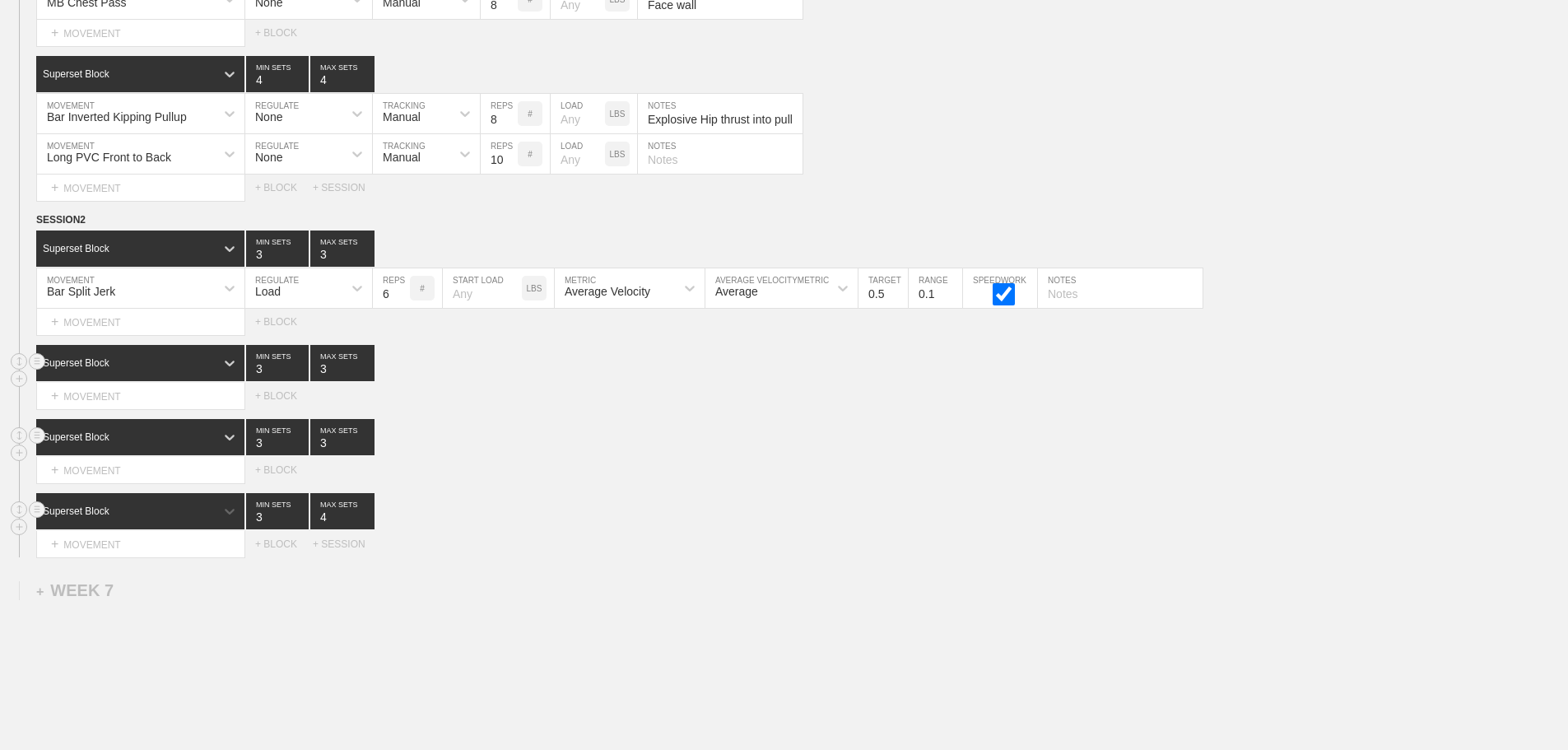
type input "4"
click at [367, 525] on input "4" at bounding box center [342, 511] width 64 height 37
type input "4"
click at [367, 450] on input "4" at bounding box center [342, 437] width 64 height 37
click at [364, 376] on input "4" at bounding box center [342, 363] width 64 height 37
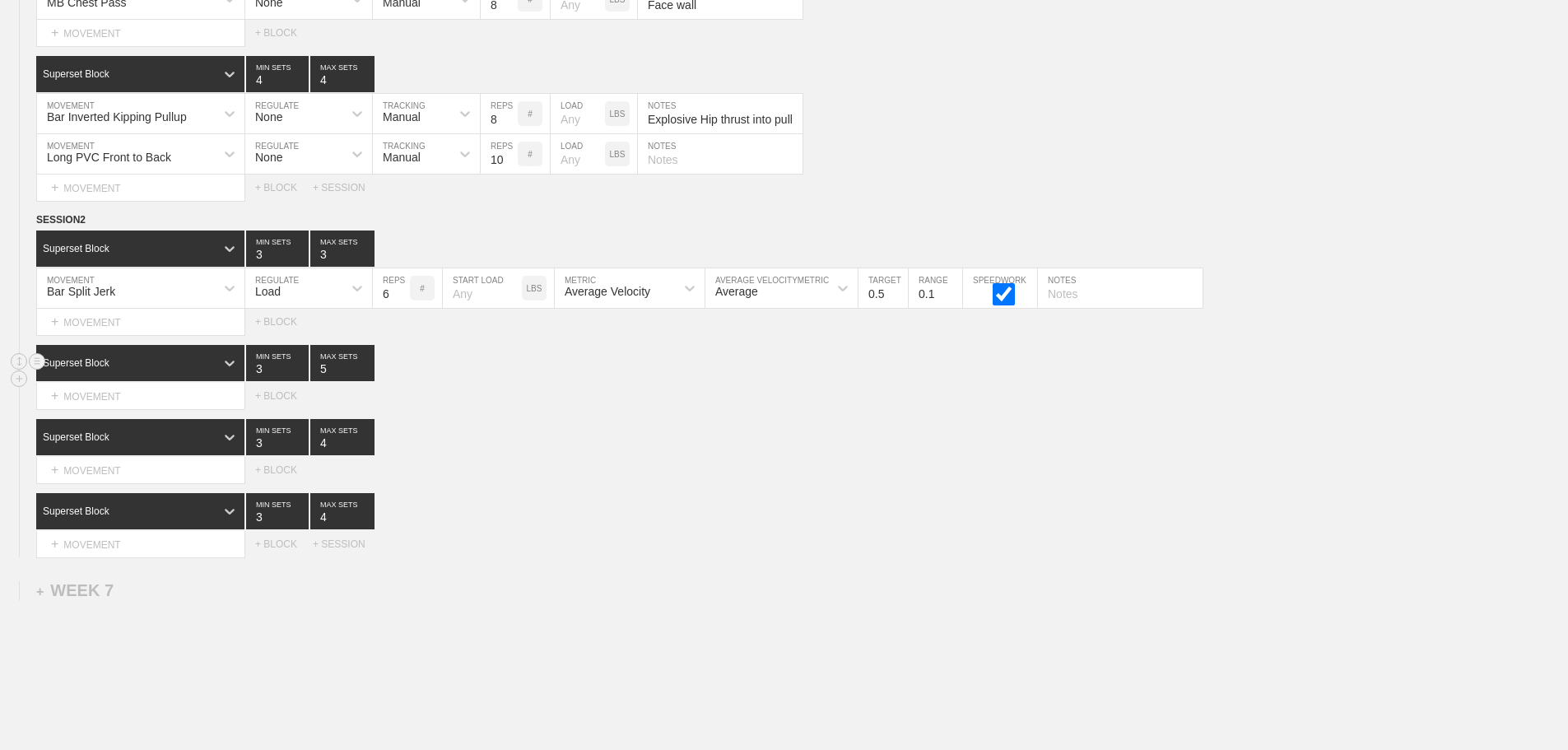
type input "5"
click at [364, 376] on input "5" at bounding box center [342, 363] width 64 height 37
type input "4"
click at [368, 264] on input "4" at bounding box center [342, 248] width 64 height 37
type input "4"
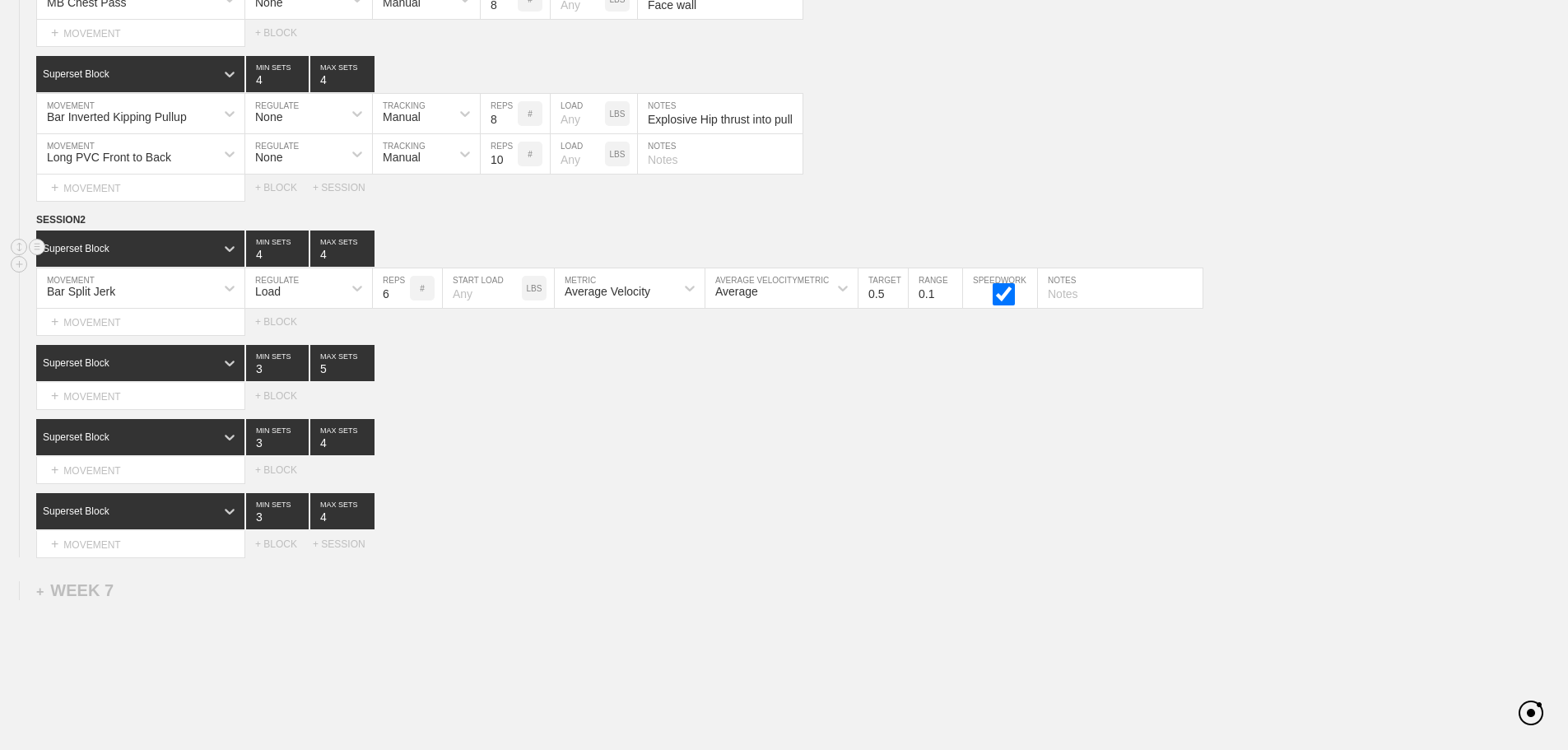
click at [295, 262] on input "4" at bounding box center [277, 248] width 63 height 37
type input "5"
click at [370, 263] on input "5" at bounding box center [342, 248] width 64 height 37
type input "4"
click at [297, 375] on input "4" at bounding box center [277, 363] width 63 height 37
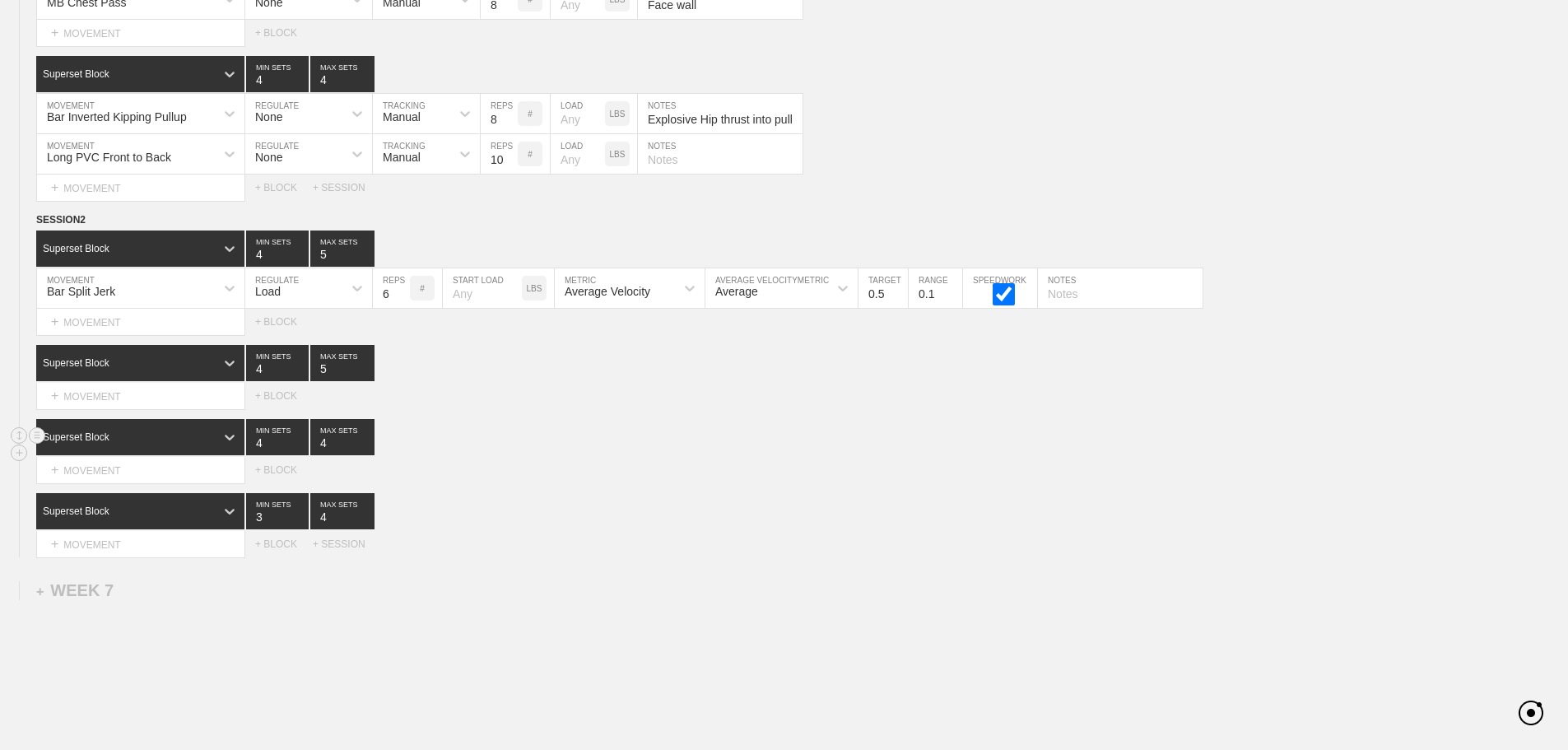
type input "4"
click at [300, 449] on input "4" at bounding box center [277, 437] width 63 height 37
type input "5"
click at [362, 452] on input "5" at bounding box center [342, 437] width 64 height 37
type input "5"
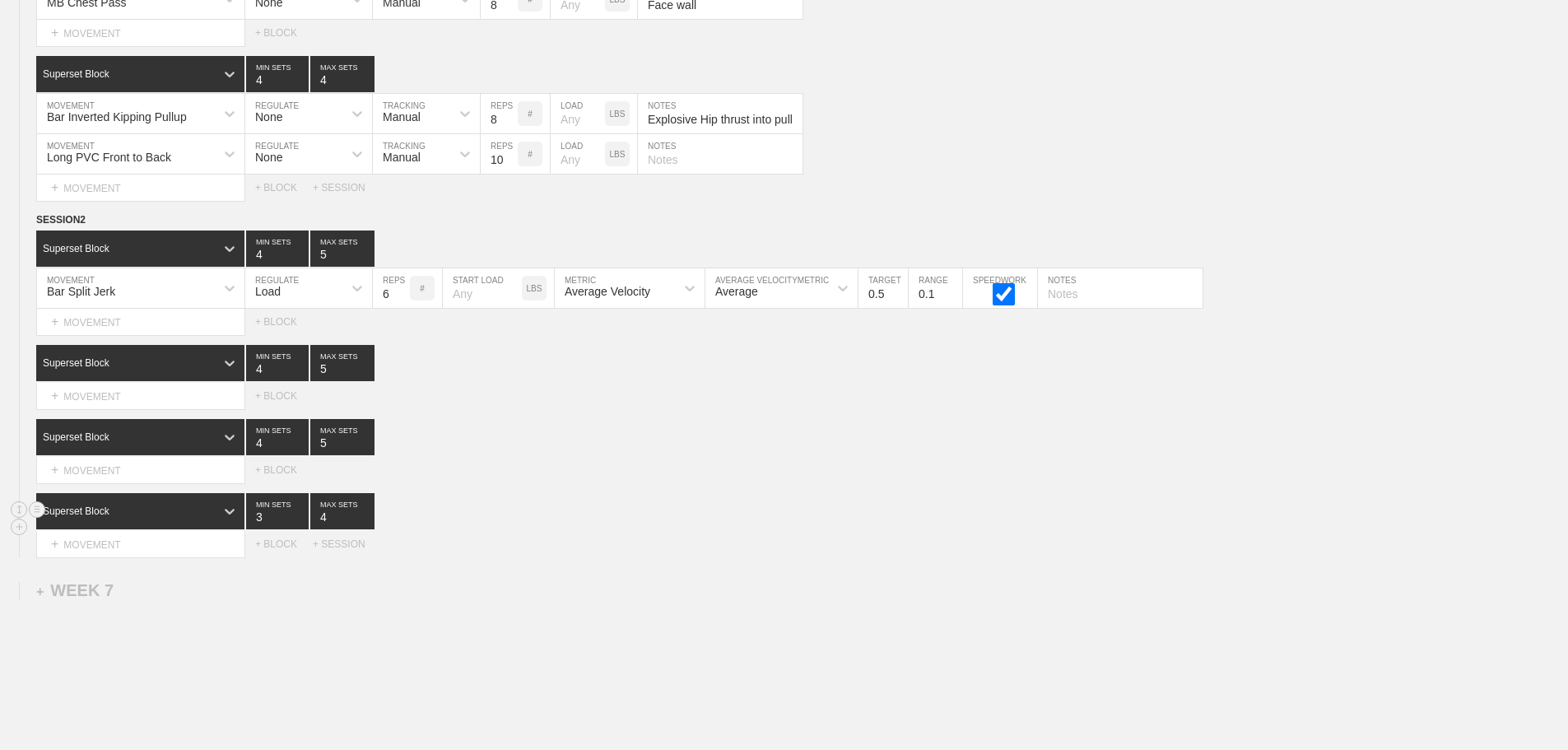
click at [363, 525] on input "5" at bounding box center [342, 511] width 64 height 37
type input "4"
click at [298, 522] on input "4" at bounding box center [277, 511] width 63 height 37
click at [500, 495] on div "SESSION 2 Superset Block 4 MIN SETS 5 MAX SETS DUPLICATE INSERT MOVEMENT AFTER …" at bounding box center [784, 384] width 1568 height 346
click at [557, 483] on div "Select... MOVEMENT + MOVEMENT + BLOCK" at bounding box center [784, 470] width 1568 height 26
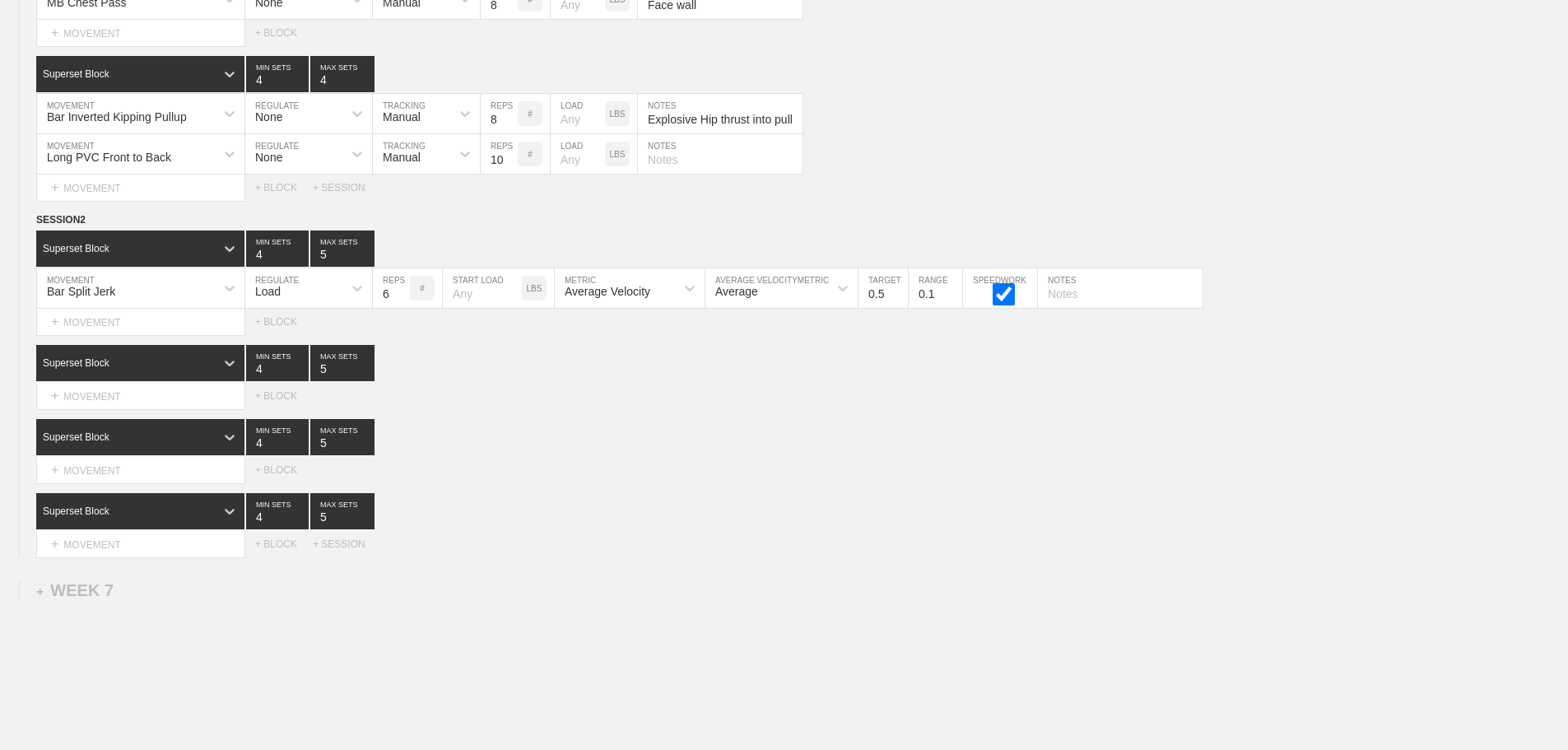
click at [704, 483] on div "Select... MOVEMENT + MOVEMENT + BLOCK" at bounding box center [784, 470] width 1568 height 26
click at [514, 498] on div "SESSION 2 Superset Block 4 MIN SETS 5 MAX SETS DUPLICATE INSERT MOVEMENT AFTER …" at bounding box center [784, 384] width 1568 height 346
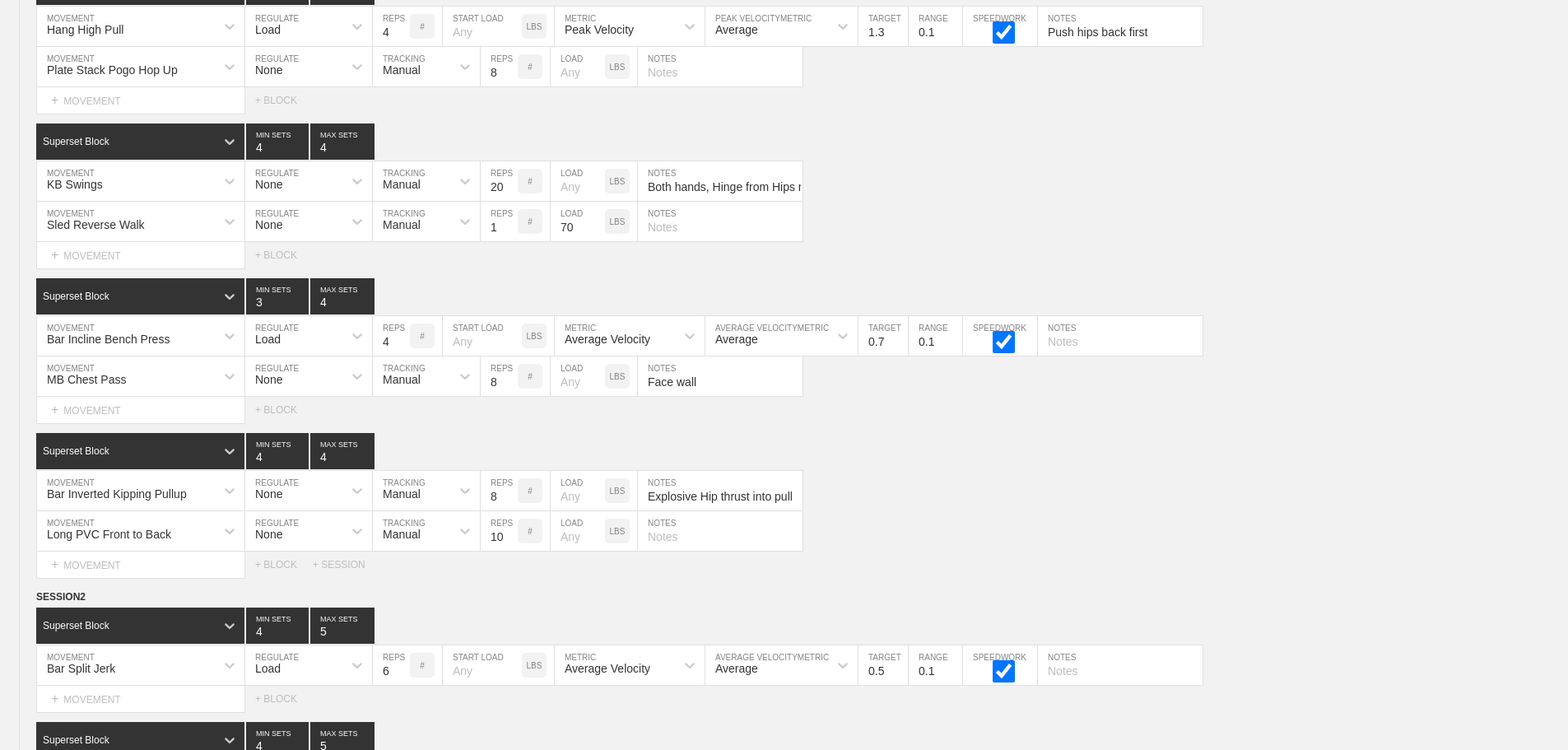
scroll to position [9388, 0]
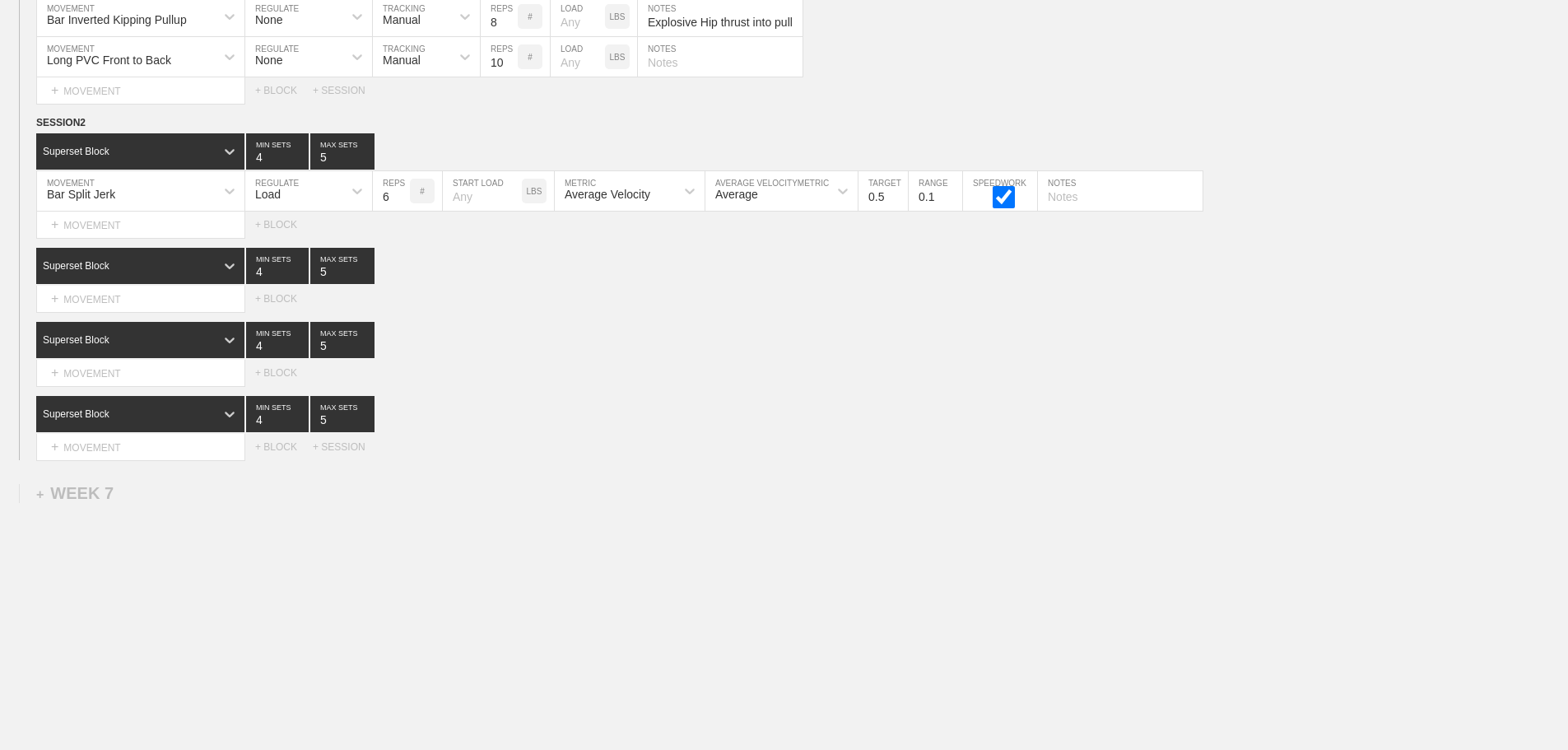
click at [1169, 315] on div "SESSION 2 Superset Block 4 MIN SETS 5 MAX SETS DUPLICATE INSERT MOVEMENT AFTER …" at bounding box center [784, 287] width 1568 height 346
type input "4"
click at [367, 276] on input "4" at bounding box center [342, 266] width 64 height 37
click at [749, 349] on div "Superset Block 4 MIN SETS 5 MAX SETS" at bounding box center [803, 340] width 1532 height 37
click at [93, 297] on div "+ MOVEMENT" at bounding box center [141, 299] width 209 height 27
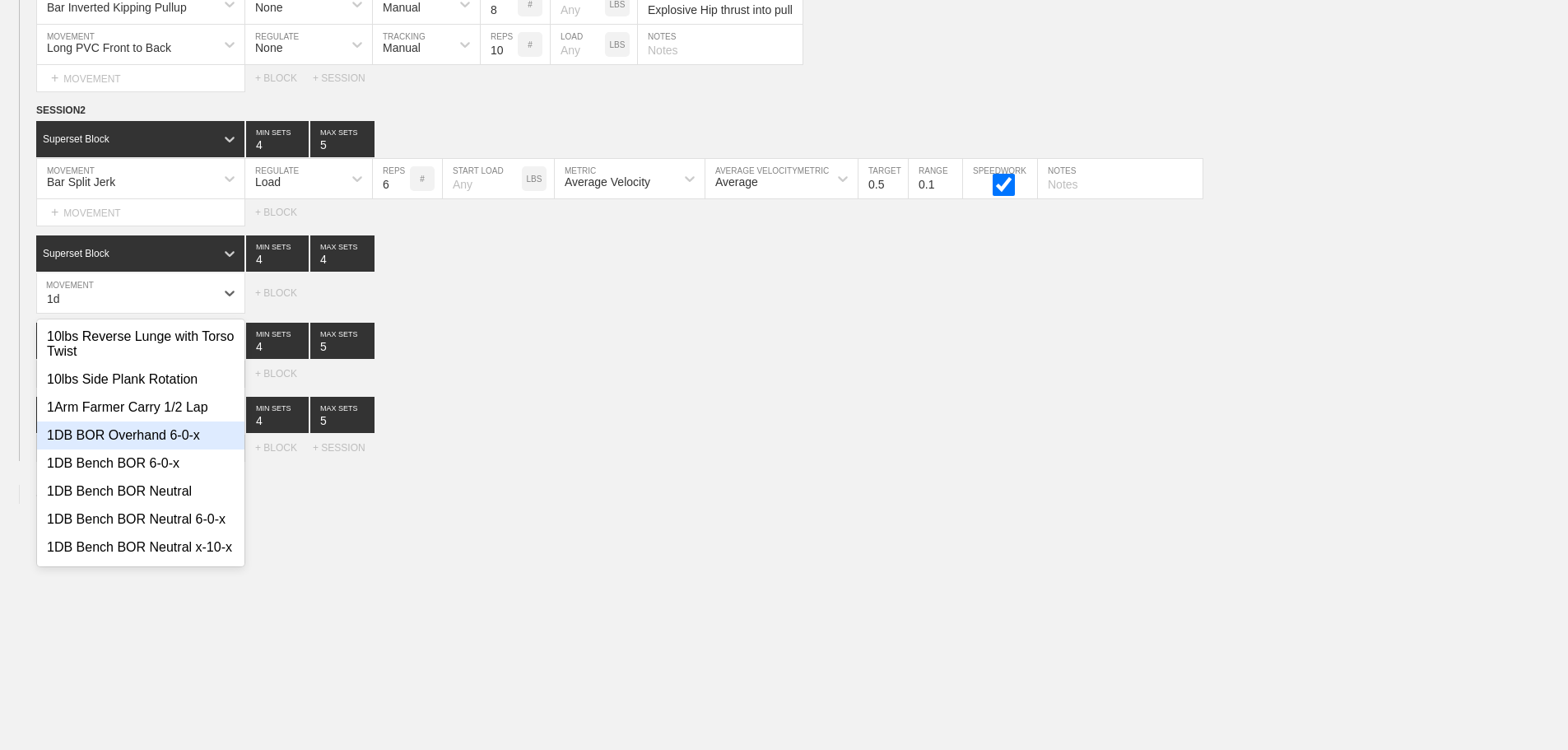
type input "1"
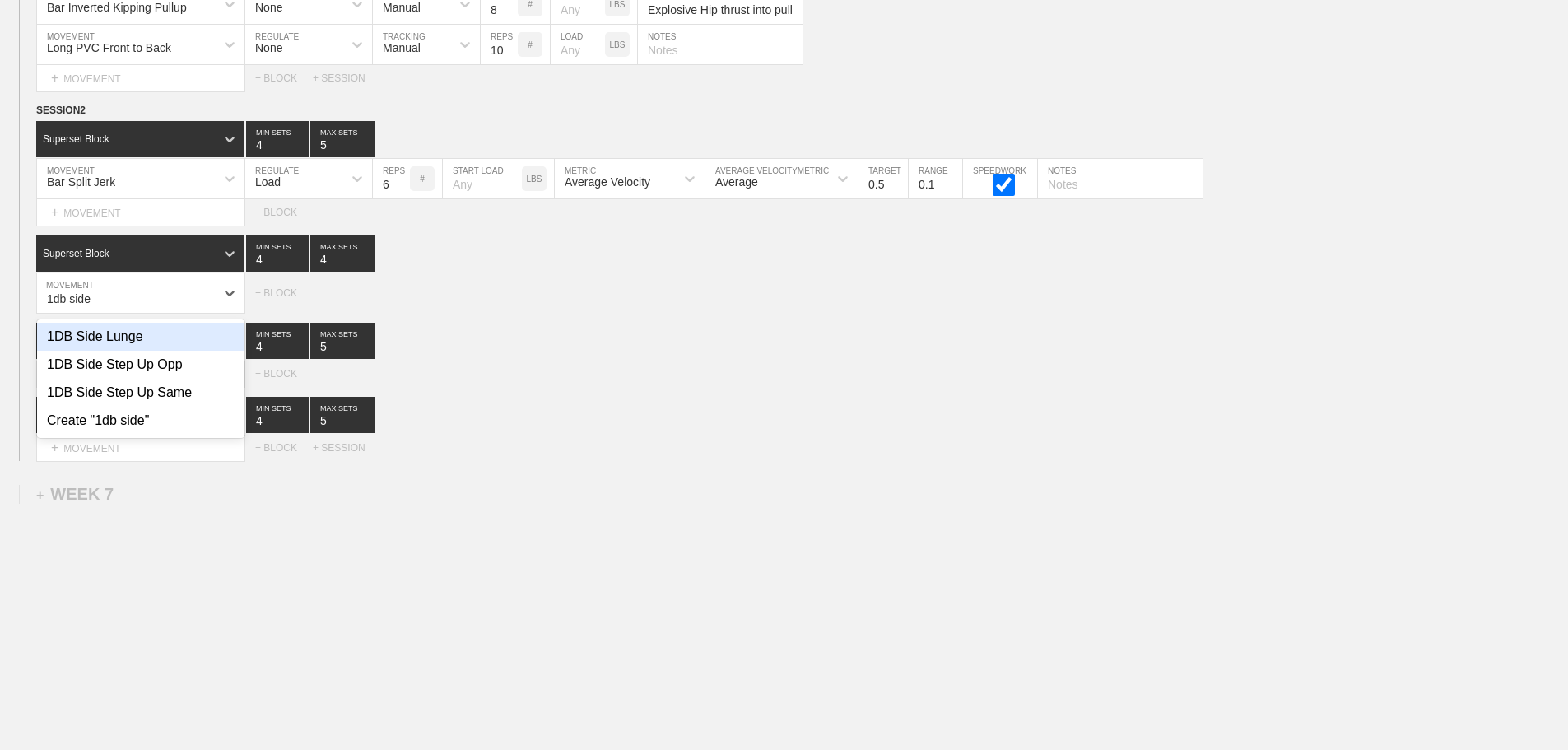
click at [138, 349] on div "1DB Side Lunge" at bounding box center [141, 336] width 208 height 28
type input "1db side"
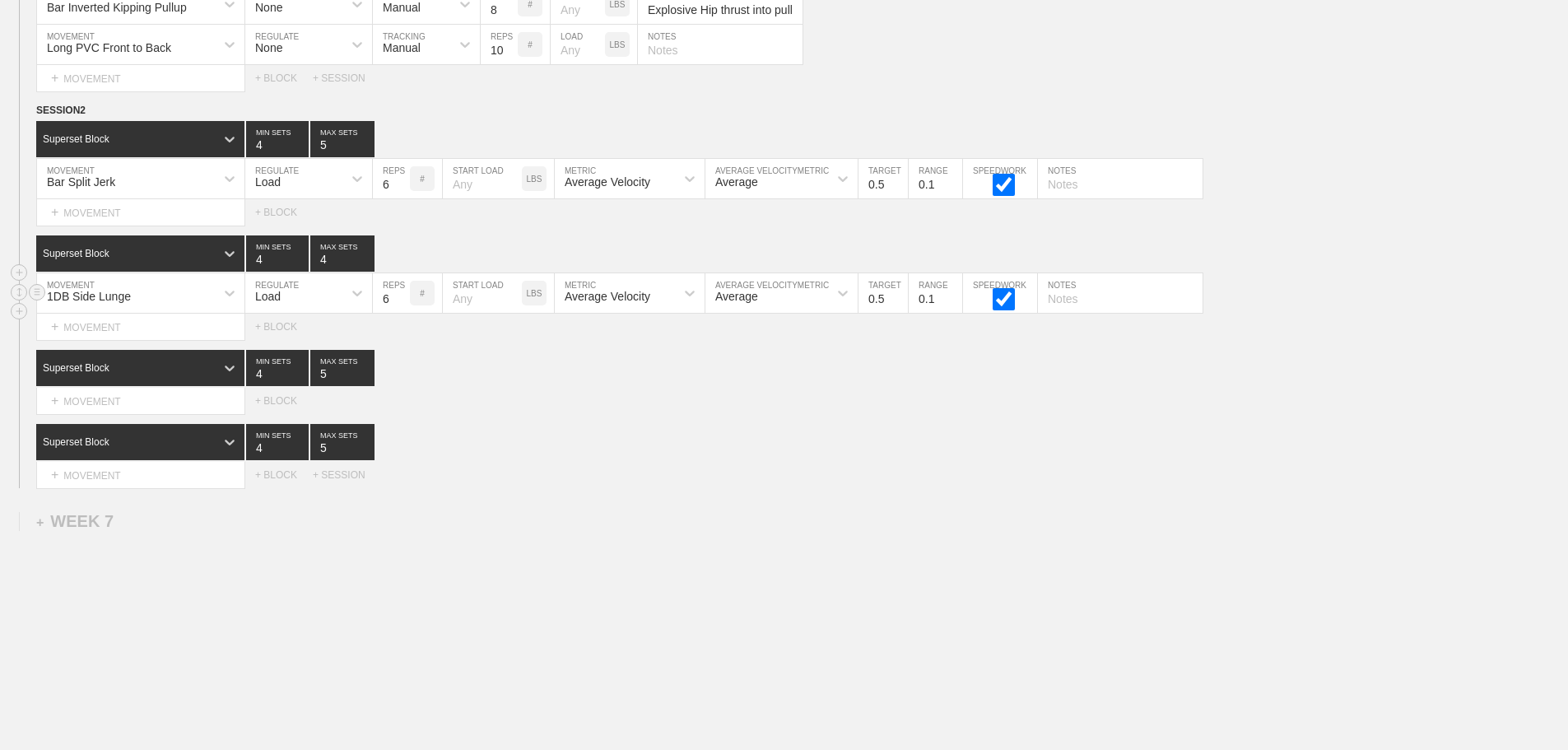
click at [325, 300] on div "Load" at bounding box center [294, 293] width 97 height 28
click at [293, 349] on div "None" at bounding box center [309, 336] width 127 height 28
click at [394, 303] on div "Sensor" at bounding box center [401, 297] width 37 height 13
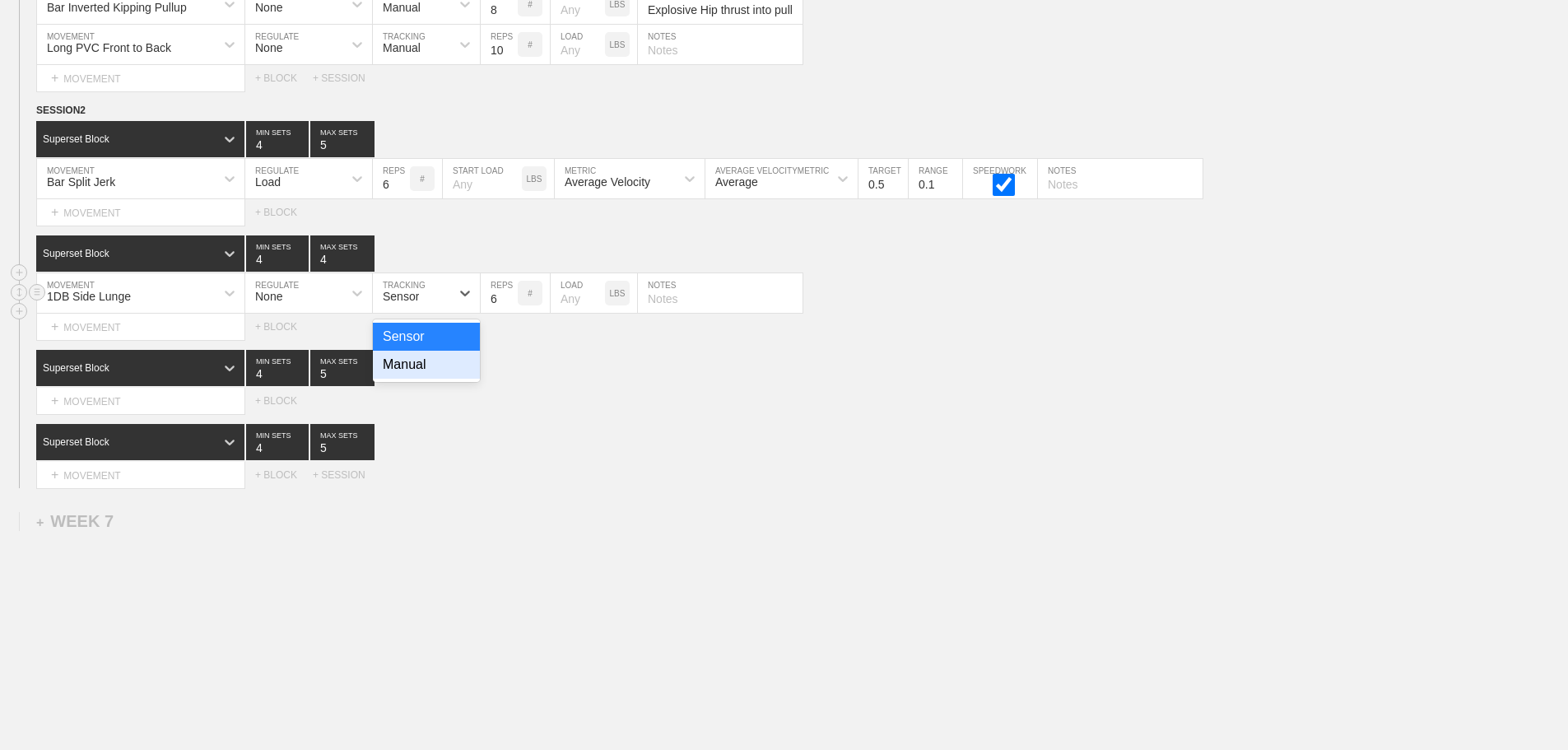
click at [414, 375] on div "Manual" at bounding box center [425, 364] width 107 height 28
click at [149, 339] on div "+ MOVEMENT" at bounding box center [141, 327] width 209 height 27
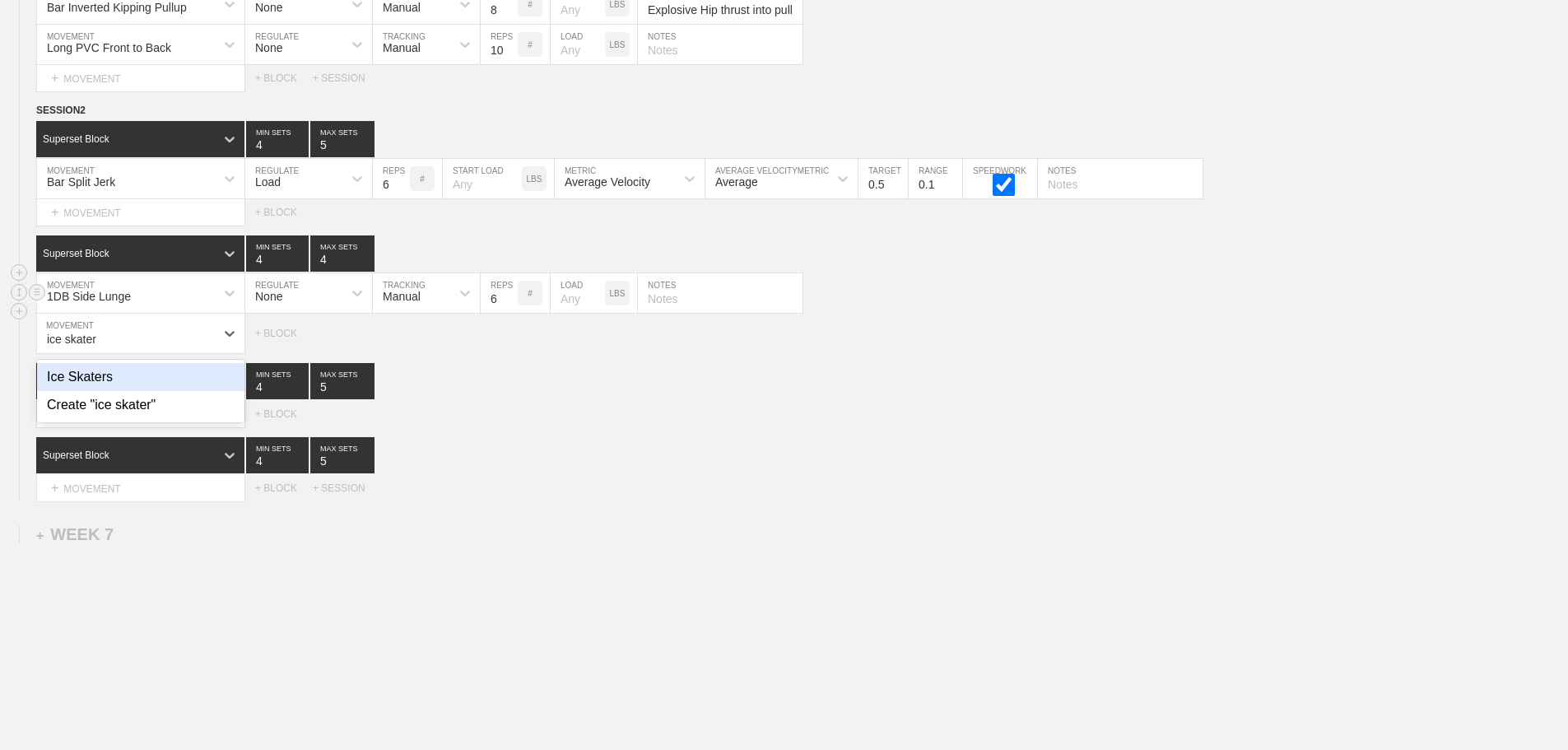
click at [102, 388] on div "Ice Skaters" at bounding box center [141, 376] width 208 height 28
type input "ice skater"
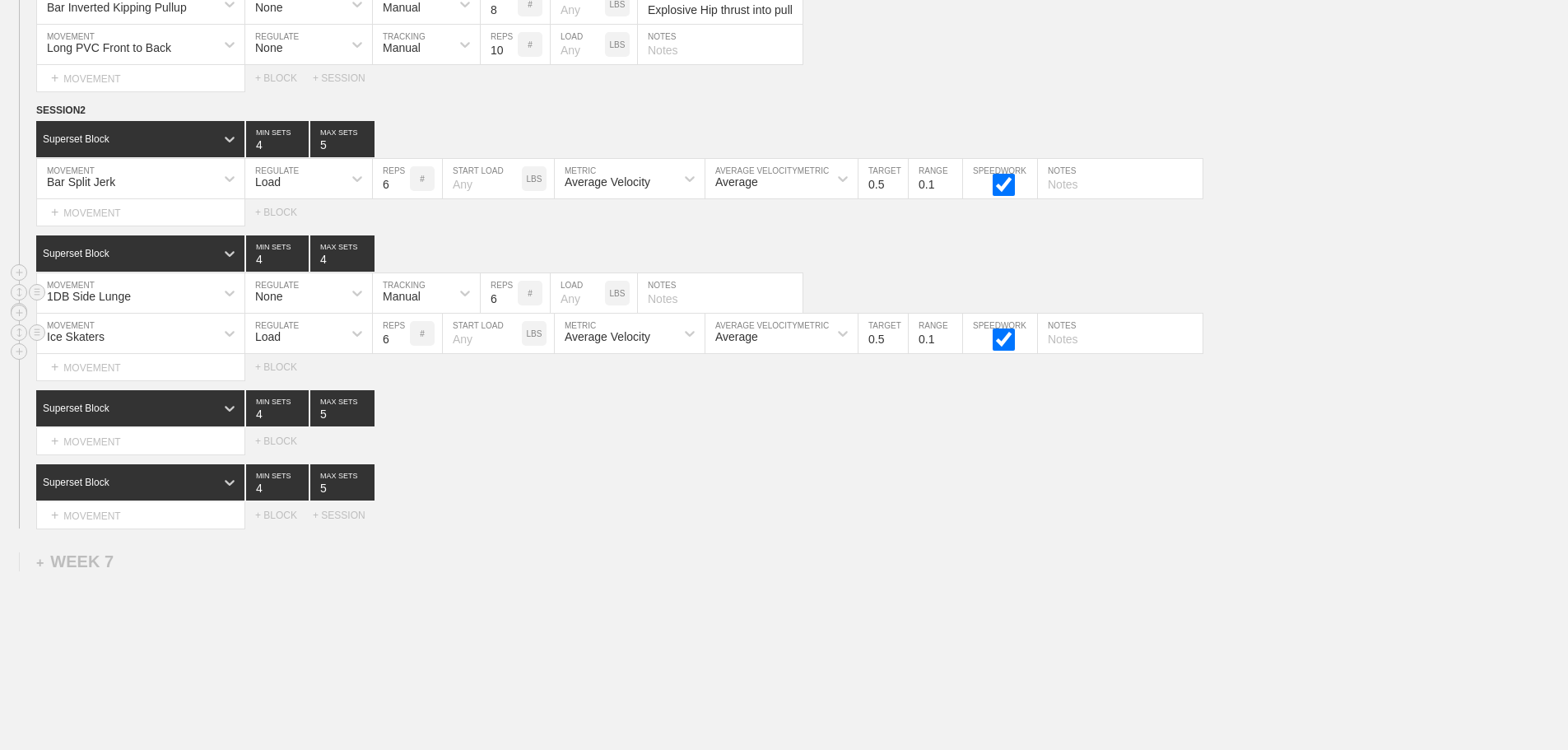
click at [298, 348] on div "Load" at bounding box center [294, 333] width 97 height 28
click at [273, 390] on div "None" at bounding box center [309, 376] width 127 height 28
click at [422, 348] on div "Sensor" at bounding box center [411, 333] width 77 height 28
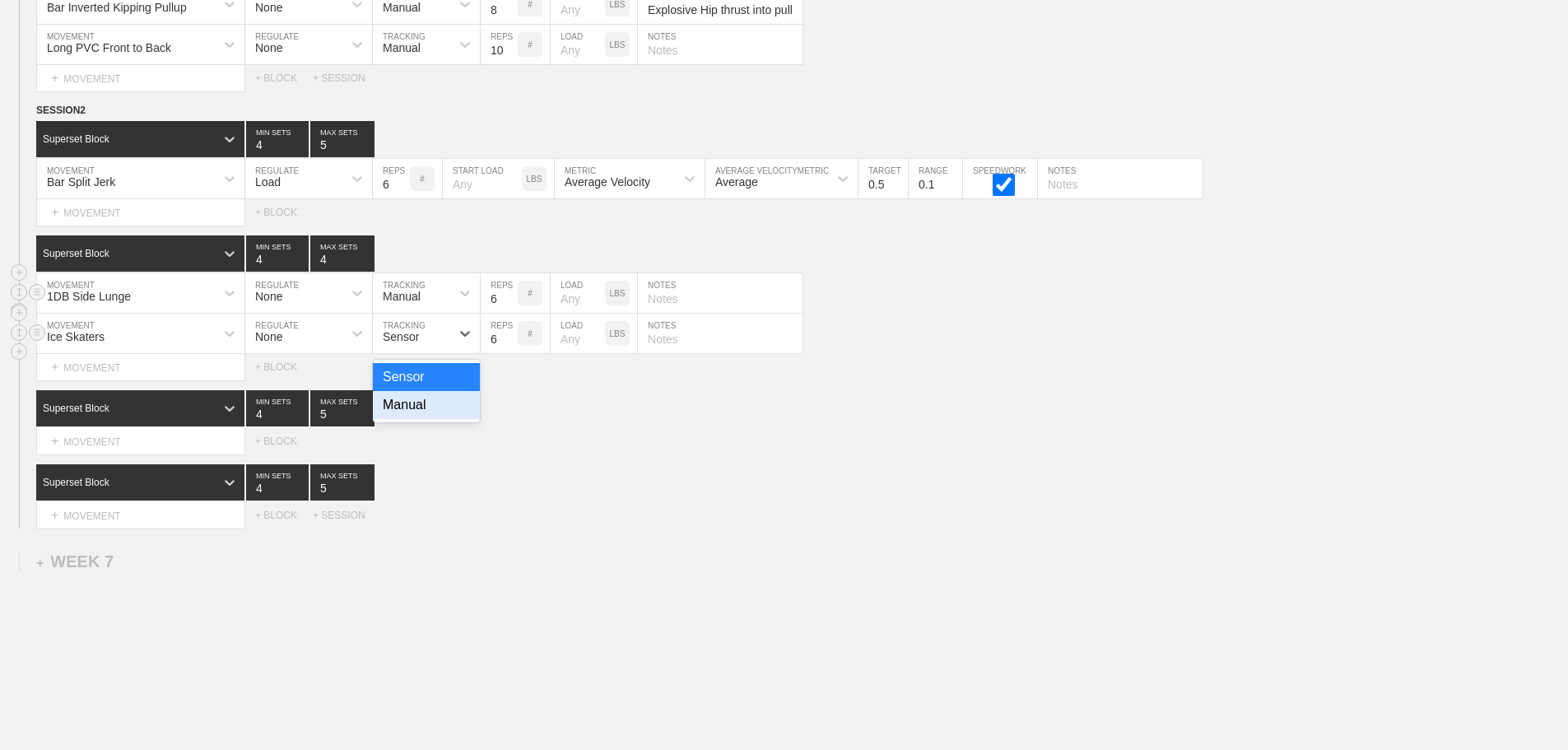
click at [408, 419] on div "Manual" at bounding box center [425, 404] width 107 height 28
click at [508, 346] on input "7" at bounding box center [499, 333] width 37 height 39
type input "8"
click at [508, 346] on input "8" at bounding box center [499, 333] width 37 height 39
click at [672, 477] on div "Superset Block 4 MIN SETS 5 MAX SETS" at bounding box center [803, 482] width 1532 height 37
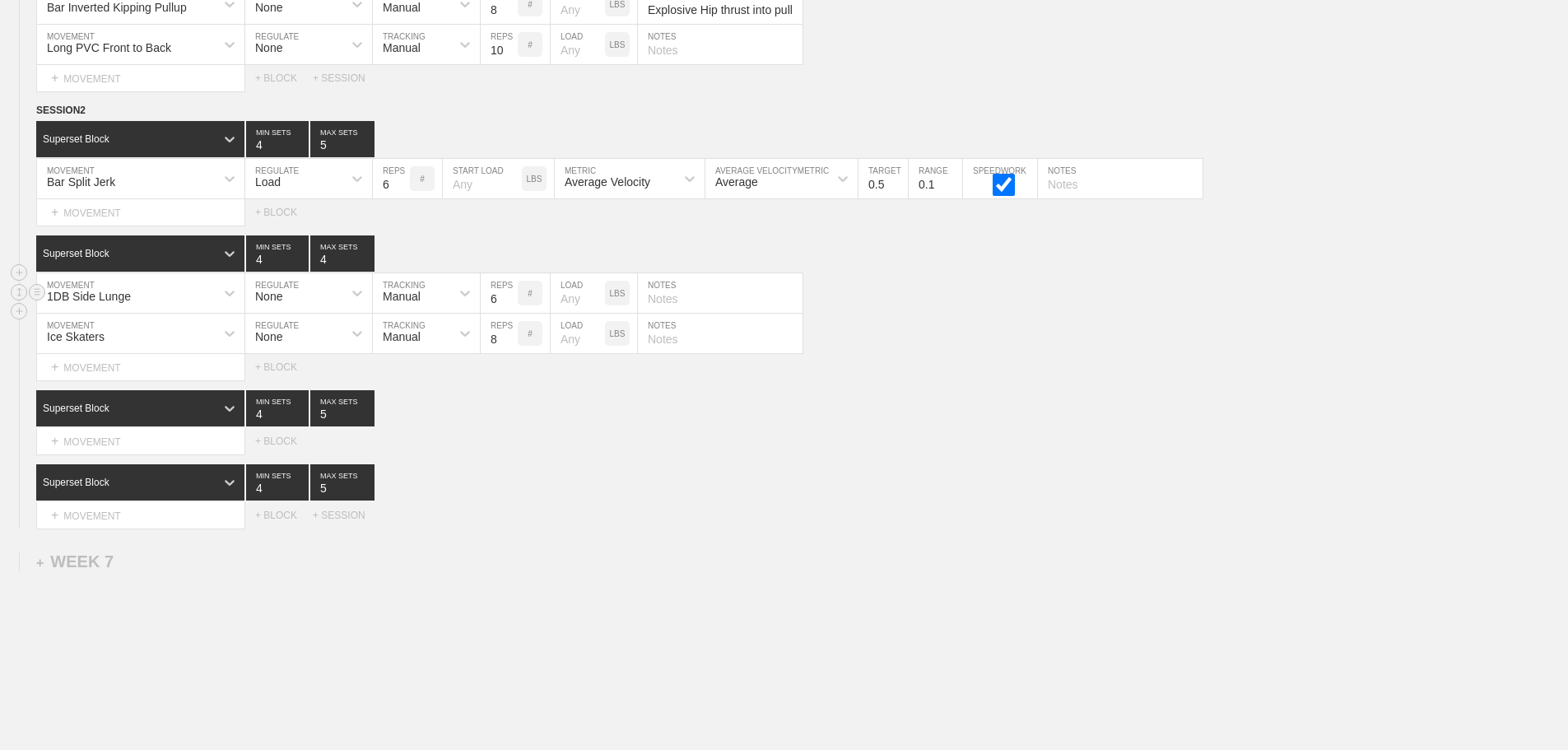
click at [683, 313] on input "text" at bounding box center [720, 293] width 165 height 39
type input "3/ side"
click at [670, 353] on input "text" at bounding box center [720, 333] width 165 height 39
type input "4/ side"
click at [703, 422] on div "Superset Block 4 MIN SETS 5 MAX SETS" at bounding box center [803, 408] width 1532 height 37
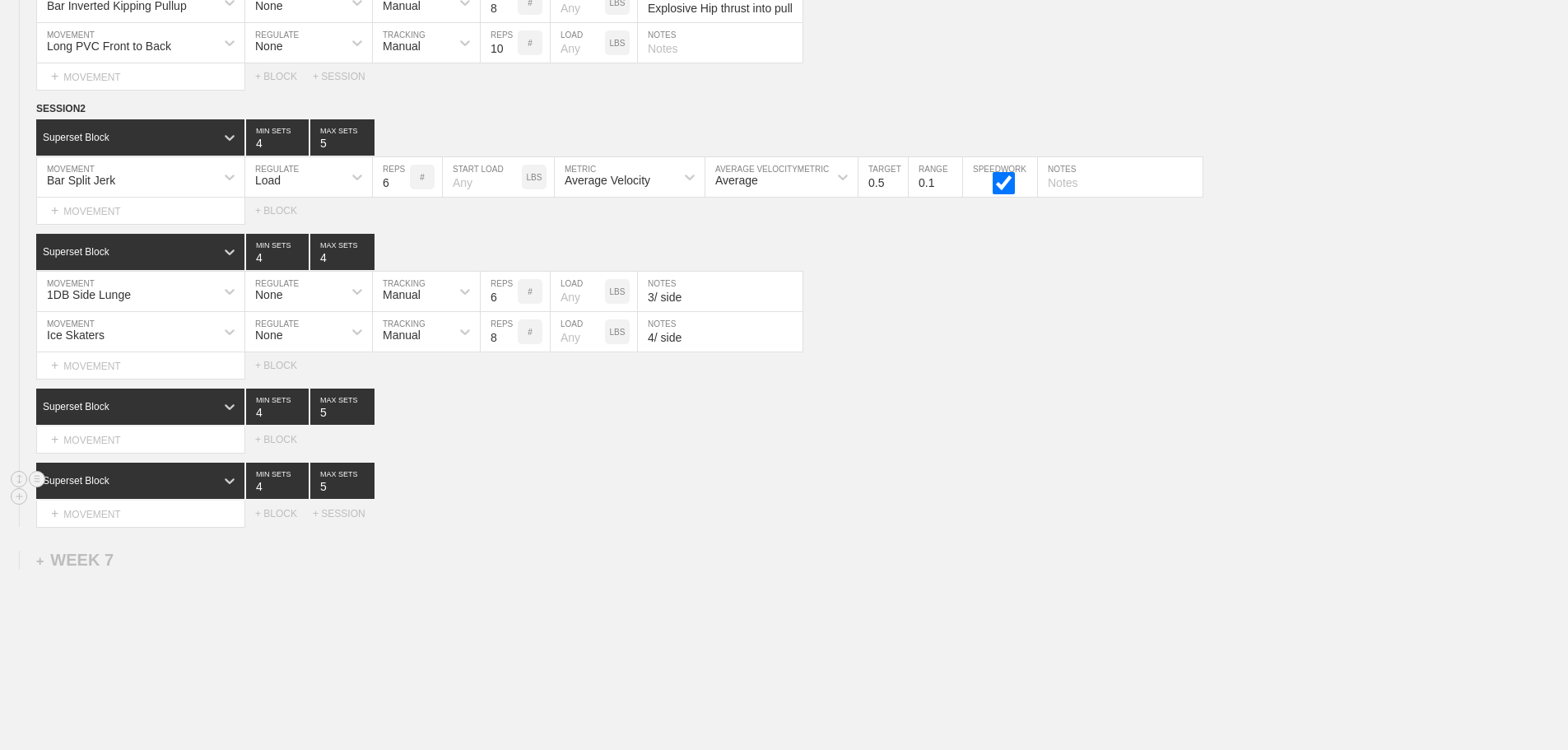
scroll to position [9469, 0]
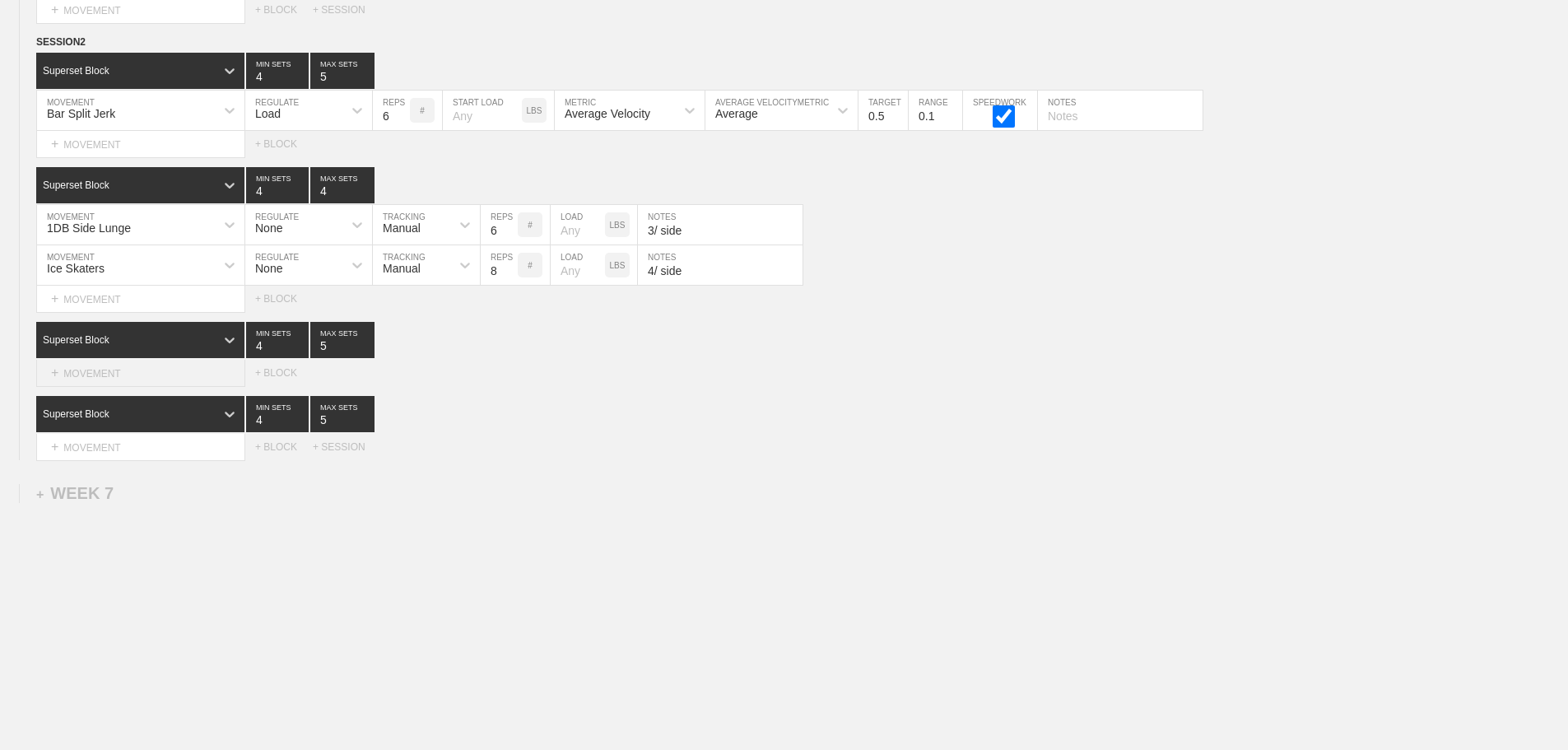
click at [108, 380] on div "+ MOVEMENT" at bounding box center [141, 374] width 209 height 27
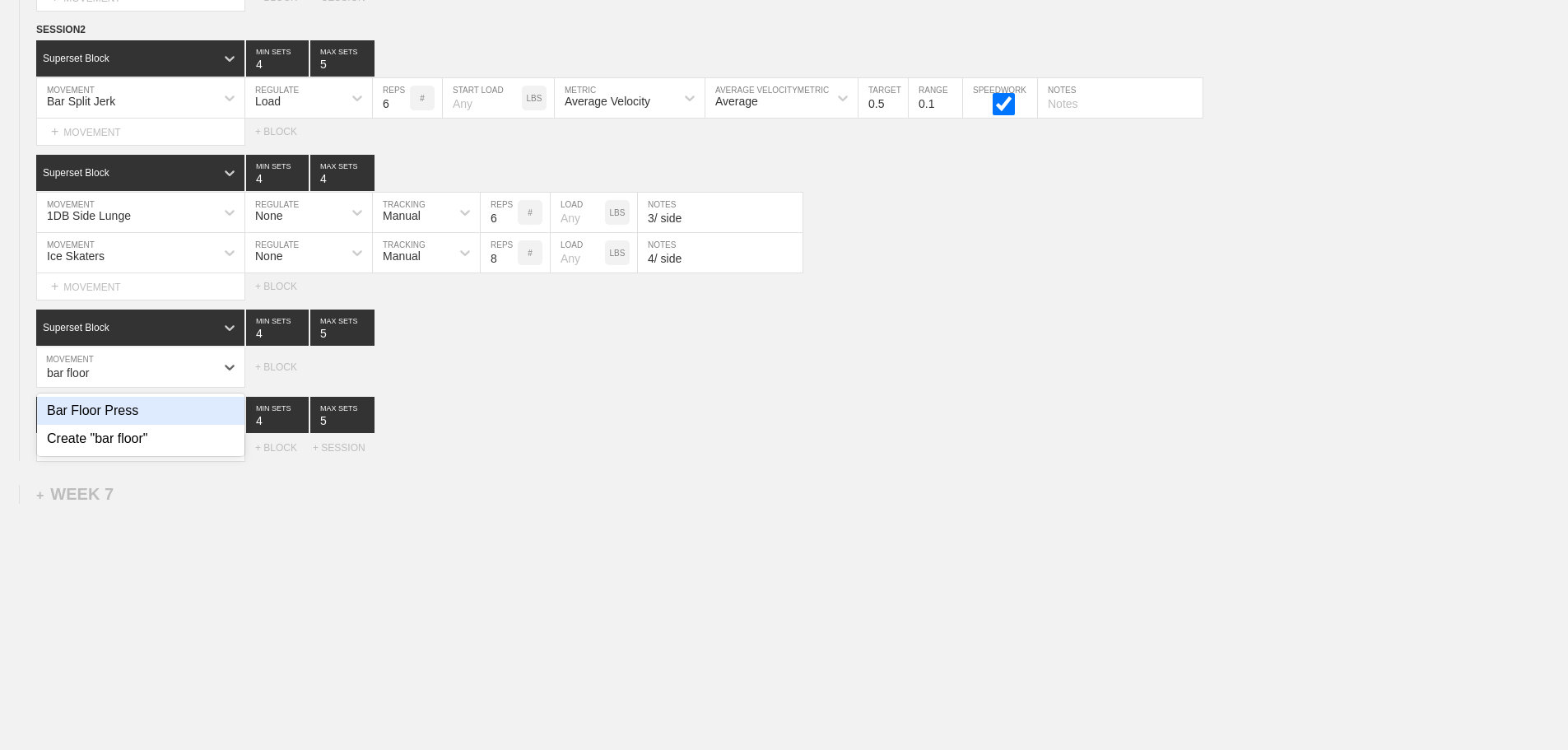
click at [128, 425] on div "Bar Floor Press" at bounding box center [141, 410] width 208 height 28
type input "bar floor"
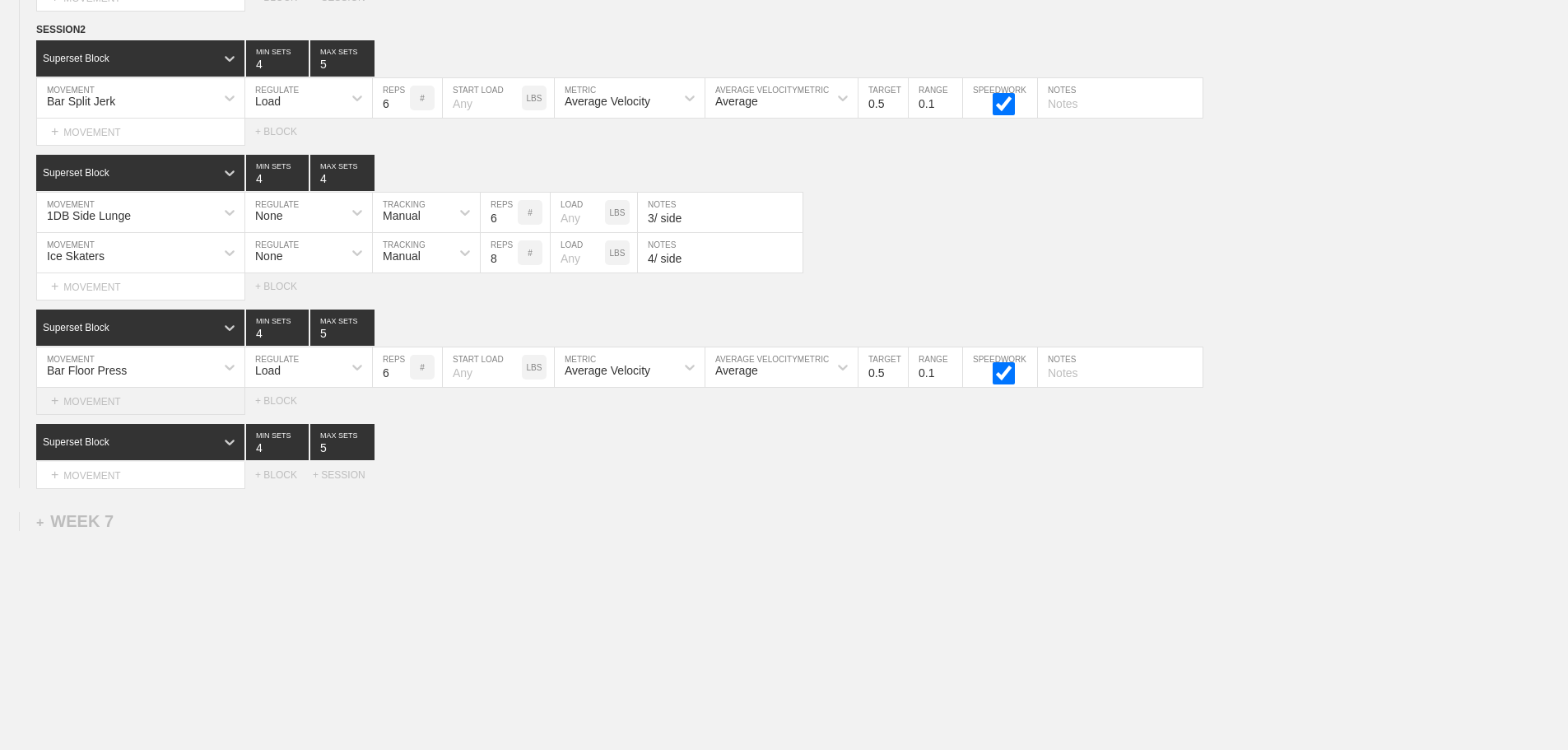
click at [126, 415] on div "+ MOVEMENT" at bounding box center [141, 401] width 209 height 27
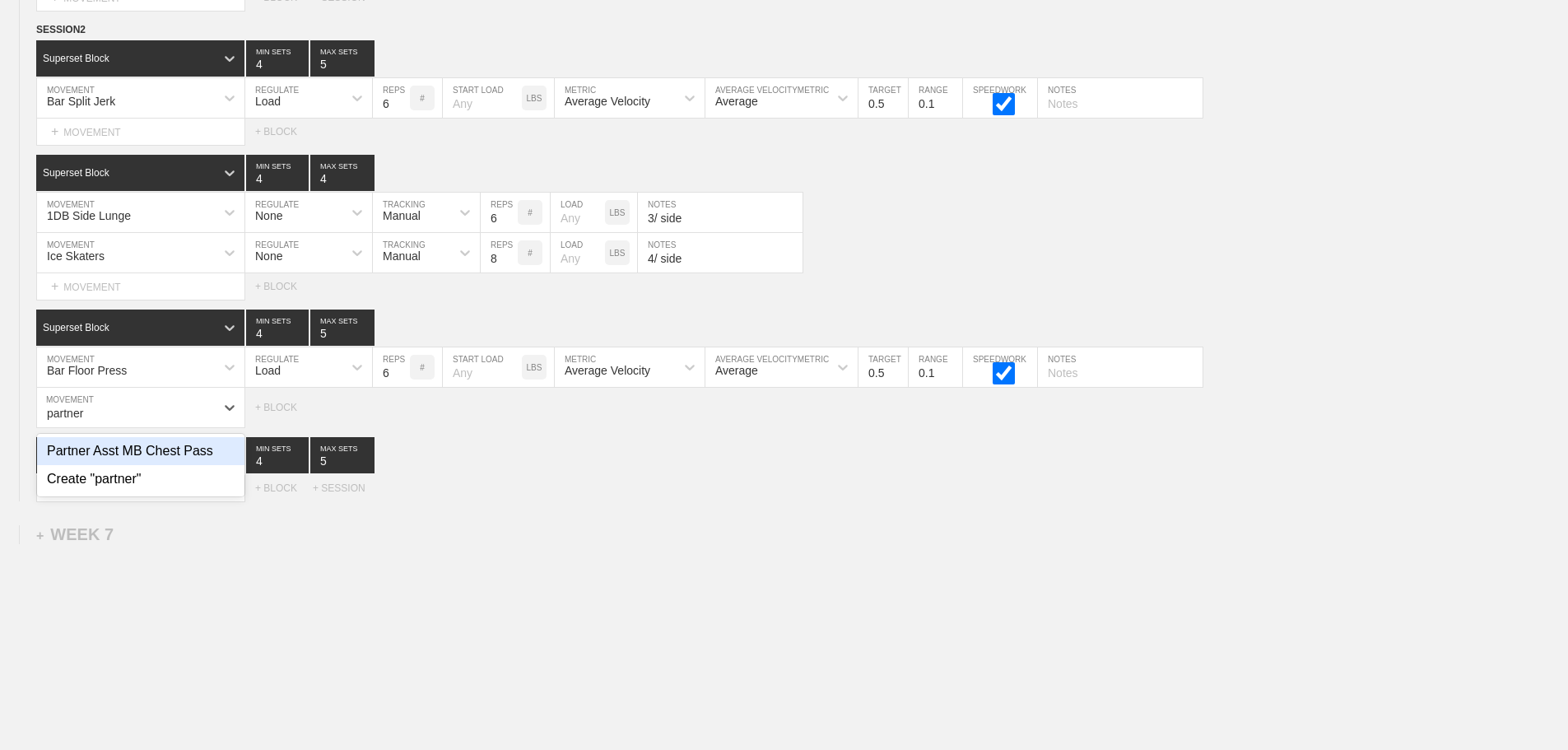
click at [164, 463] on div "Partner Asst MB Chest Pass" at bounding box center [141, 451] width 208 height 28
type input "partner"
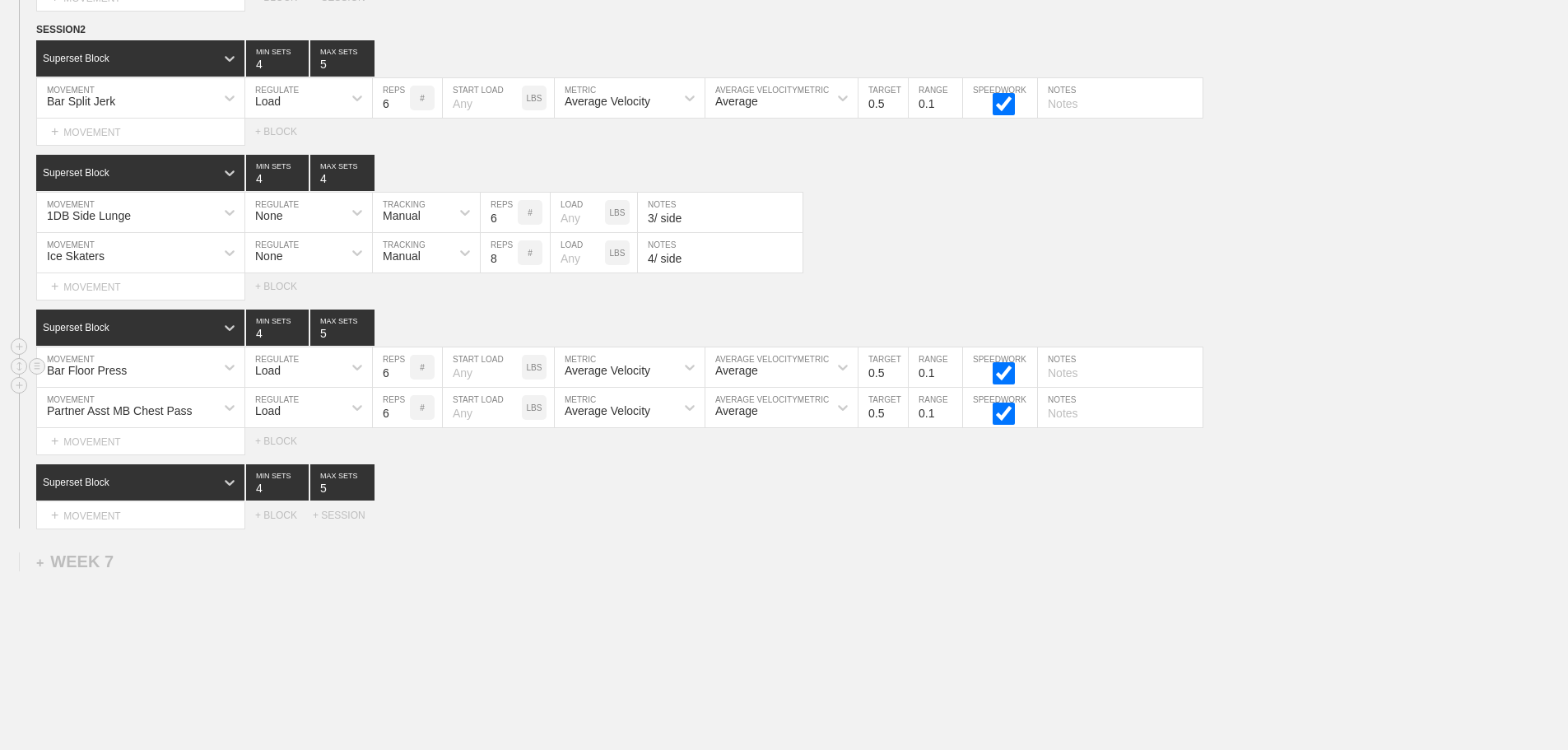
click at [311, 381] on div "Load" at bounding box center [294, 367] width 97 height 28
drag, startPoint x: 534, startPoint y: 545, endPoint x: 344, endPoint y: 442, distance: 216.1
click at [310, 420] on div "Load" at bounding box center [294, 407] width 97 height 28
click at [286, 462] on div "None" at bounding box center [309, 451] width 127 height 28
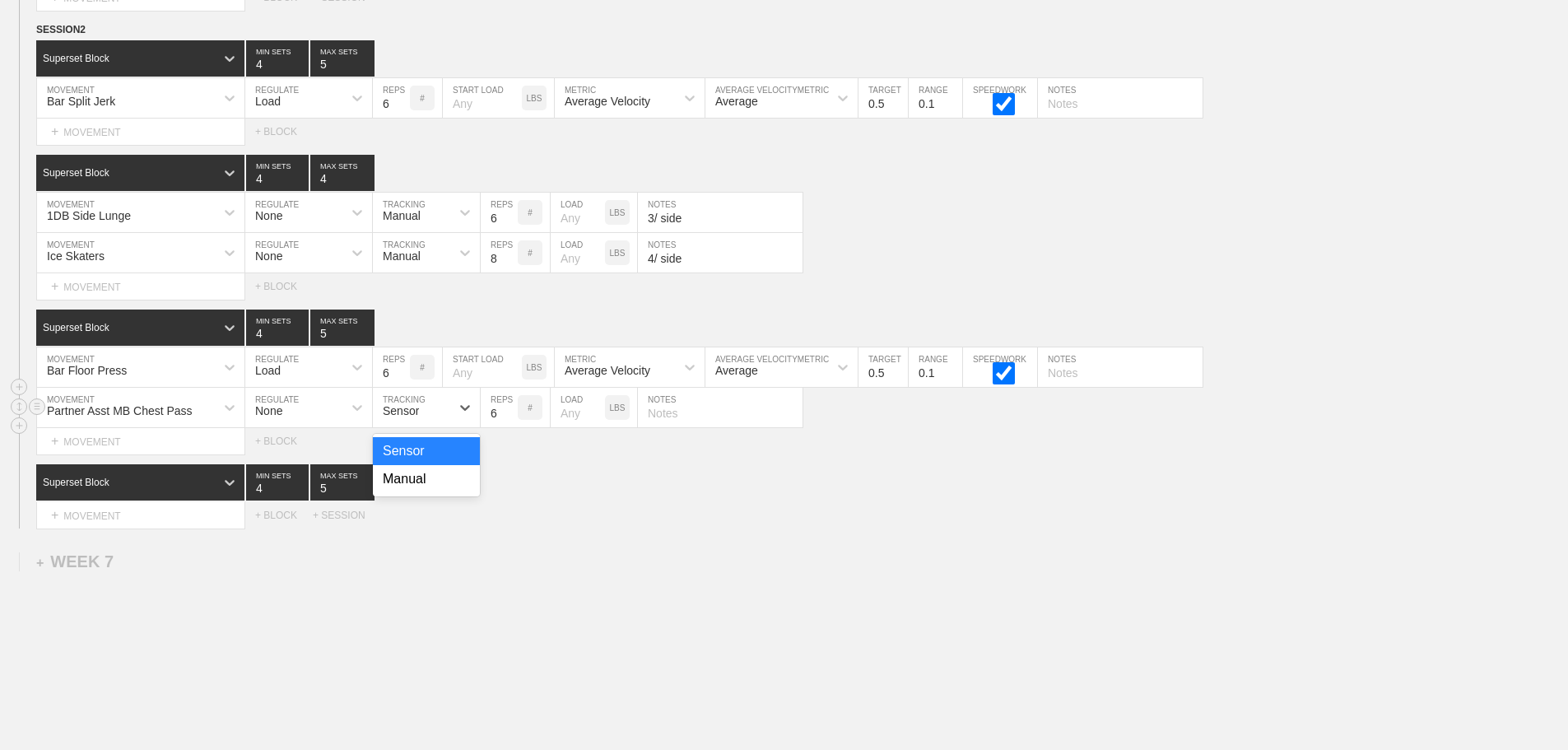
click at [416, 422] on div "Sensor" at bounding box center [411, 407] width 77 height 28
drag, startPoint x: 422, startPoint y: 500, endPoint x: 489, endPoint y: 450, distance: 83.6
click at [424, 493] on div "Manual" at bounding box center [425, 478] width 107 height 28
click at [509, 422] on input "7" at bounding box center [499, 407] width 37 height 39
type input "8"
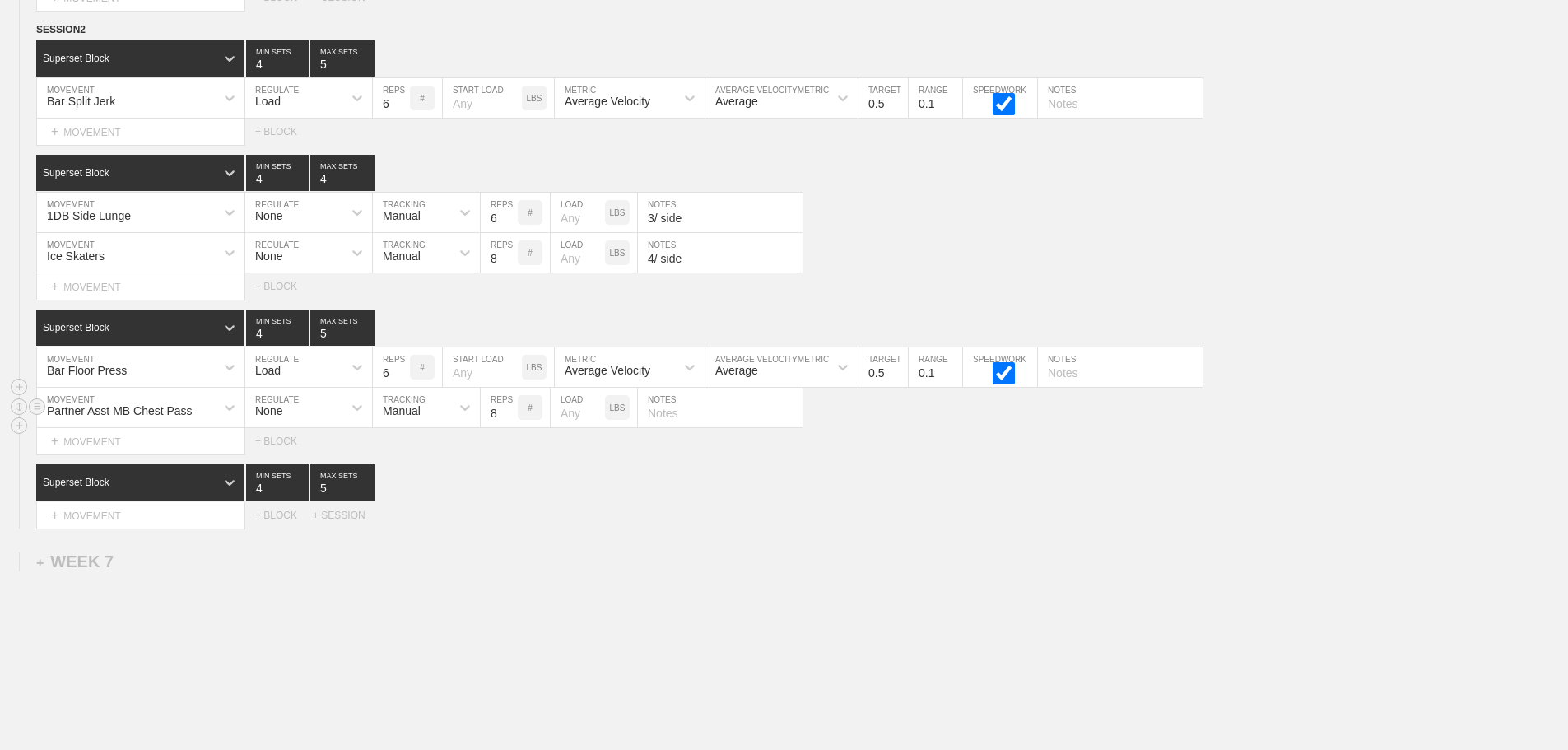
click at [509, 422] on input "8" at bounding box center [499, 407] width 37 height 39
type input "5"
click at [401, 387] on input "5" at bounding box center [391, 367] width 37 height 39
click at [900, 383] on input "0.6" at bounding box center [883, 367] width 49 height 39
type input "0.7"
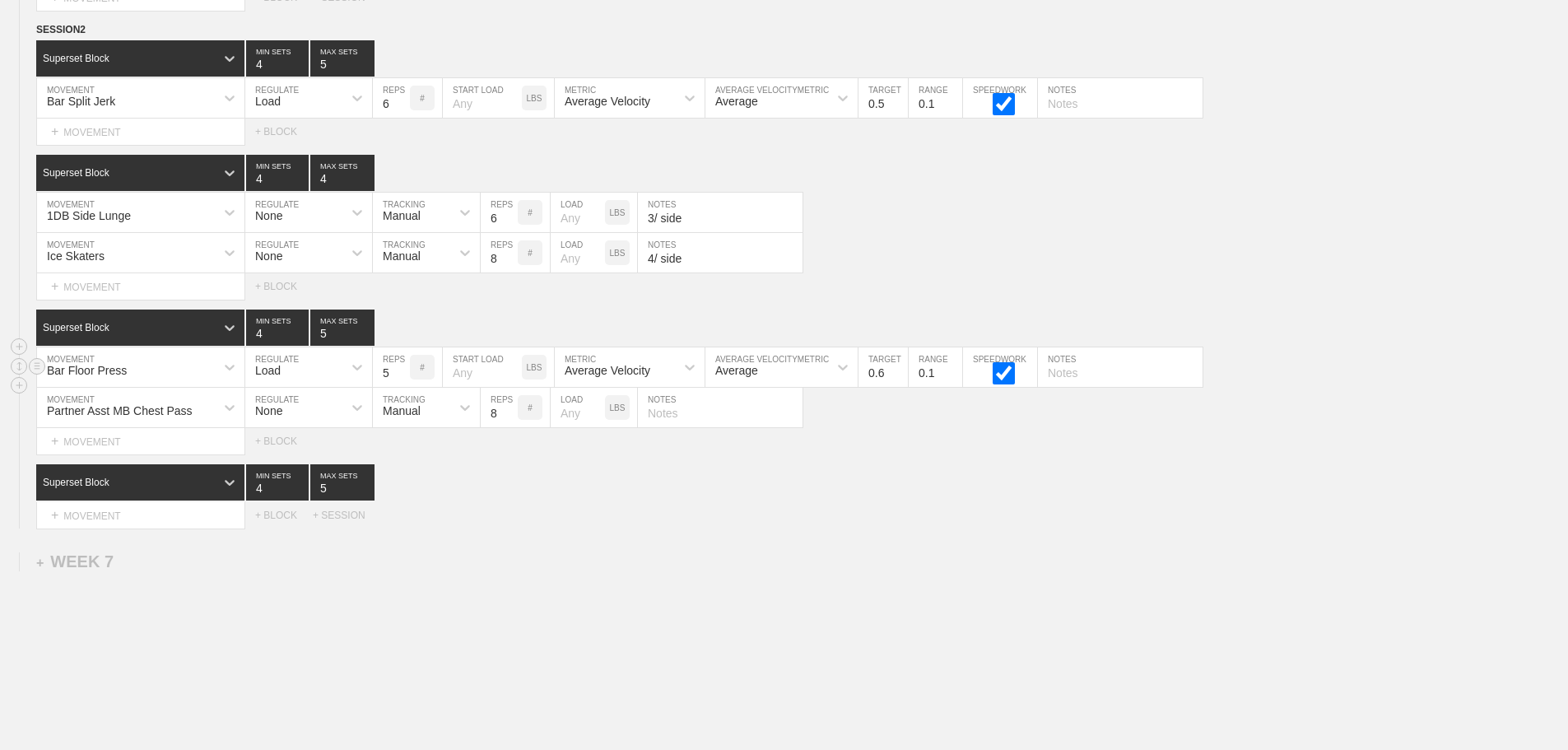
click at [900, 383] on input "0.7" at bounding box center [883, 367] width 49 height 39
click at [981, 501] on div "Superset Block 4 MIN SETS 5 MAX SETS" at bounding box center [803, 482] width 1532 height 37
drag, startPoint x: 998, startPoint y: 525, endPoint x: 839, endPoint y: 514, distance: 159.4
click at [984, 524] on div "Select... MOVEMENT + MOVEMENT + BLOCK + SESSION" at bounding box center [784, 515] width 1568 height 26
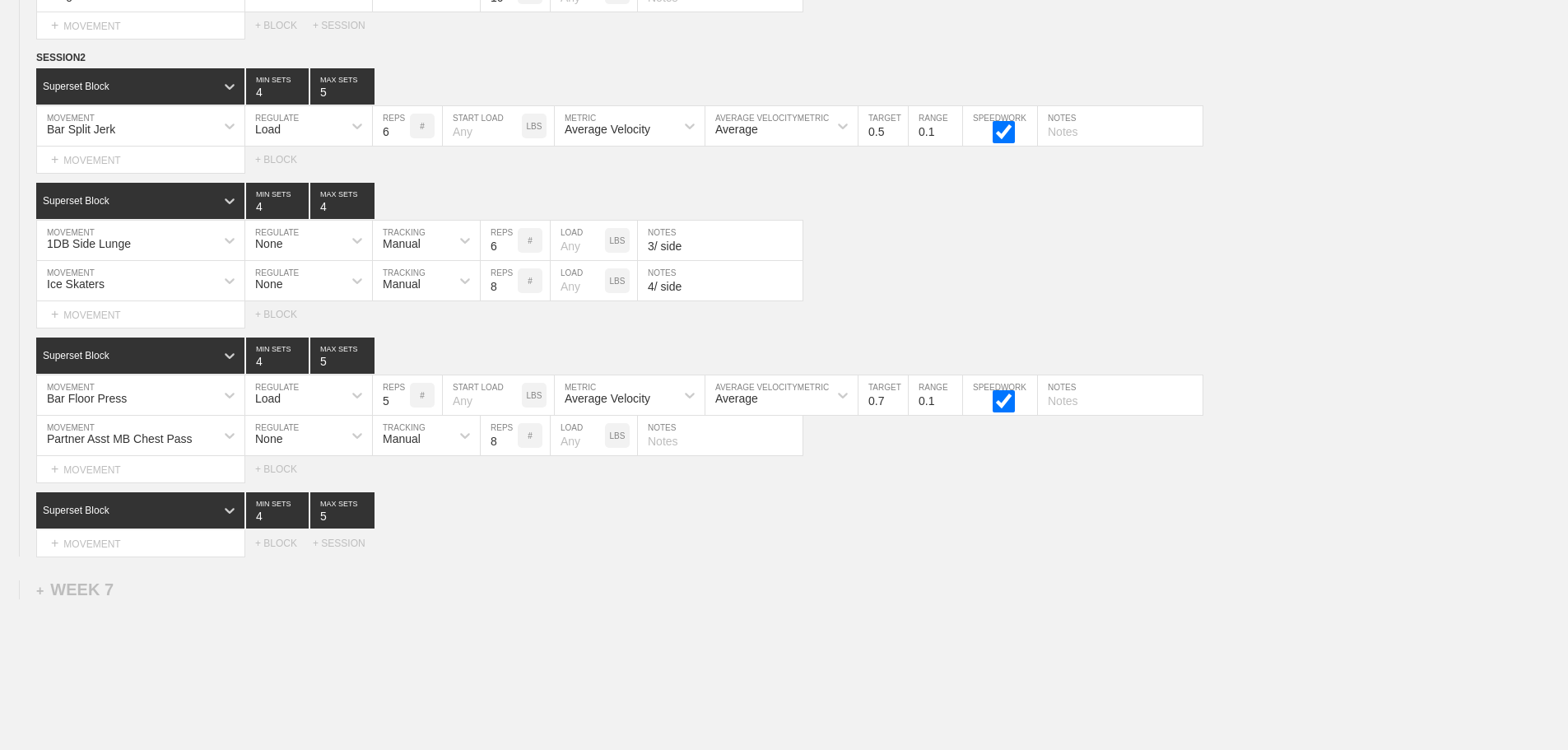
scroll to position [9550, 0]
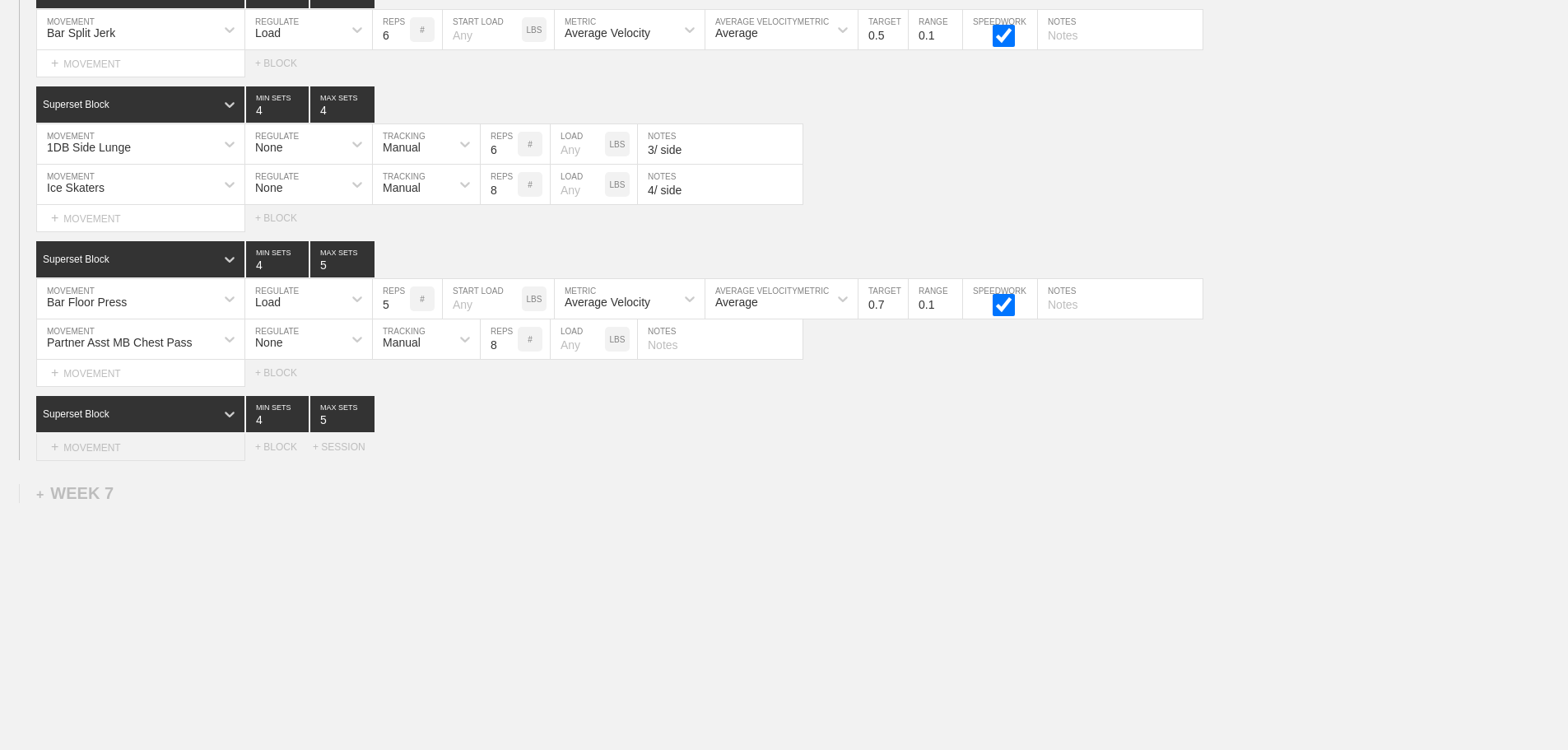
click at [141, 446] on div "+ MOVEMENT" at bounding box center [141, 448] width 209 height 27
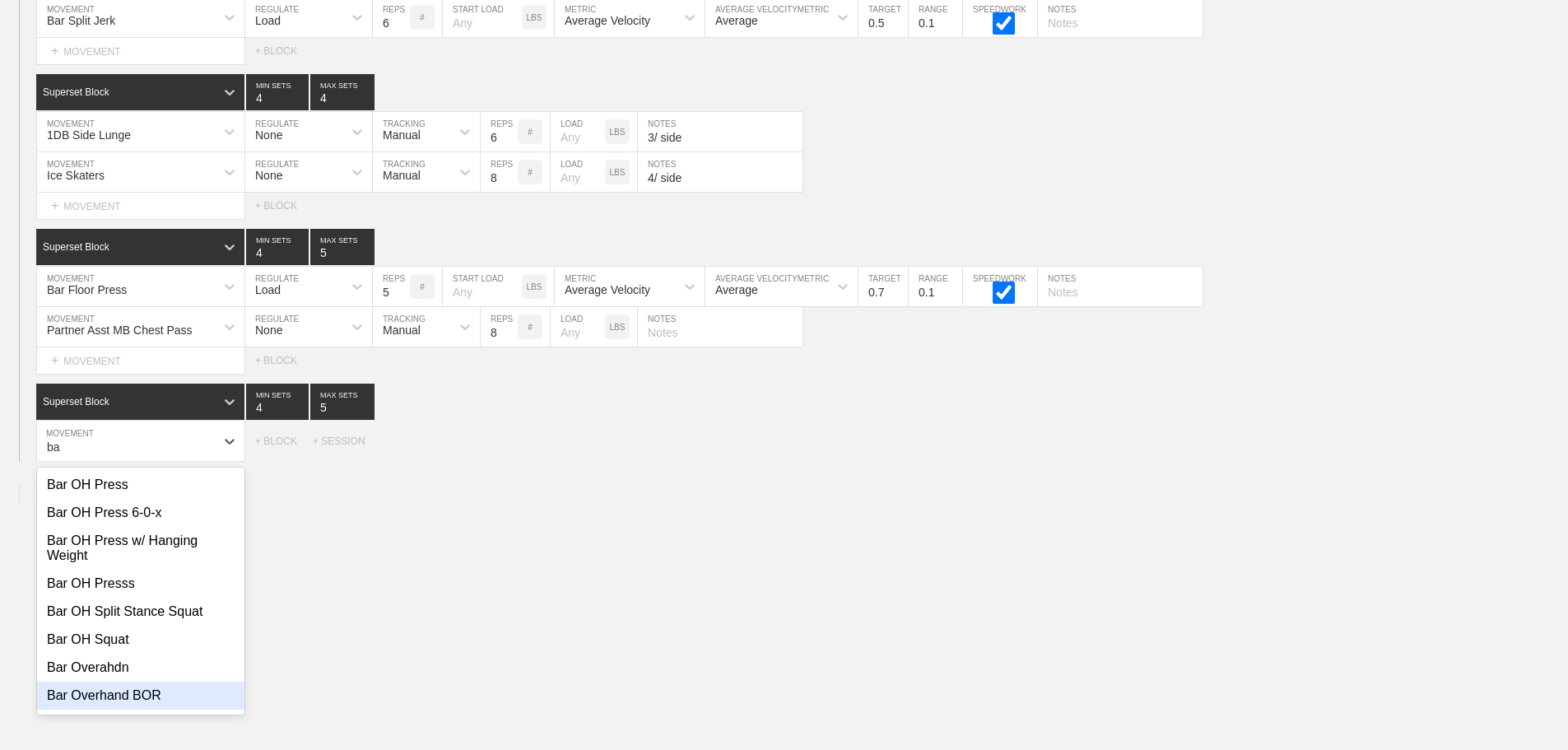
type input "b"
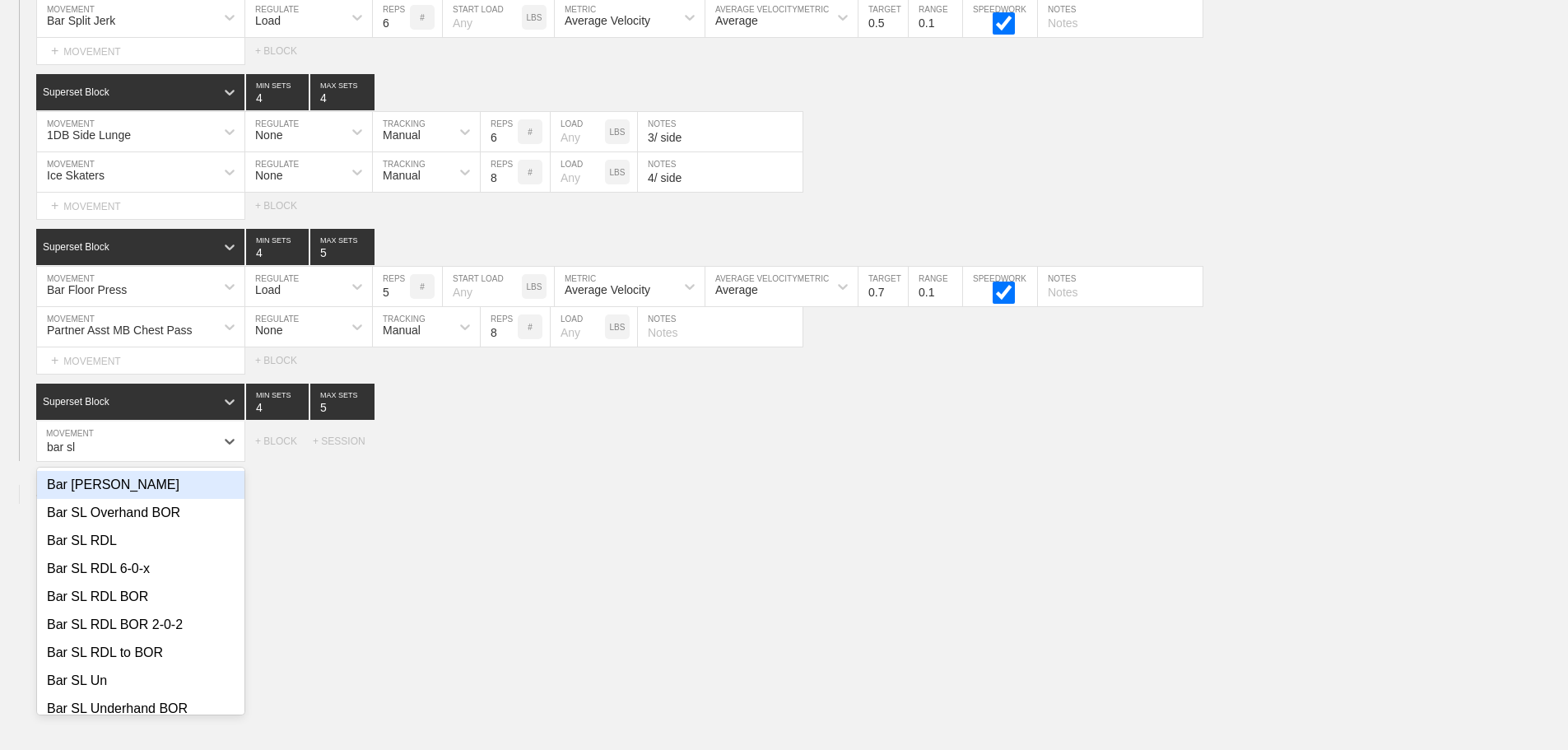
click at [163, 499] on div "Bar [PERSON_NAME]" at bounding box center [141, 484] width 208 height 28
type input "bar sl"
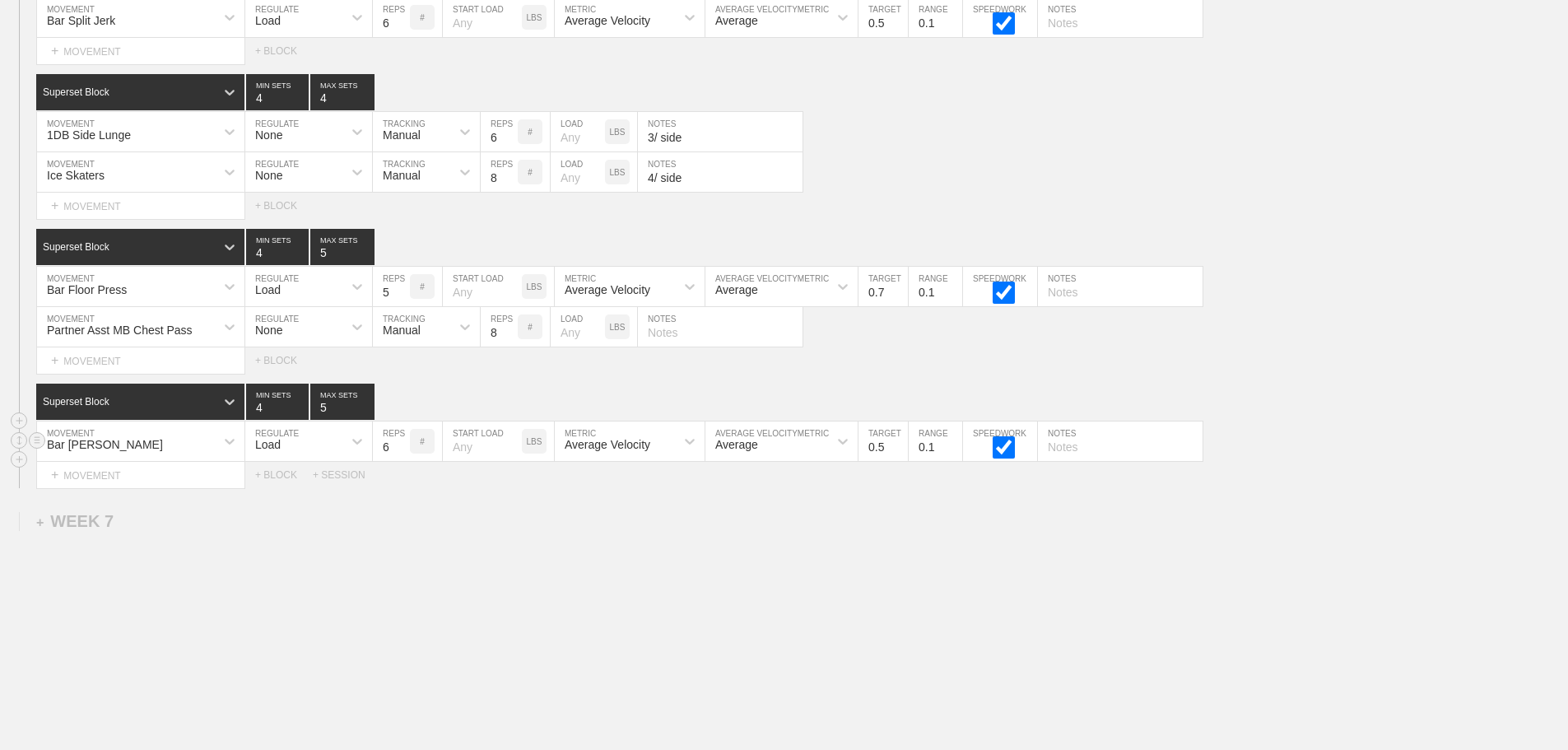
click at [191, 454] on div "Bar [PERSON_NAME]" at bounding box center [125, 441] width 178 height 28
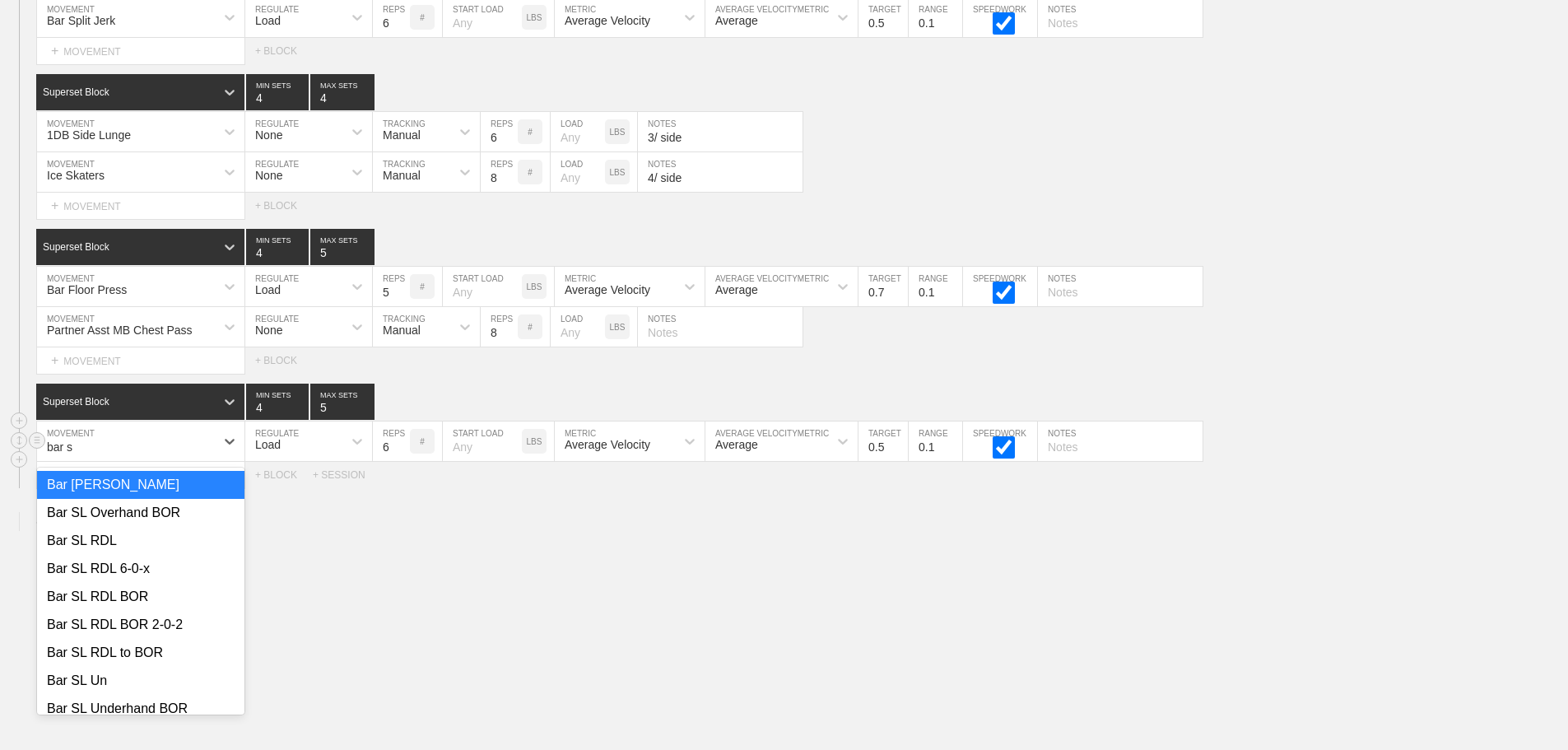
type input "bar sl"
click at [165, 720] on div "Bar SL Underhand BOR" at bounding box center [141, 709] width 208 height 28
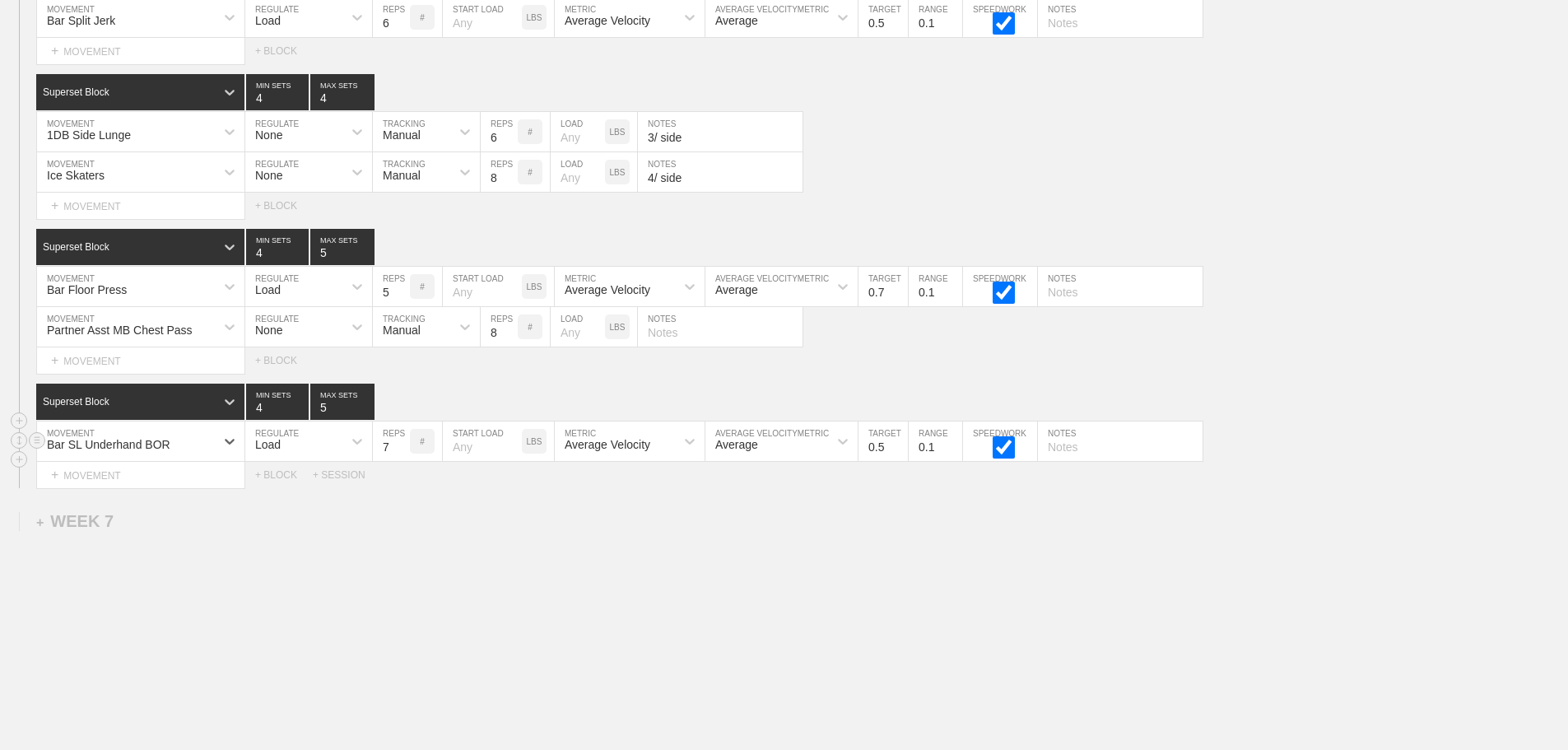
click at [401, 454] on input "7" at bounding box center [391, 441] width 37 height 39
type input "8"
click at [401, 454] on input "8" at bounding box center [391, 441] width 37 height 39
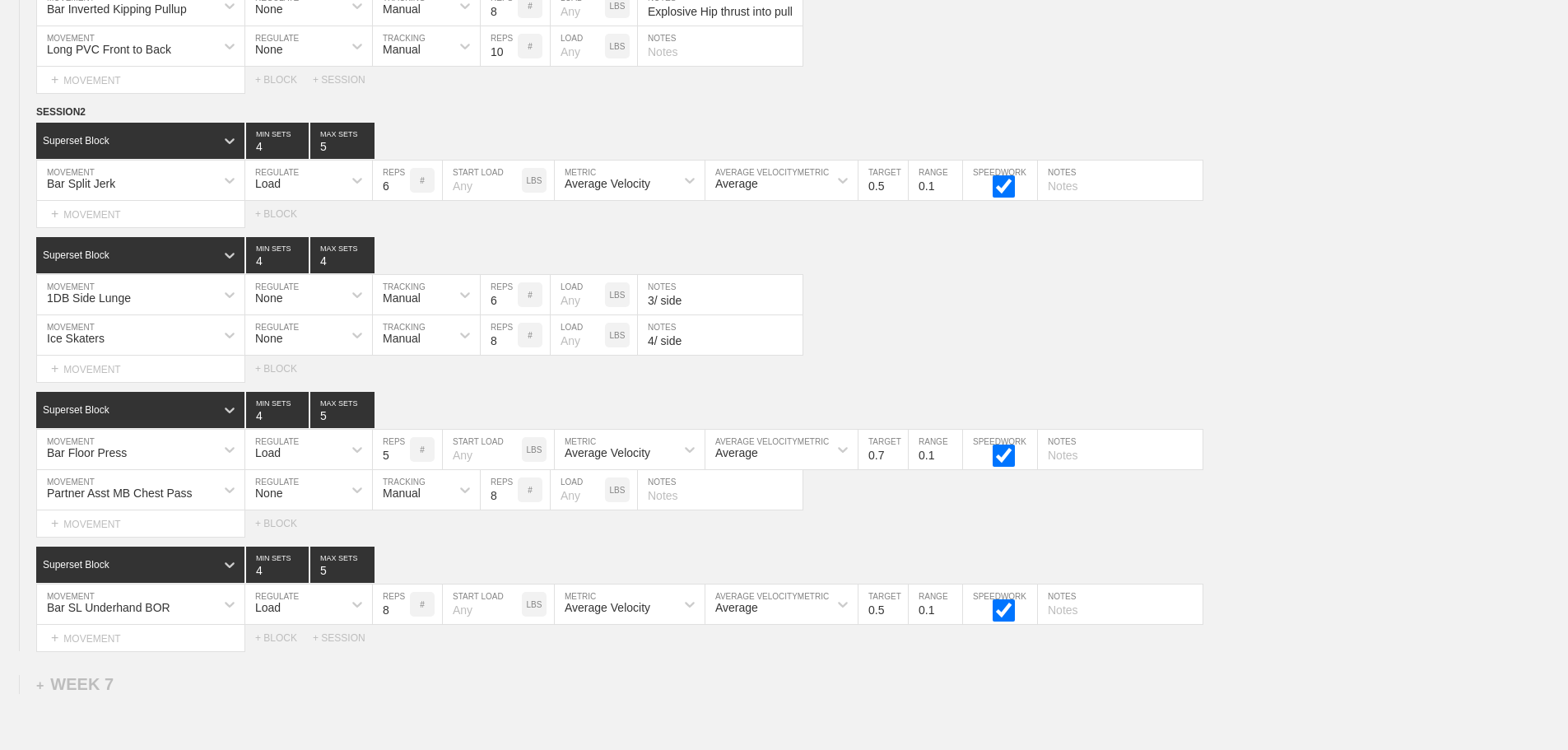
scroll to position [9385, 0]
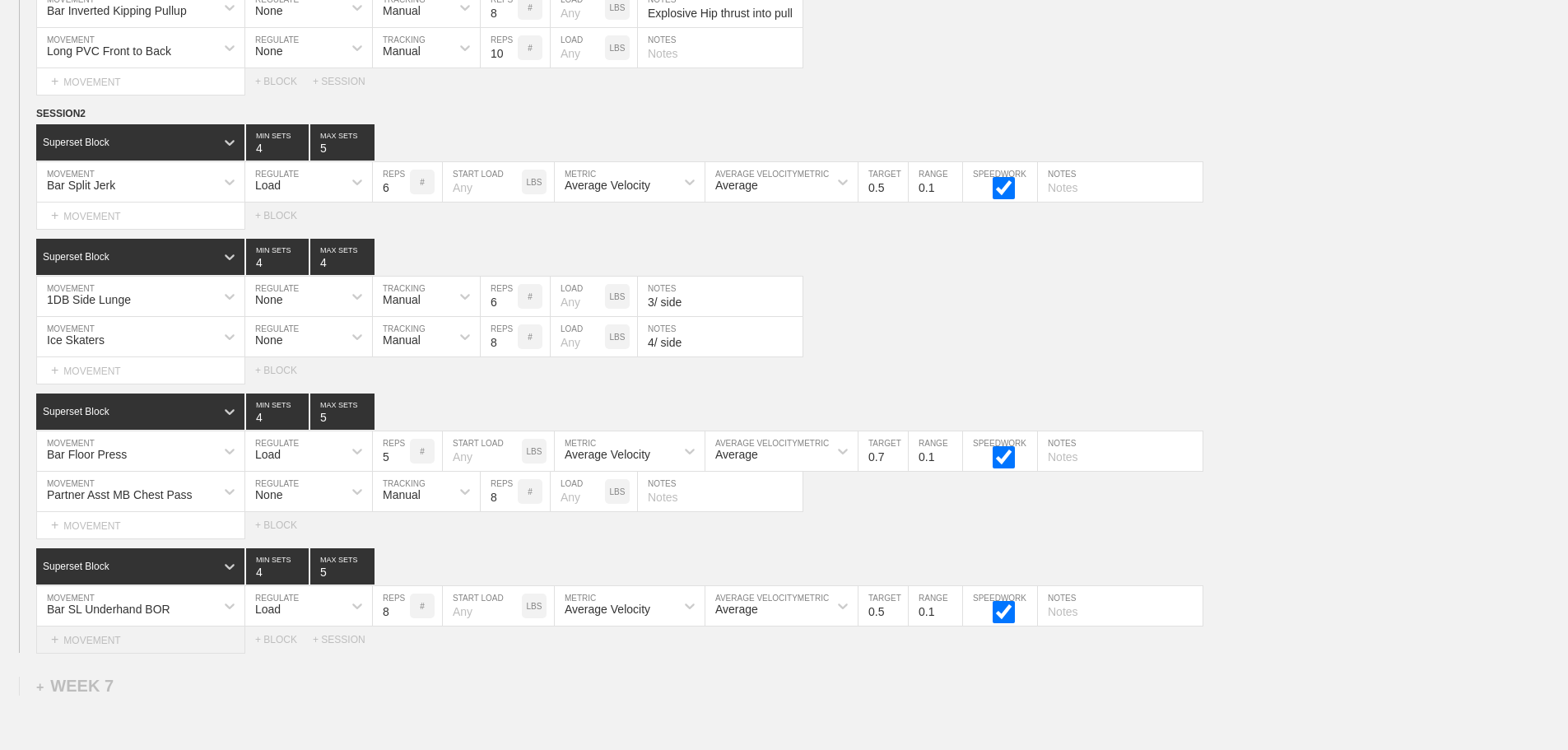
click at [109, 654] on div "+ MOVEMENT" at bounding box center [141, 640] width 209 height 27
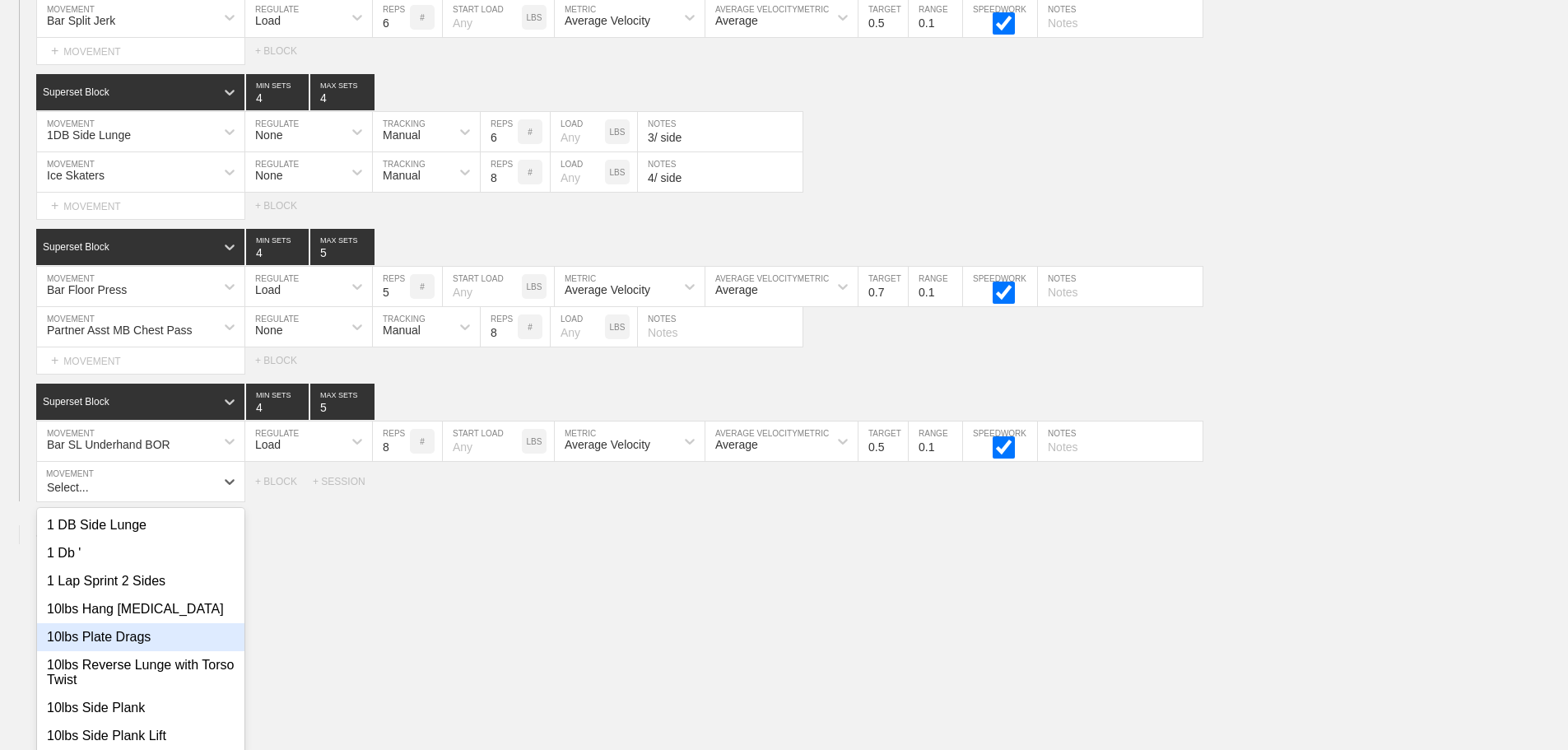
scroll to position [9573, 0]
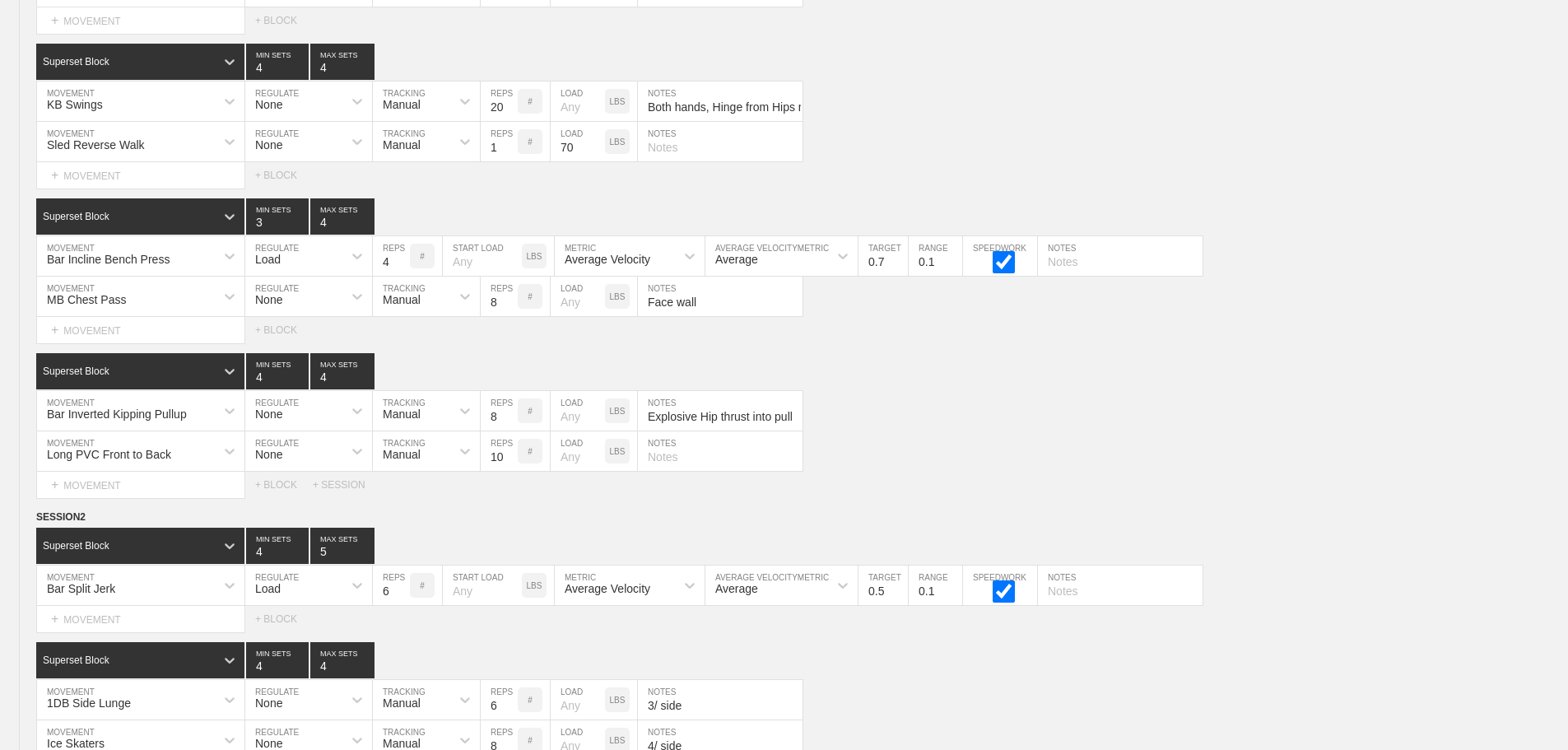
scroll to position [9589, 0]
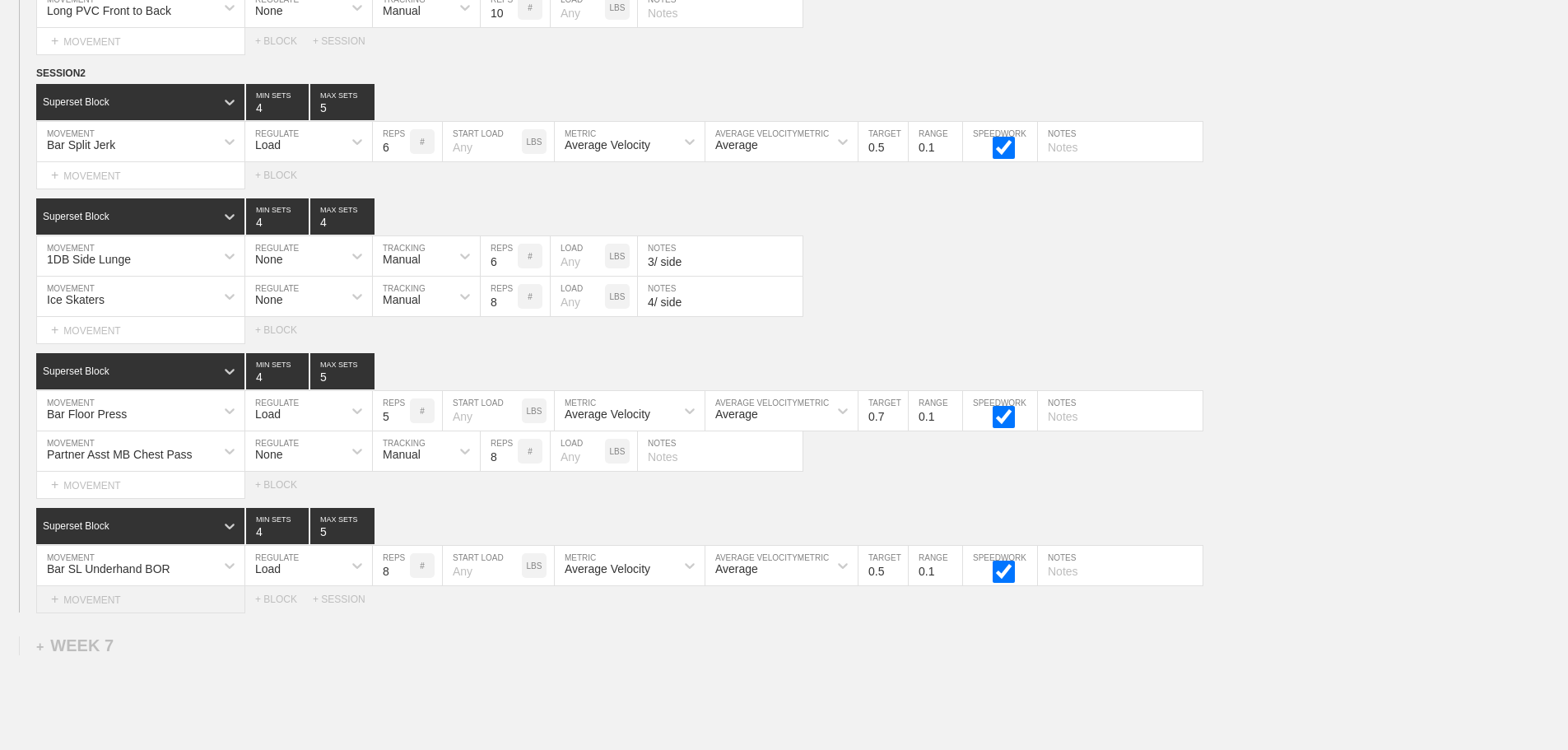
click at [127, 613] on div "+ MOVEMENT" at bounding box center [141, 600] width 209 height 27
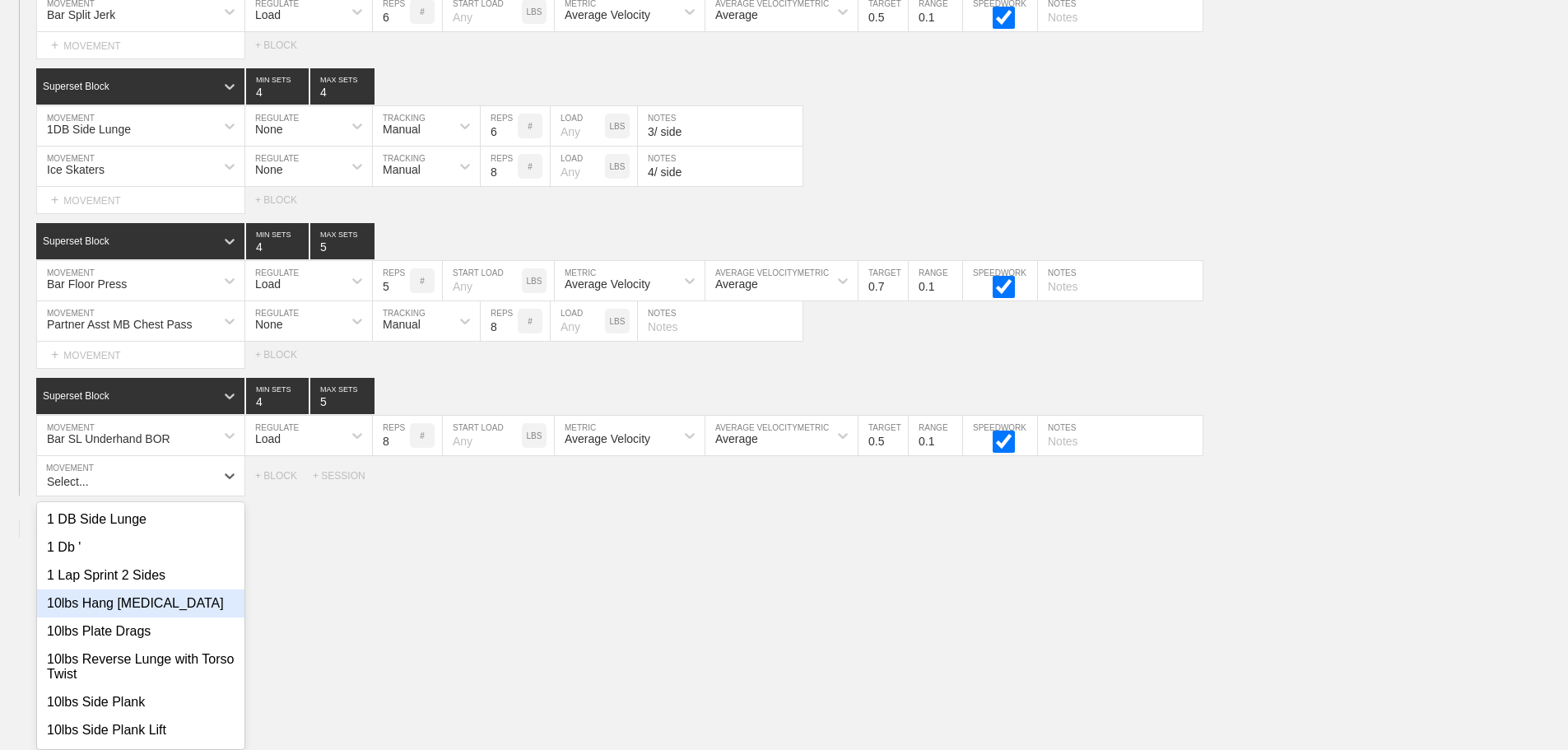
scroll to position [9573, 0]
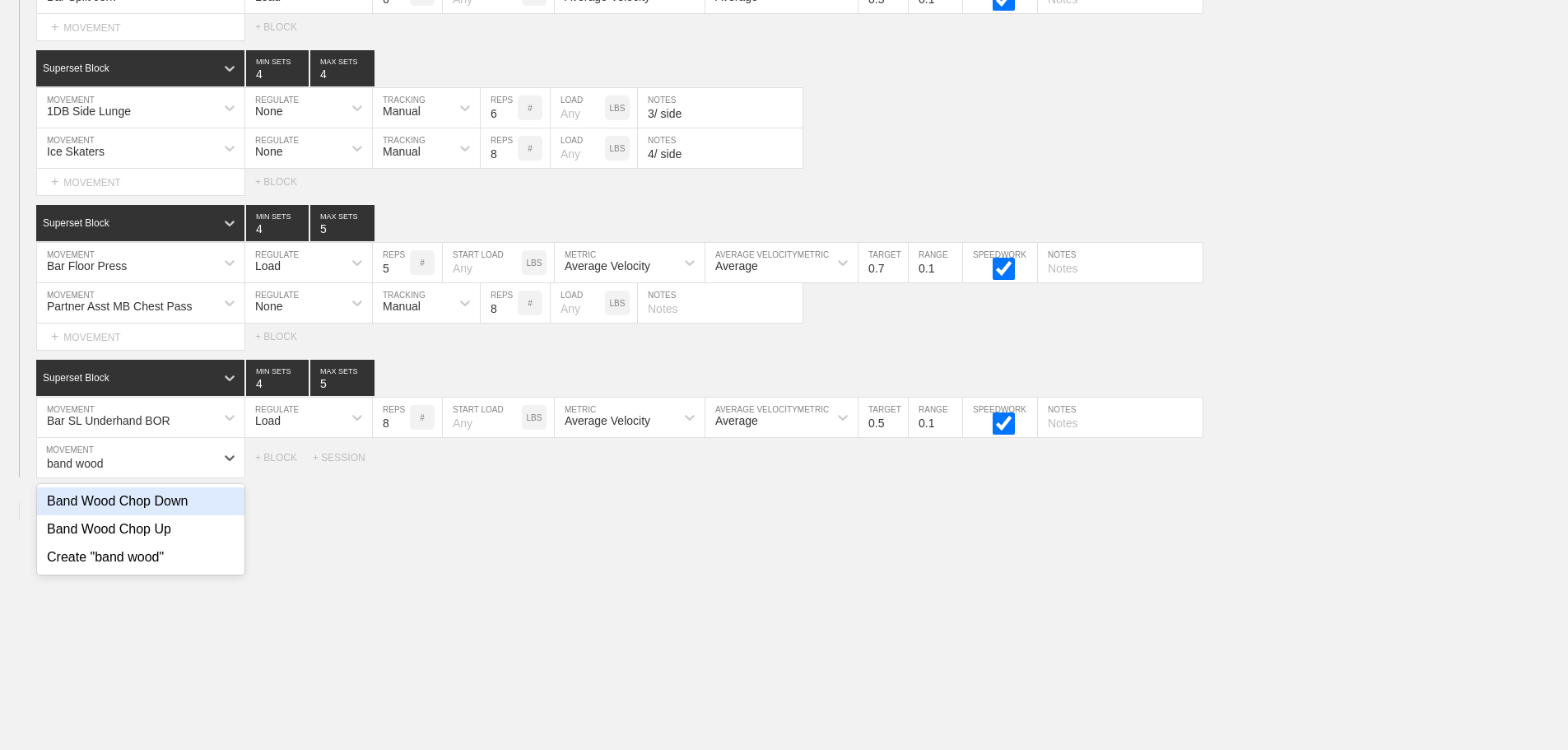
click at [164, 503] on div "Band Wood Chop Down" at bounding box center [141, 501] width 208 height 28
type input "band wood"
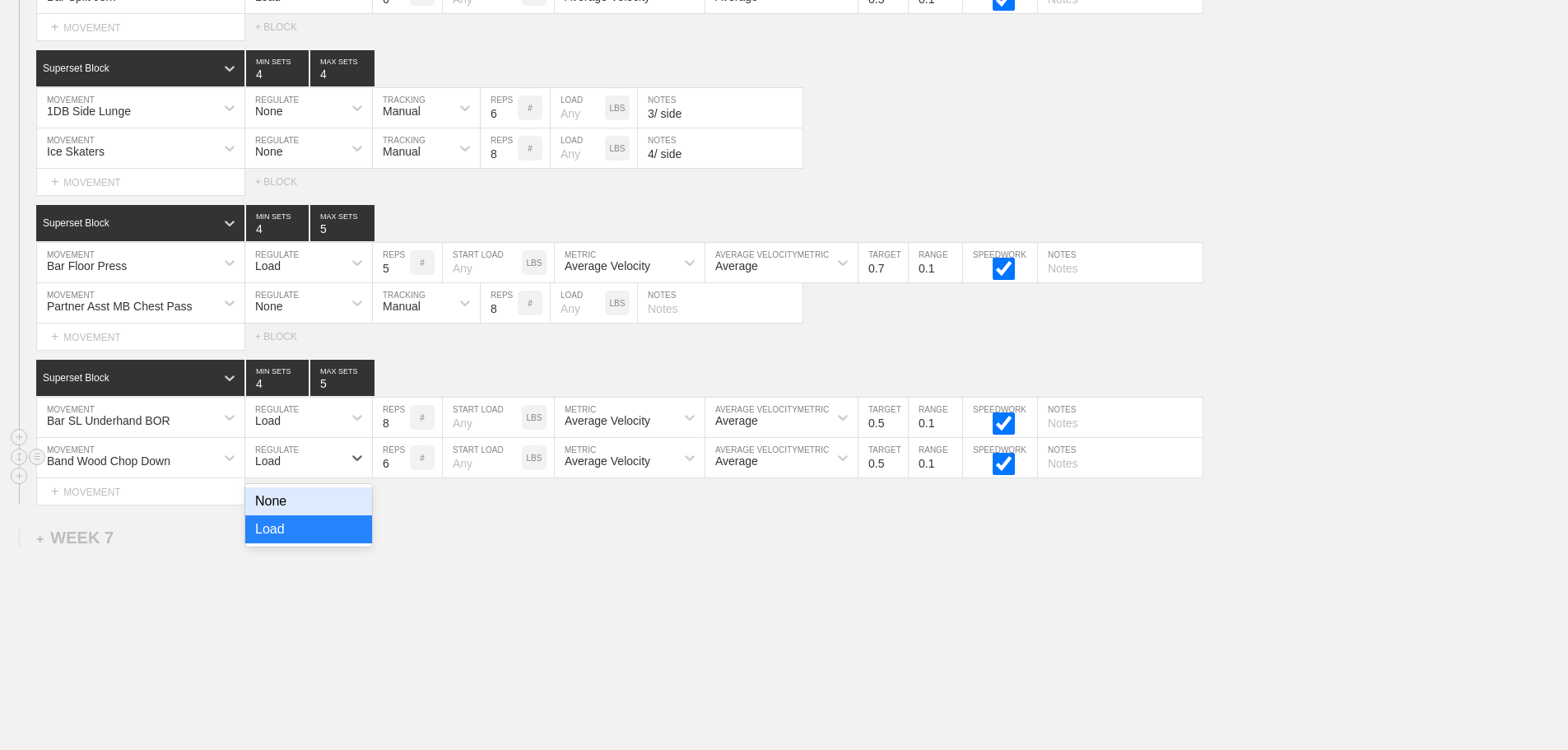
click at [273, 468] on div "Load" at bounding box center [268, 461] width 26 height 13
drag, startPoint x: 283, startPoint y: 522, endPoint x: 358, endPoint y: 487, distance: 82.8
click at [284, 515] on div "None" at bounding box center [309, 501] width 127 height 28
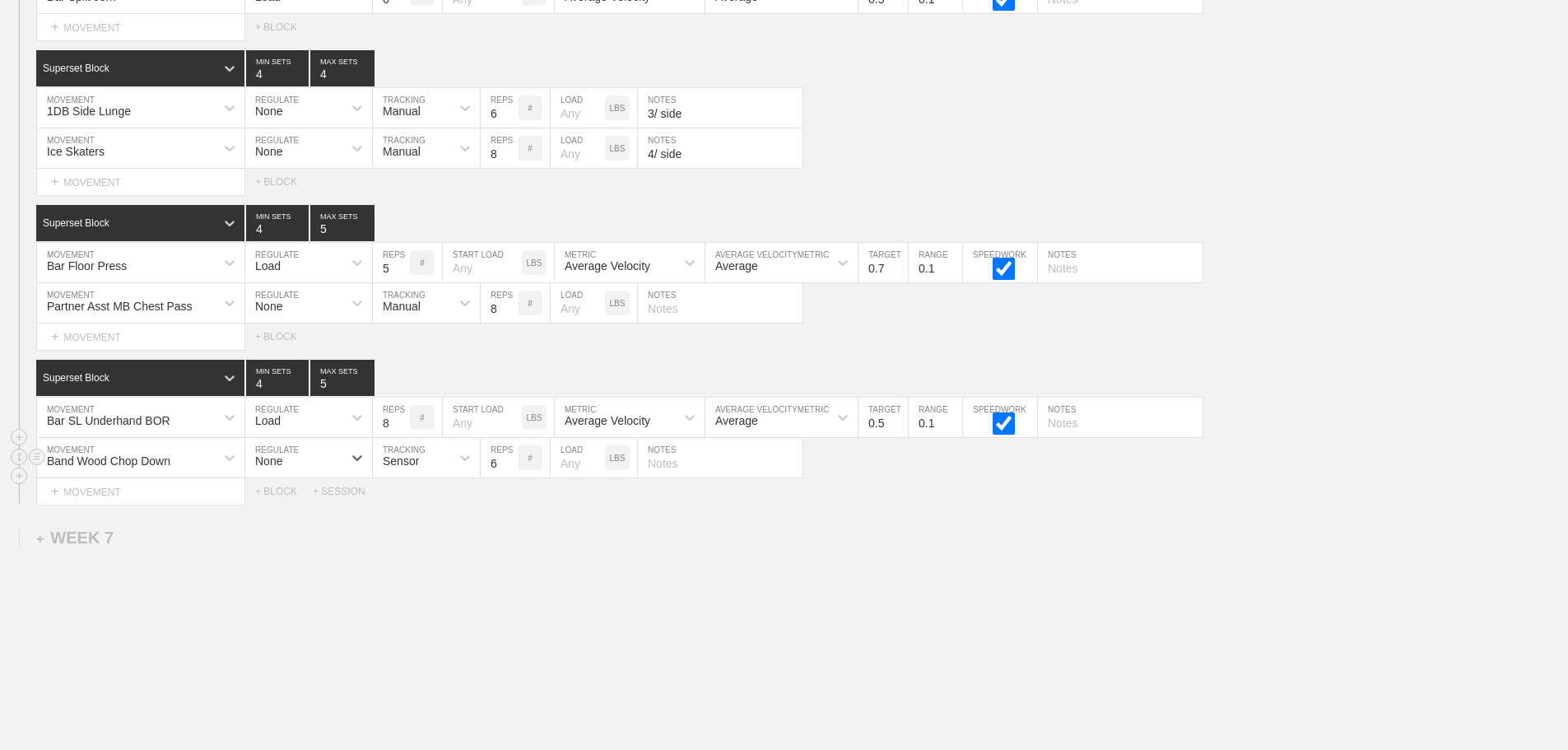
click at [409, 468] on div "Sensor" at bounding box center [401, 461] width 37 height 13
click at [422, 540] on div "Manual" at bounding box center [425, 529] width 107 height 28
click at [508, 470] on input "7" at bounding box center [499, 457] width 37 height 39
click at [508, 470] on input "8" at bounding box center [499, 457] width 37 height 39
click at [508, 470] on input "9" at bounding box center [499, 457] width 37 height 39
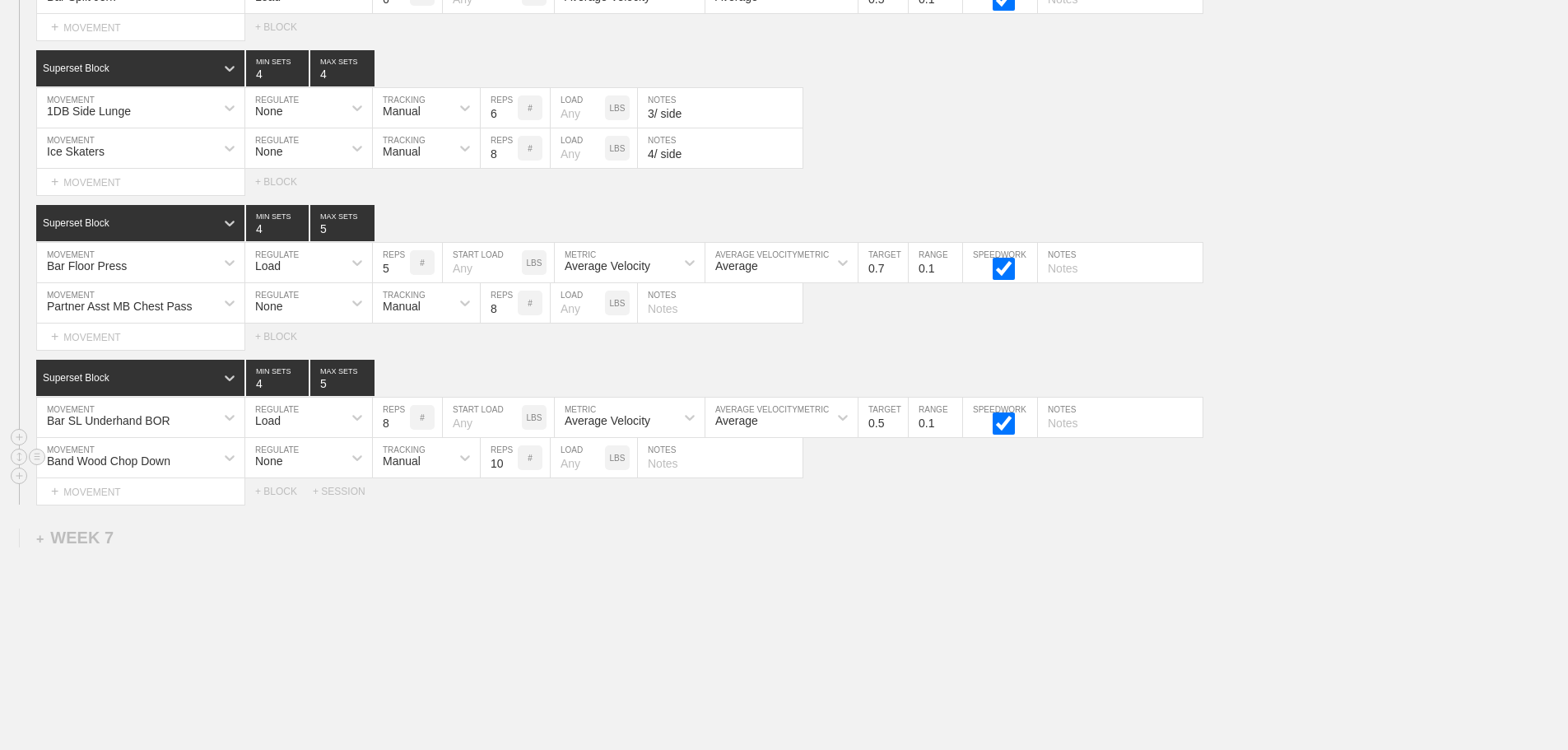
click at [508, 470] on input "10" at bounding box center [499, 457] width 37 height 39
click at [508, 470] on input "11" at bounding box center [499, 457] width 37 height 39
click at [508, 470] on input "12" at bounding box center [499, 457] width 37 height 39
click at [508, 470] on input "13" at bounding box center [499, 457] width 37 height 39
click at [508, 470] on input "14" at bounding box center [499, 457] width 37 height 39
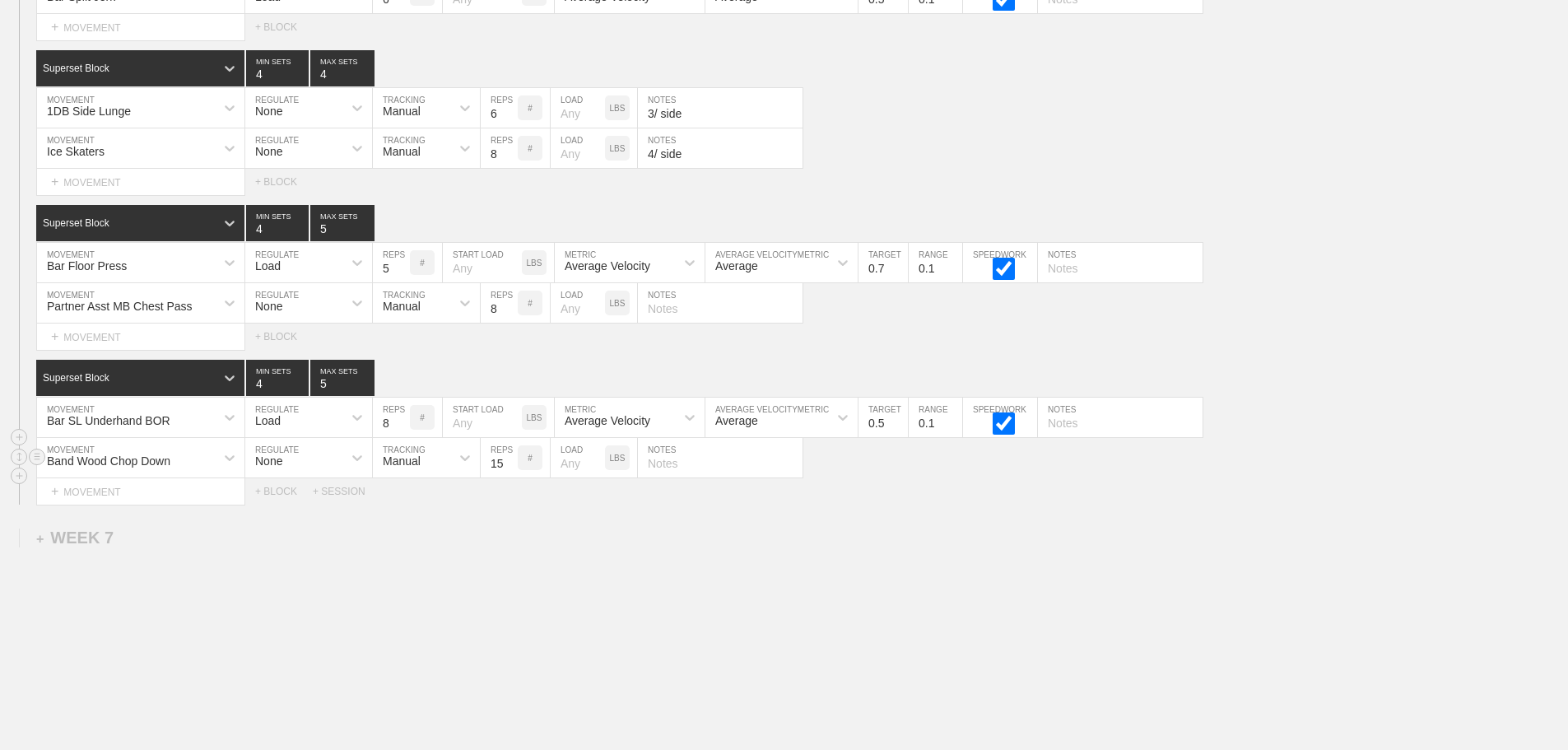
click at [508, 470] on input "15" at bounding box center [499, 457] width 37 height 39
type input "16"
click at [508, 470] on input "16" at bounding box center [499, 457] width 37 height 39
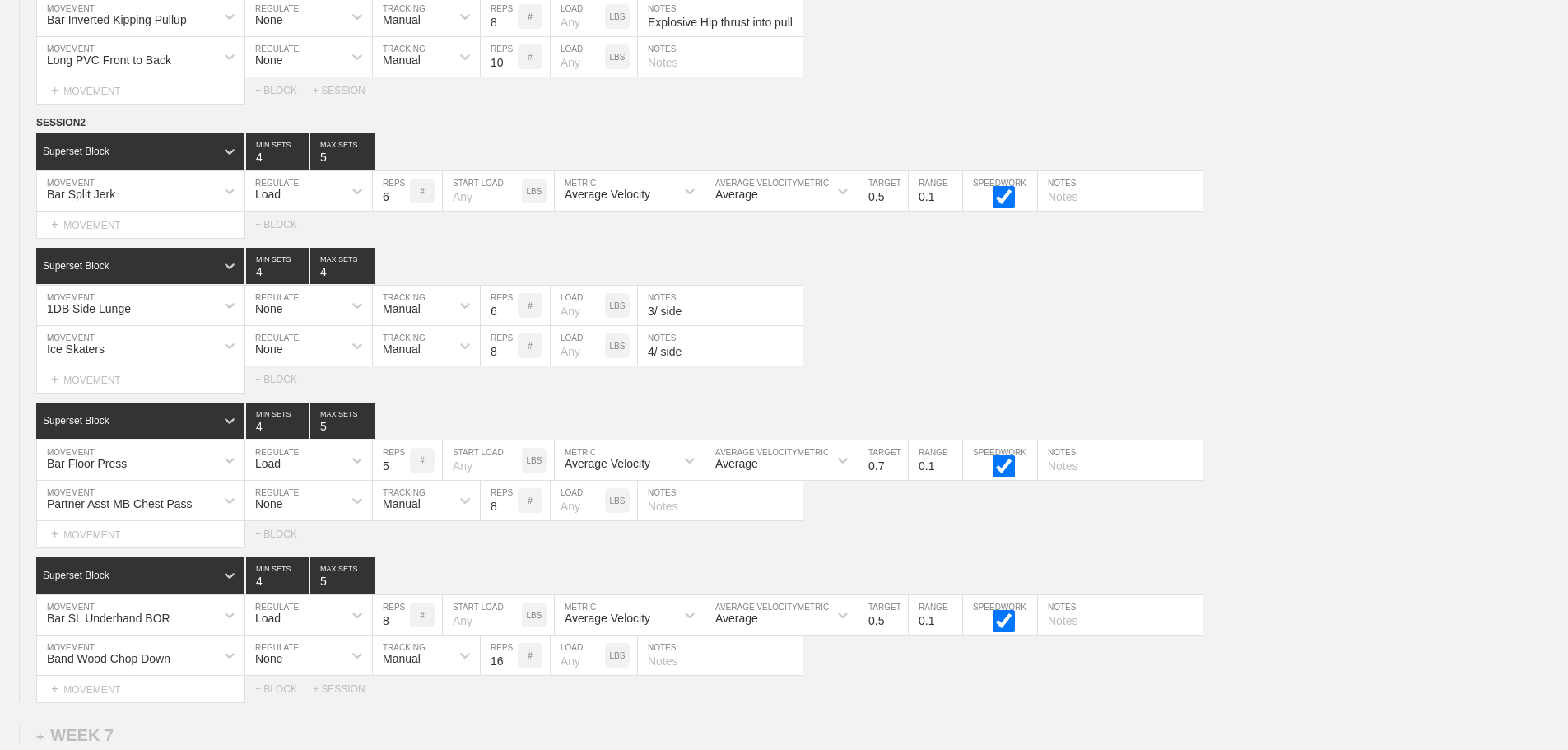
scroll to position [9630, 0]
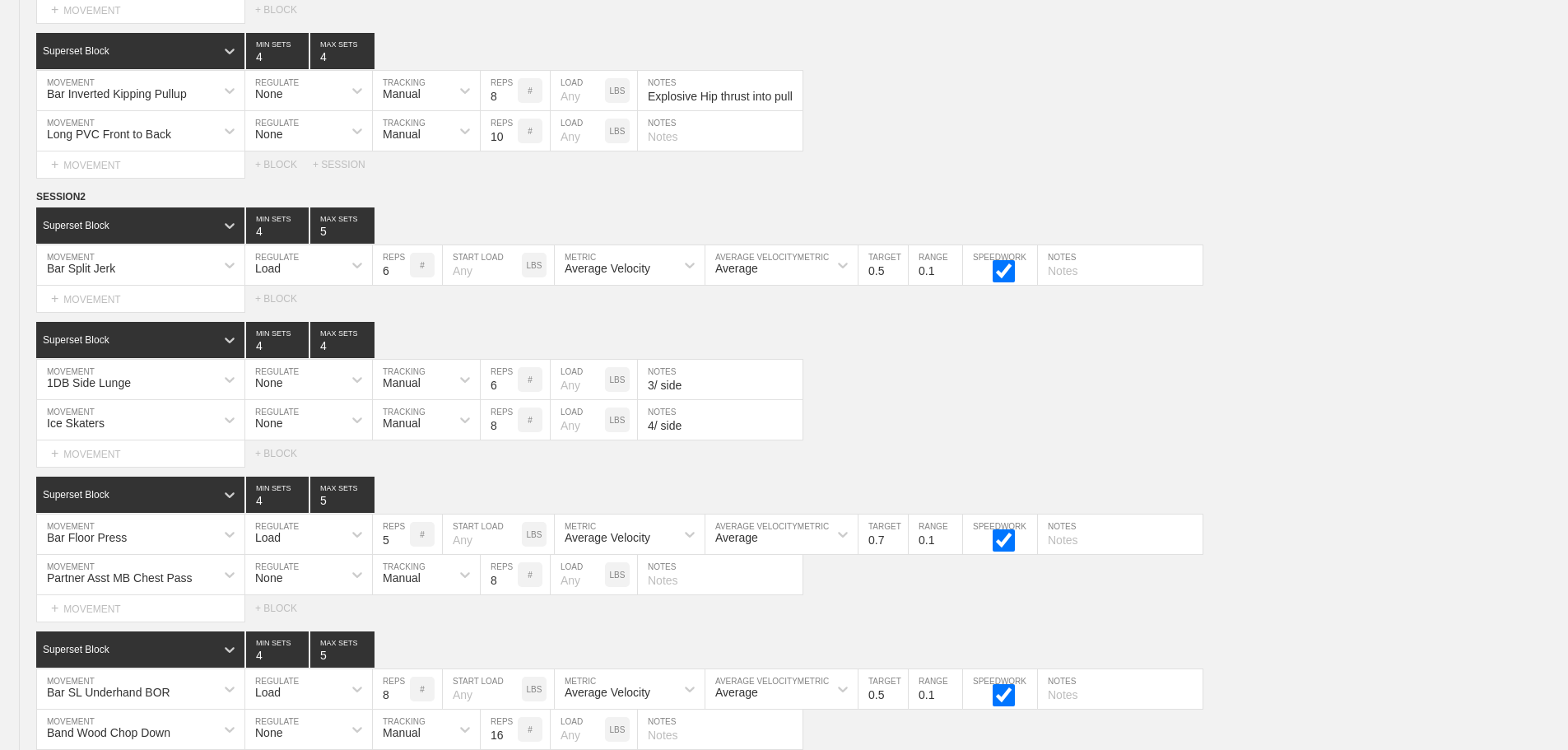
scroll to position [9300, 0]
click at [122, 309] on div "+ MOVEMENT" at bounding box center [141, 300] width 209 height 27
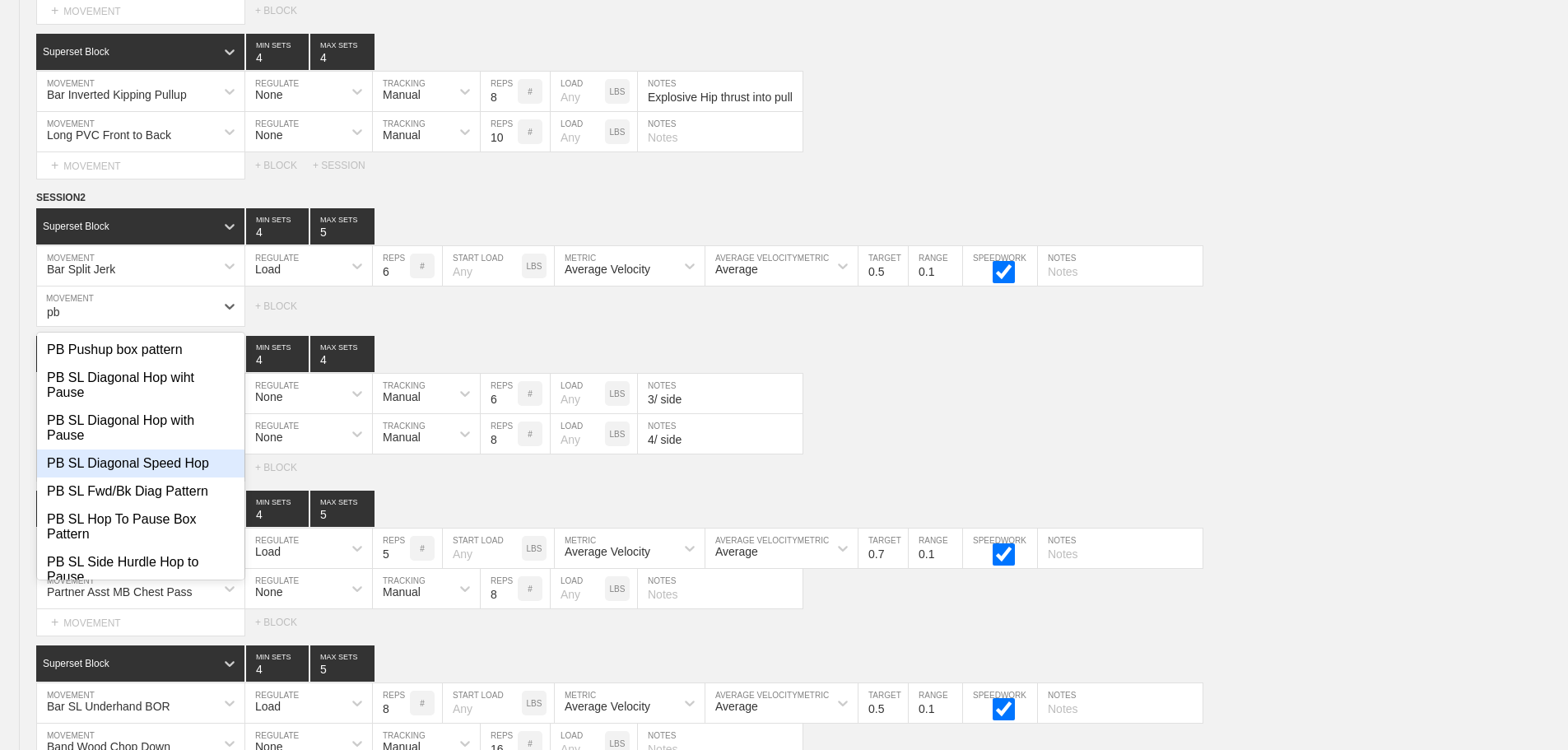
click at [172, 478] on div "PB SL Diagonal Speed Hop" at bounding box center [141, 463] width 208 height 28
type input "pb"
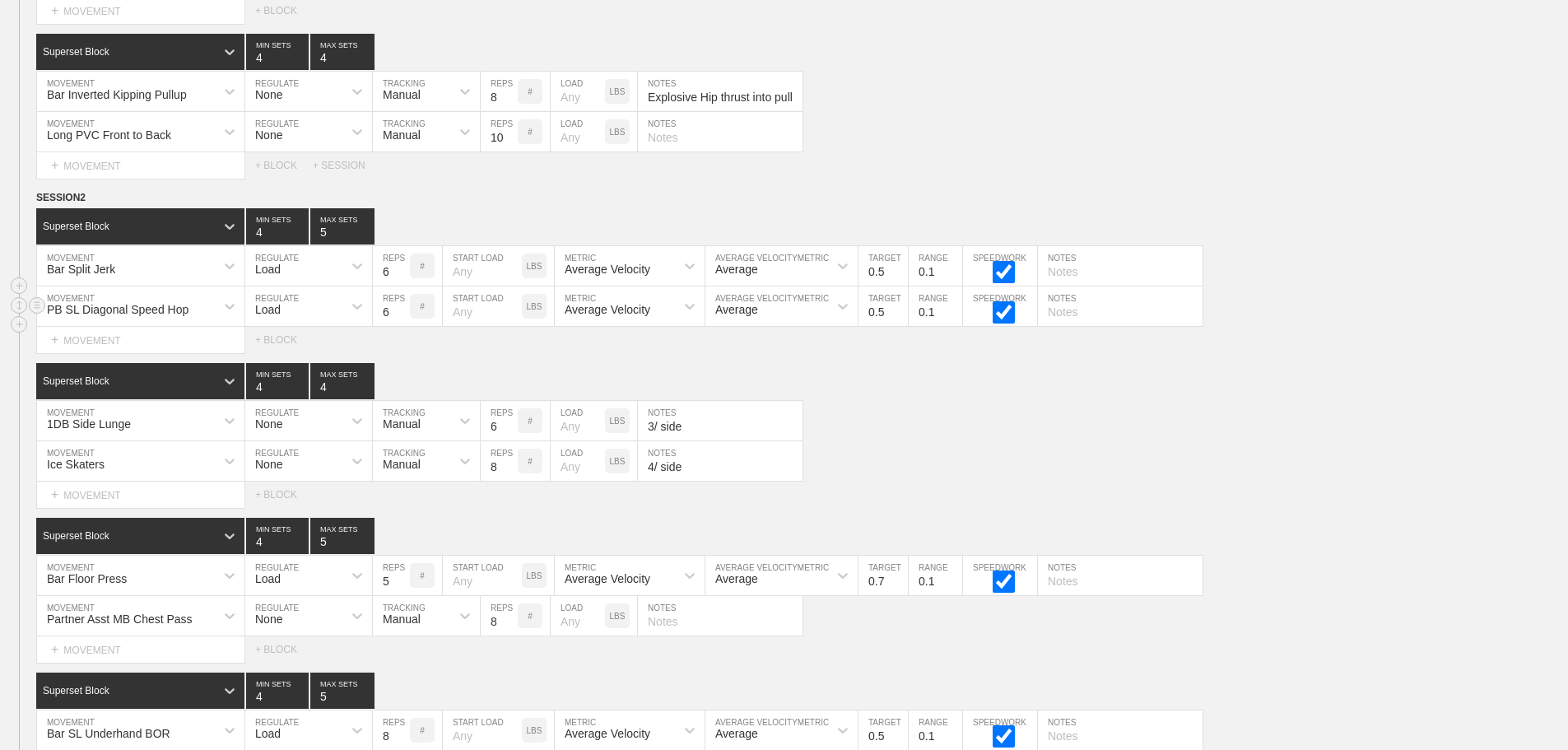
click at [276, 316] on div "Load" at bounding box center [268, 310] width 26 height 13
click at [282, 364] on div "None" at bounding box center [309, 349] width 127 height 28
click at [398, 315] on div "Sensor" at bounding box center [411, 306] width 77 height 28
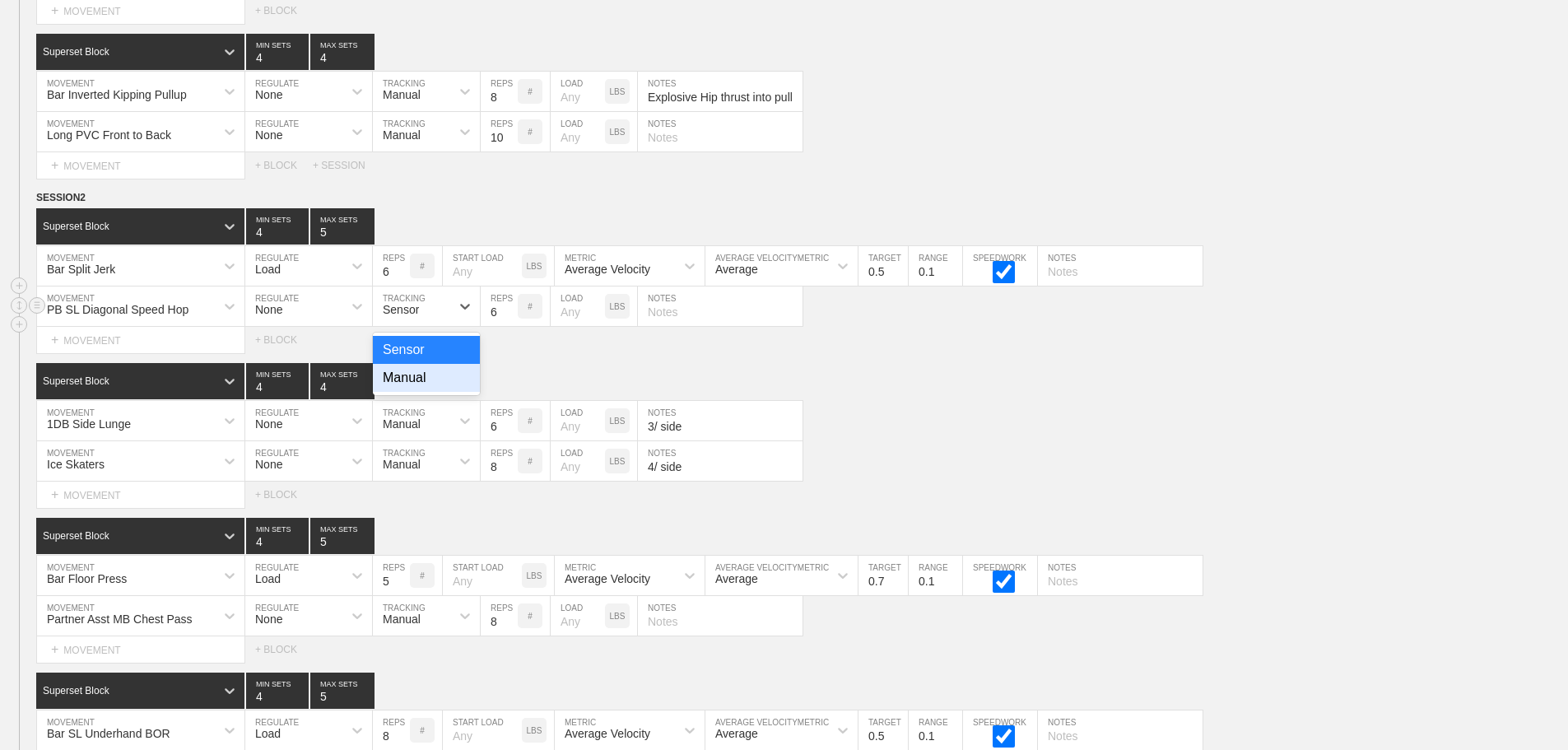
click at [424, 391] on div "Manual" at bounding box center [425, 377] width 107 height 28
click at [509, 320] on input "7" at bounding box center [499, 306] width 37 height 39
type input "8"
click at [509, 320] on input "8" at bounding box center [499, 306] width 37 height 39
click at [1016, 367] on div "SESSION 2 Superset Block 4 MIN SETS 5 MAX SETS DUPLICATE INSERT MOVEMENT AFTER …" at bounding box center [784, 504] width 1568 height 629
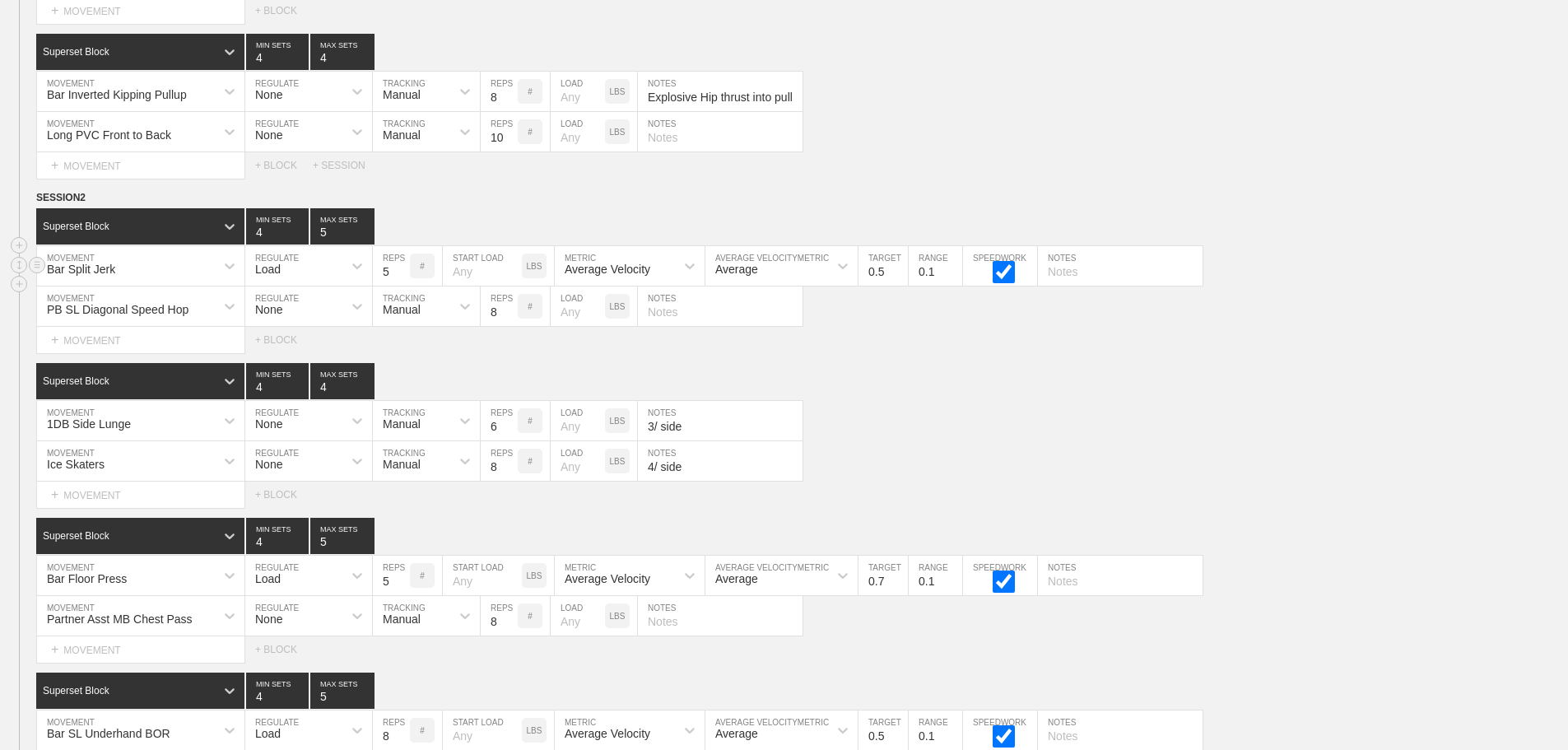
click at [403, 286] on input "5" at bounding box center [391, 266] width 37 height 39
type input "4"
click at [403, 286] on input "4" at bounding box center [391, 266] width 37 height 39
click at [1057, 441] on div "1DB Side Lunge MOVEMENT None REGULATE Manual TRACKING 6 REPS # LOAD LBS 3/ side…" at bounding box center [784, 422] width 1568 height 40
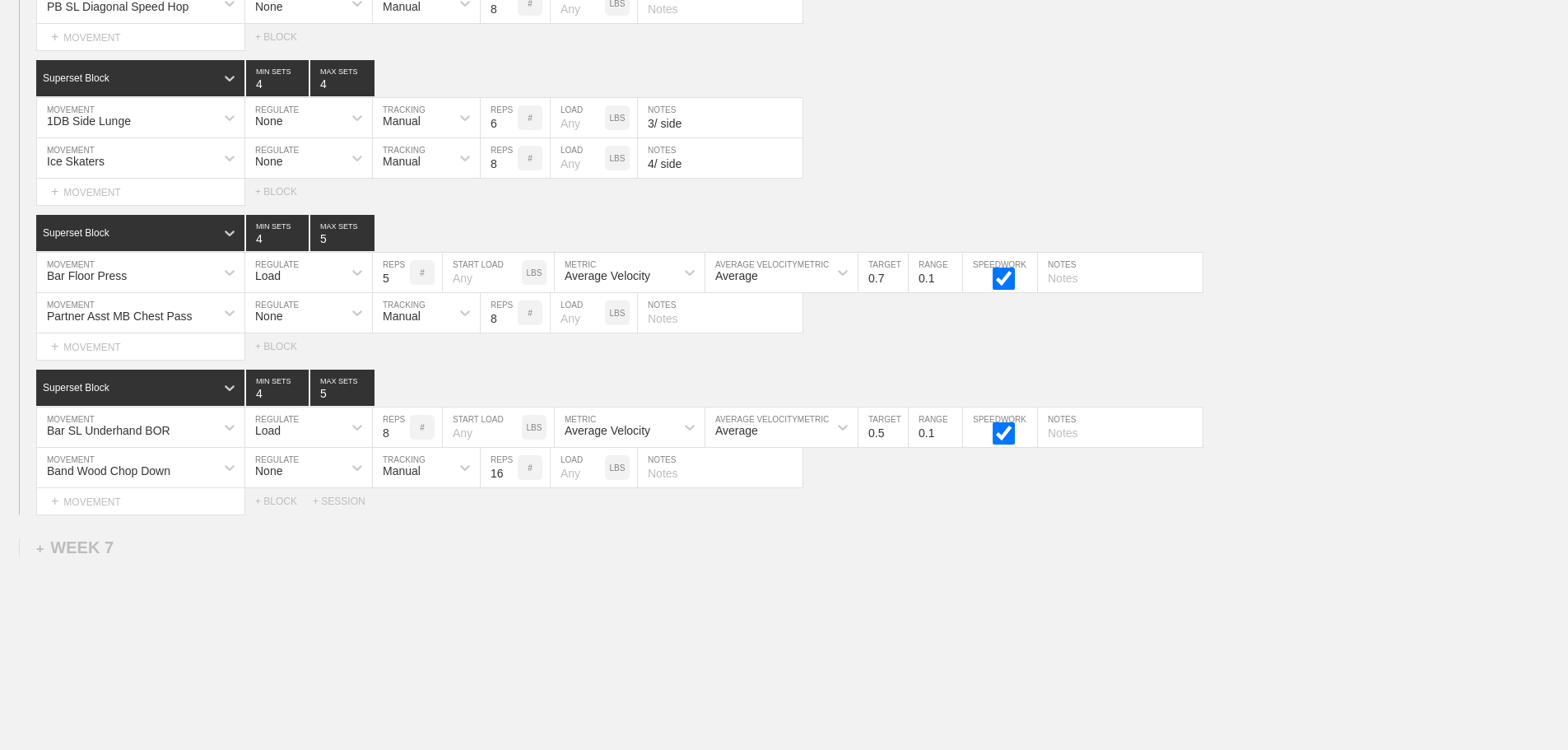
scroll to position [9670, 0]
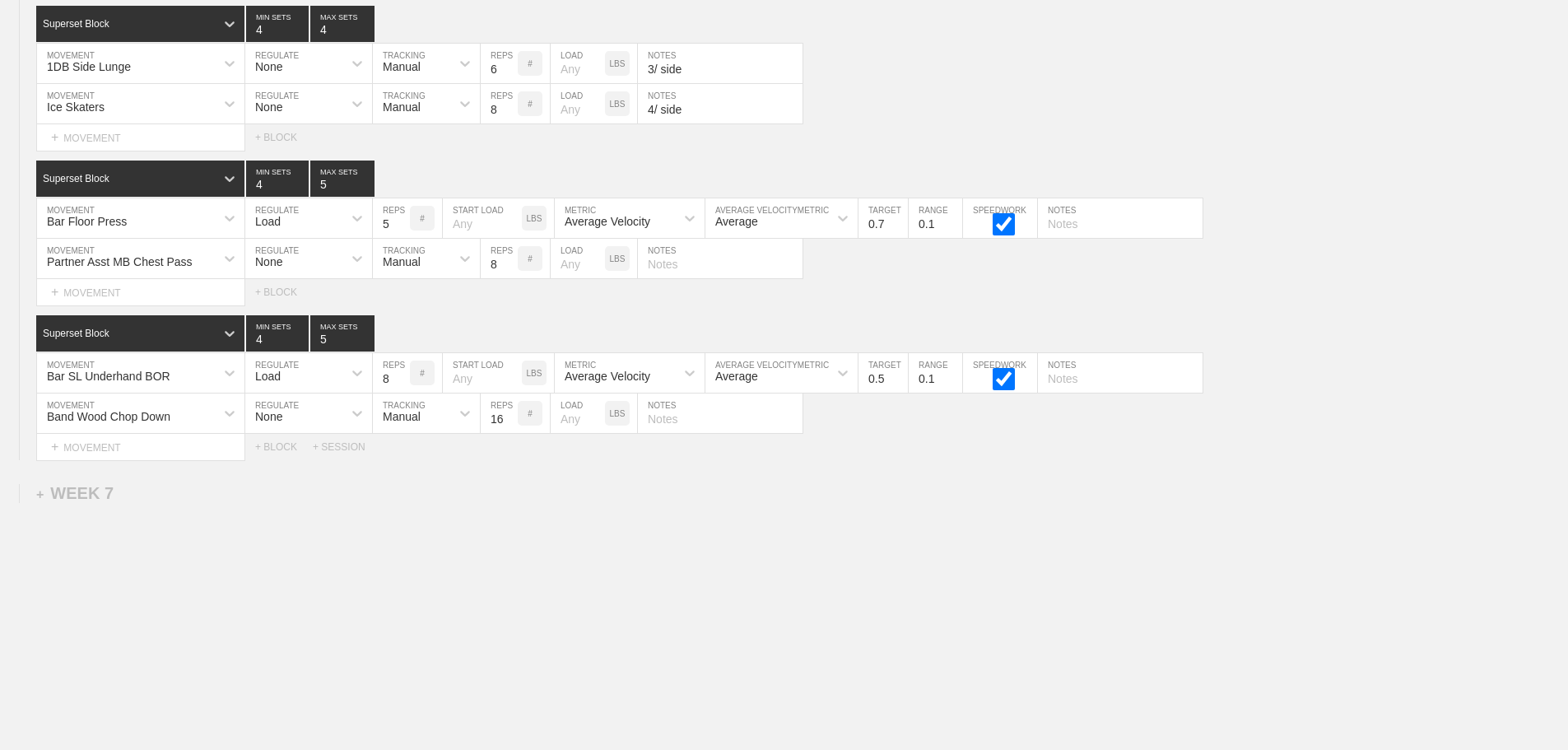
drag, startPoint x: 959, startPoint y: 486, endPoint x: 1437, endPoint y: 620, distance: 496.4
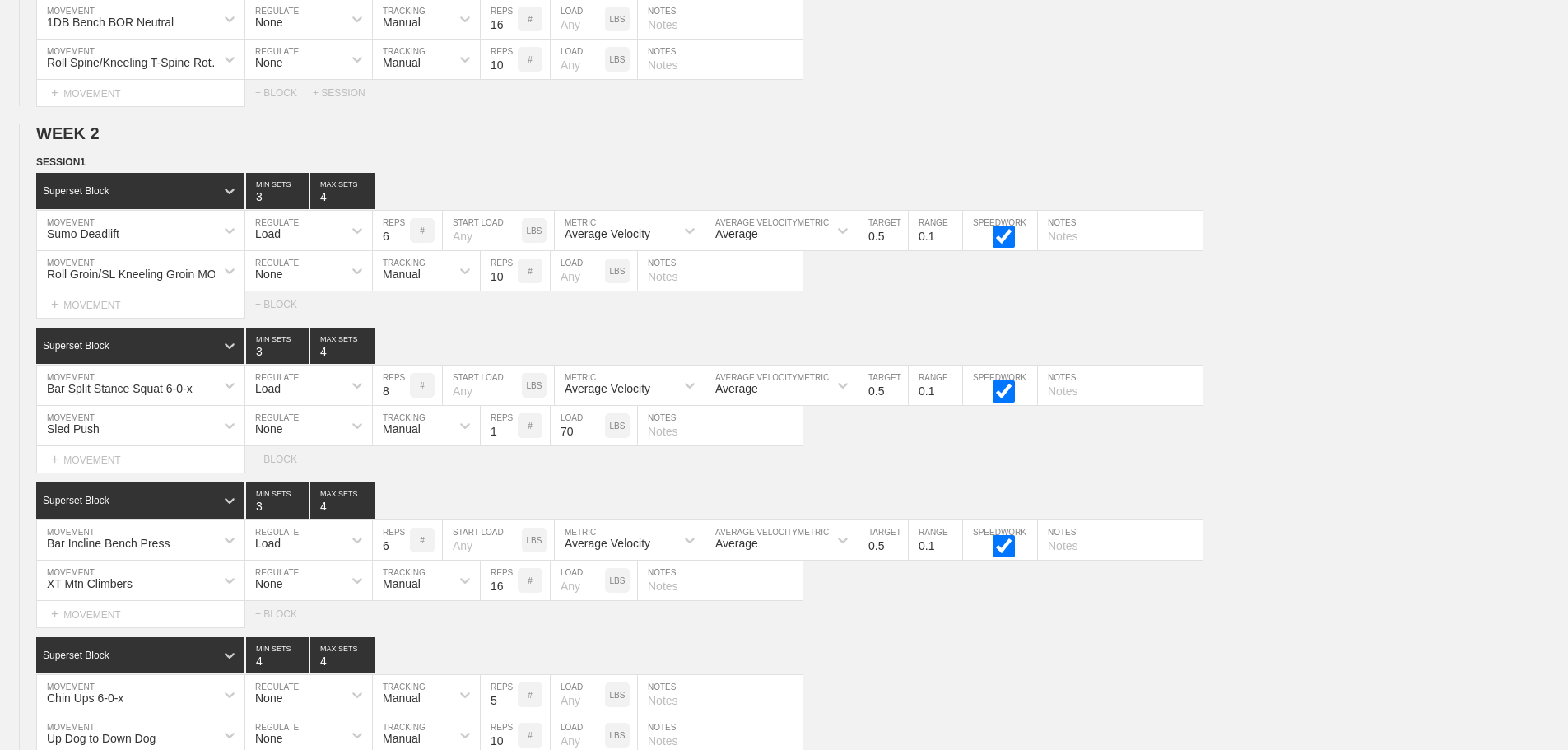
scroll to position [0, 0]
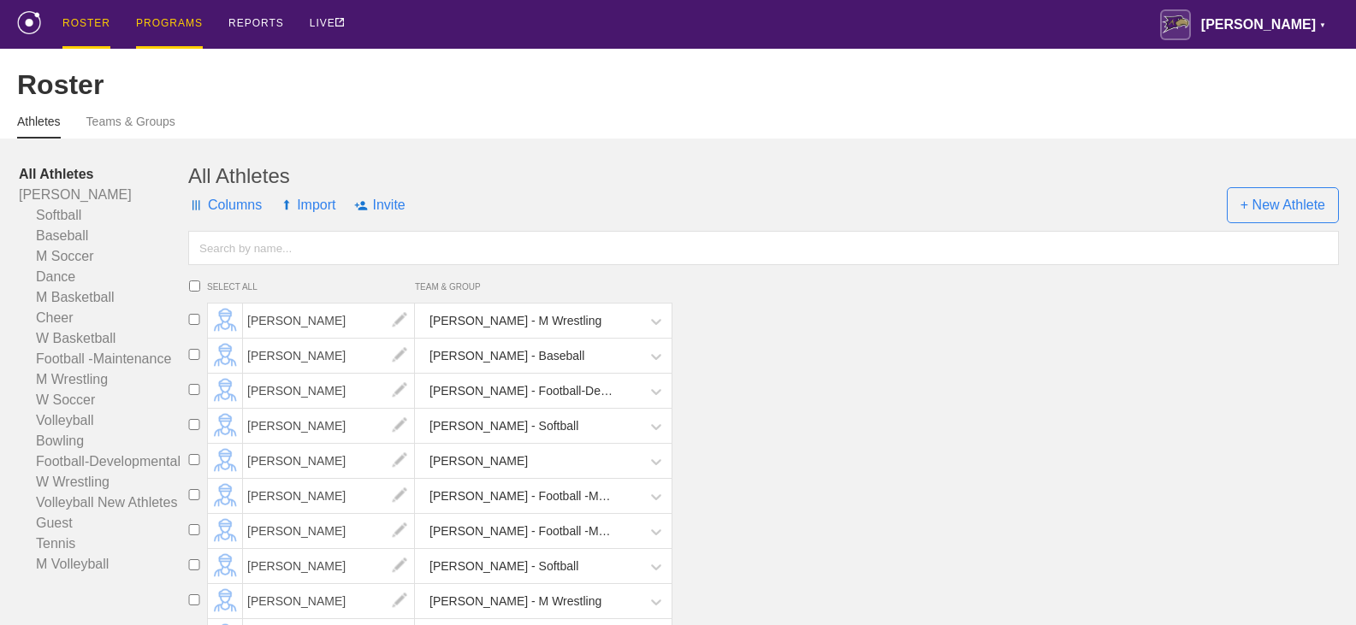
click at [168, 18] on div "PROGRAMS" at bounding box center [169, 24] width 67 height 49
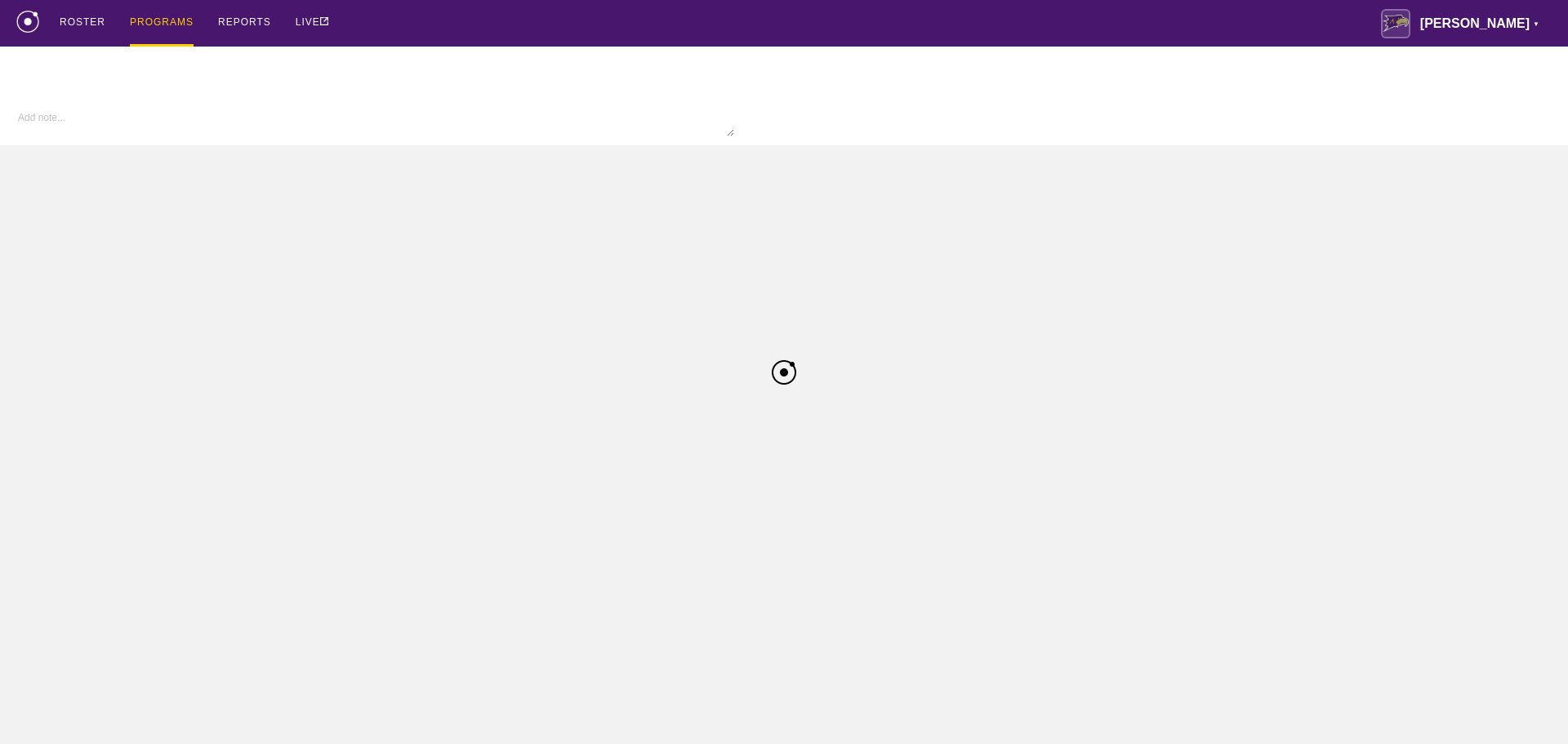
type textarea "x"
type input "W Wrestling FA25"
